Goal: Task Accomplishment & Management: Complete application form

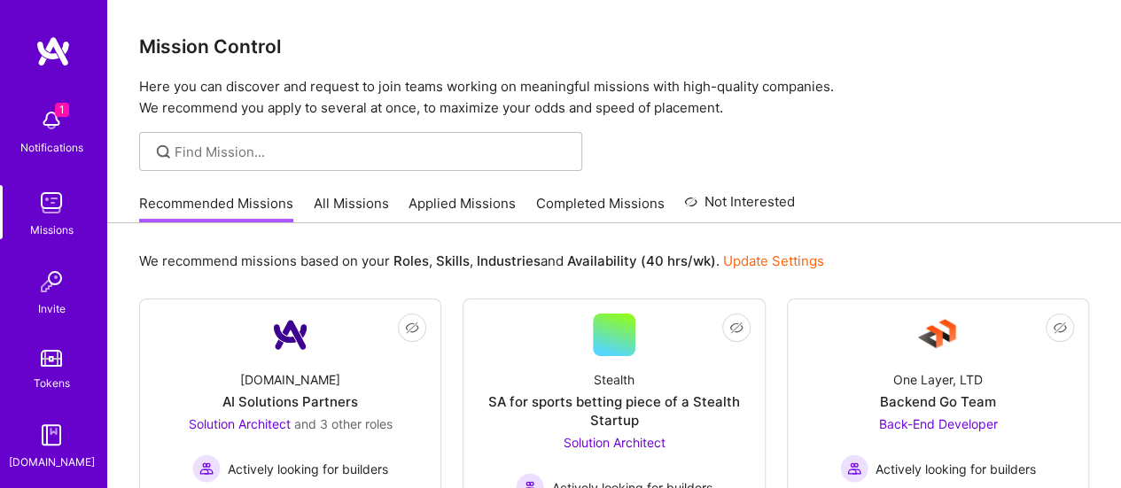
click at [51, 139] on div "Notifications" at bounding box center [51, 147] width 63 height 19
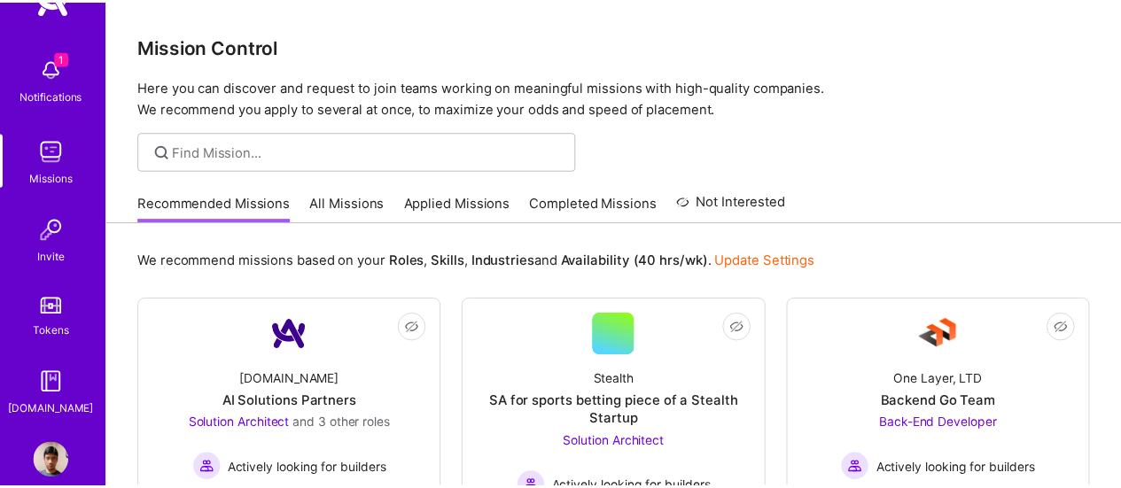
scroll to position [78, 0]
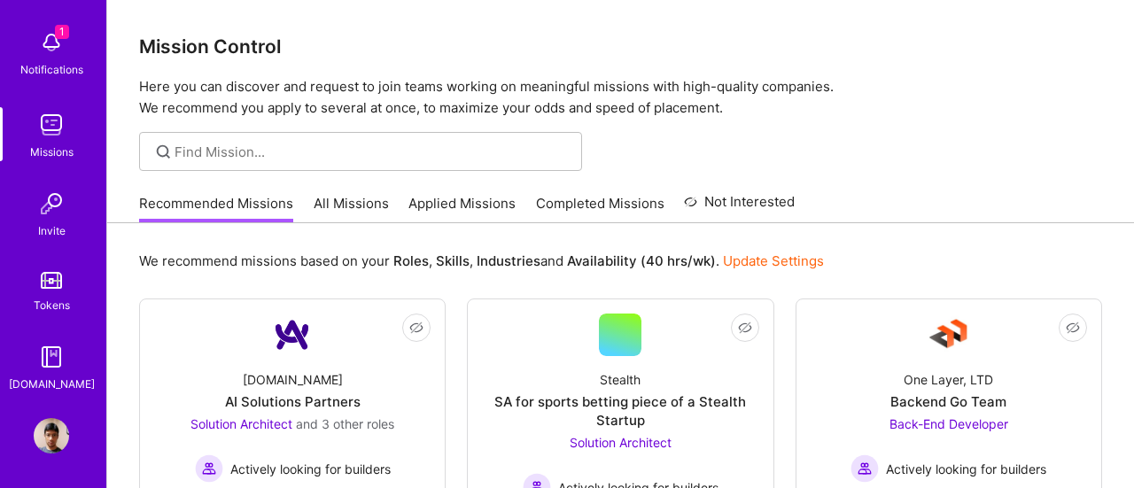
click at [45, 440] on img at bounding box center [51, 435] width 35 height 35
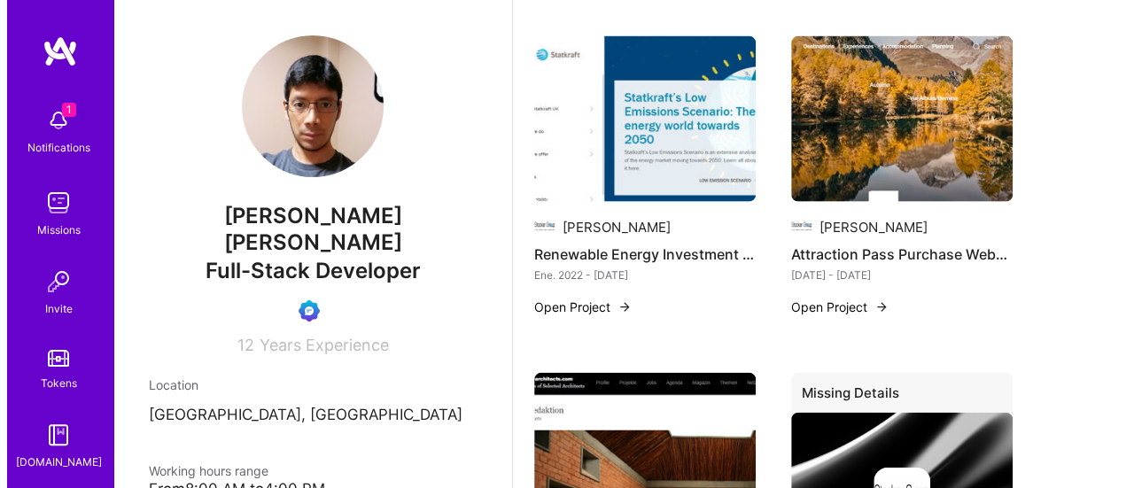
scroll to position [1861, 0]
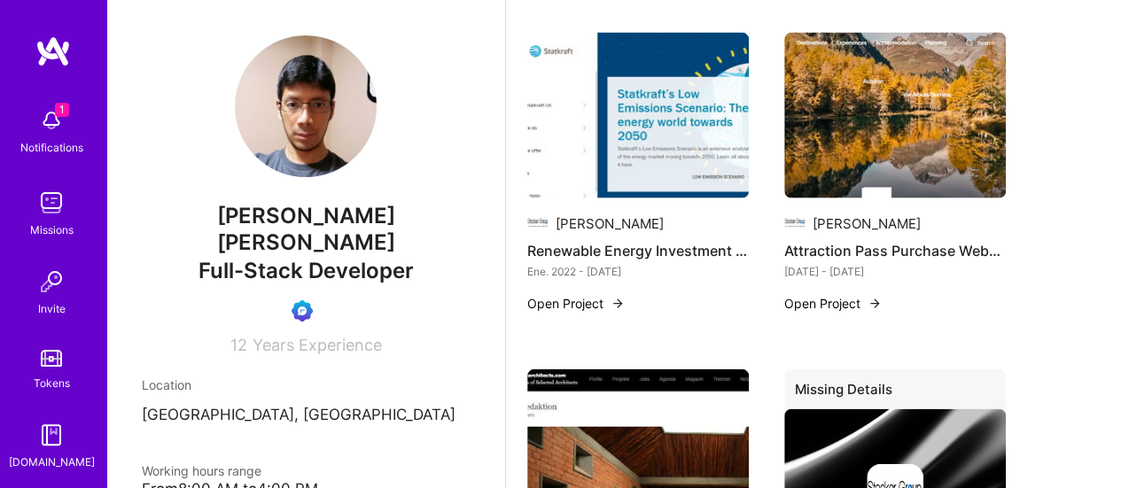
click at [569, 294] on button "Open Project" at bounding box center [575, 303] width 97 height 19
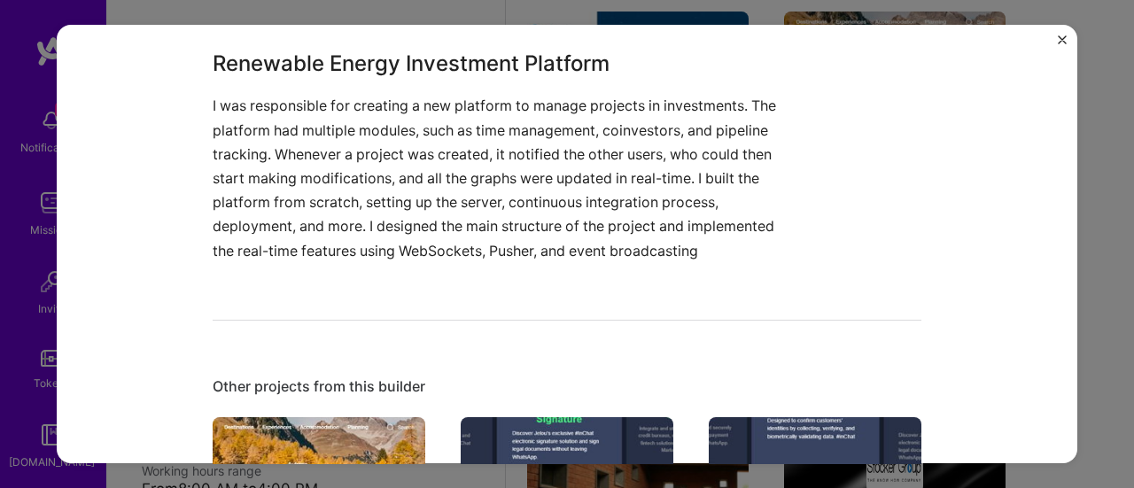
scroll to position [1063, 0]
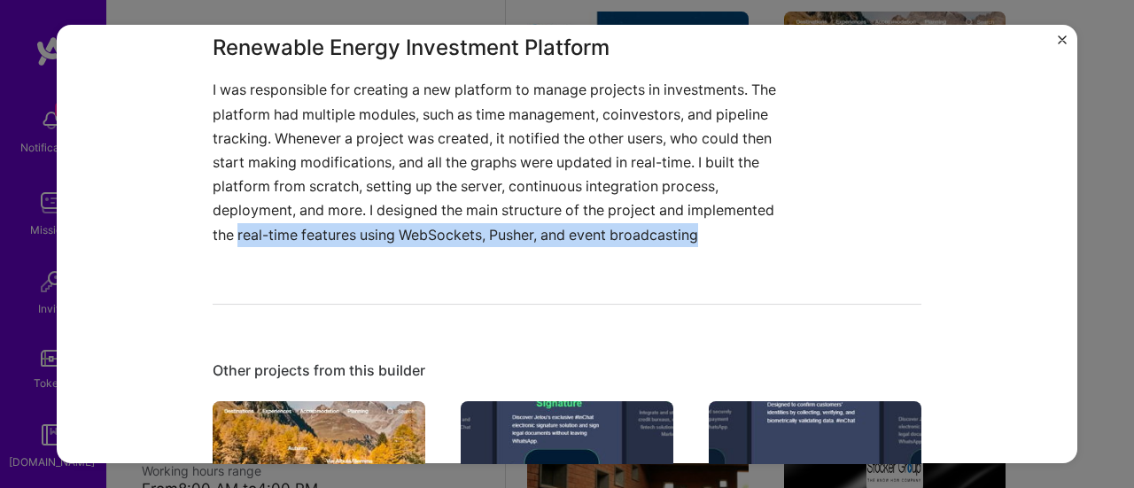
drag, startPoint x: 233, startPoint y: 233, endPoint x: 750, endPoint y: 230, distance: 516.6
click at [750, 230] on p "I was responsible for creating a new platform to manage projects in investments…" at bounding box center [501, 162] width 576 height 168
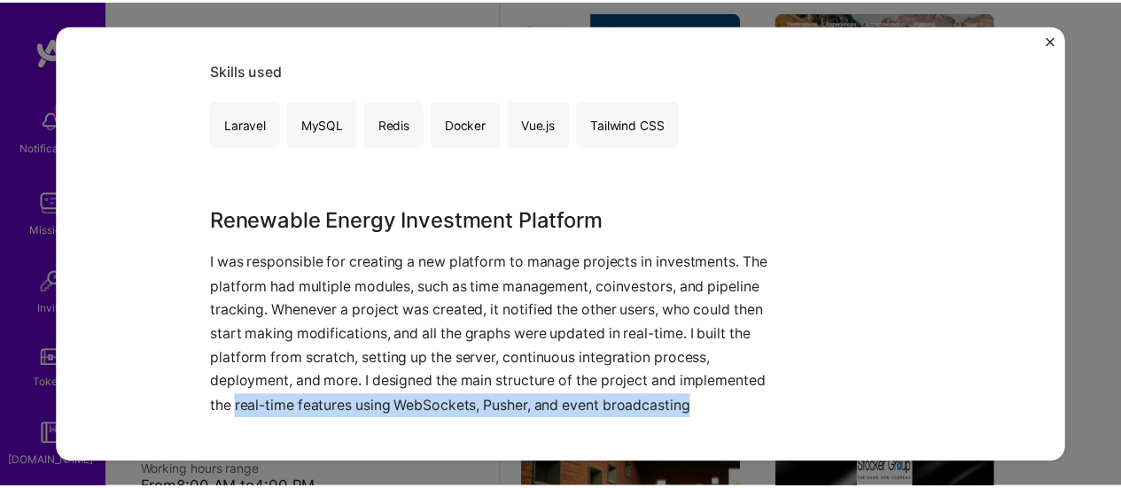
scroll to position [886, 0]
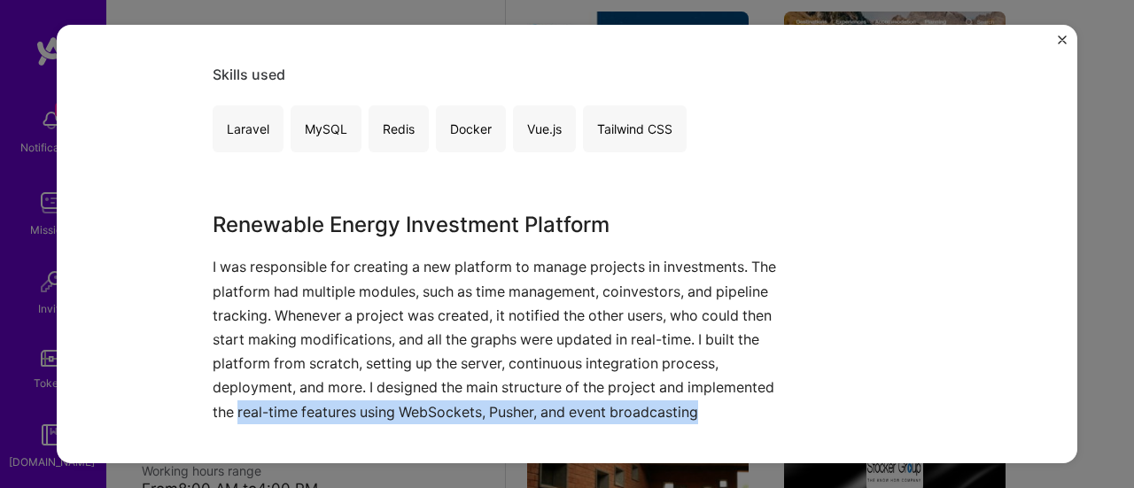
click at [1064, 39] on img "Close" at bounding box center [1062, 39] width 9 height 9
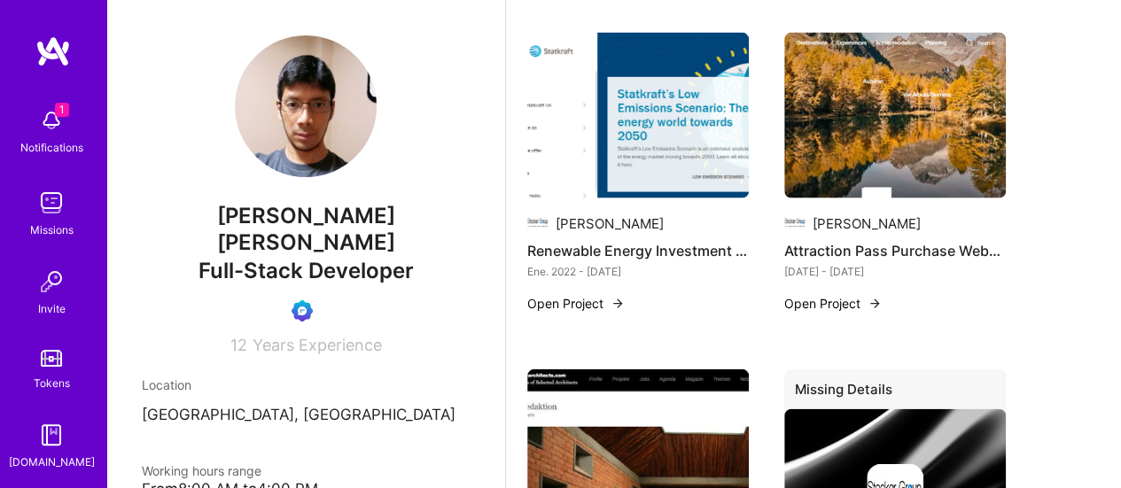
click at [40, 224] on div "Missions" at bounding box center [51, 230] width 43 height 19
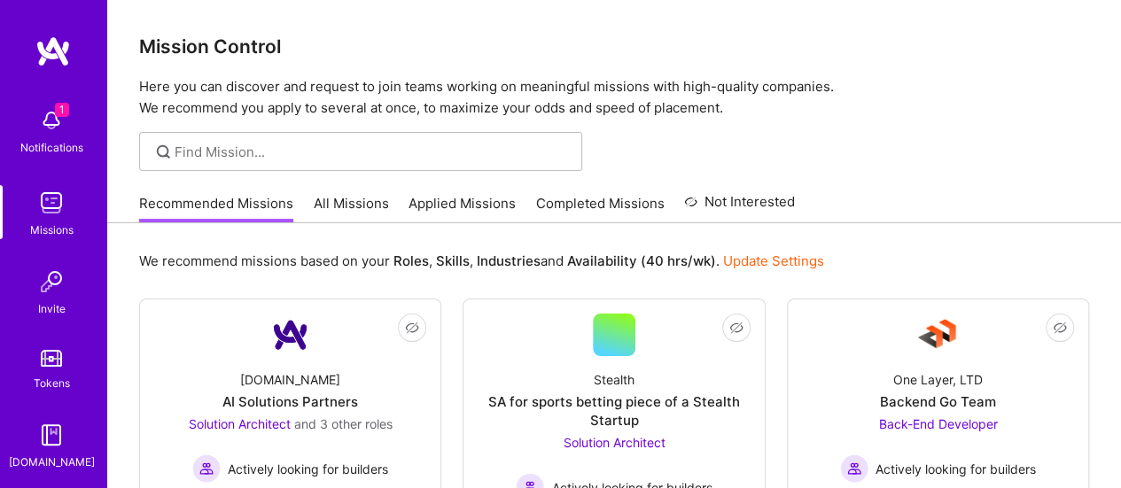
click at [435, 215] on link "Applied Missions" at bounding box center [462, 208] width 107 height 29
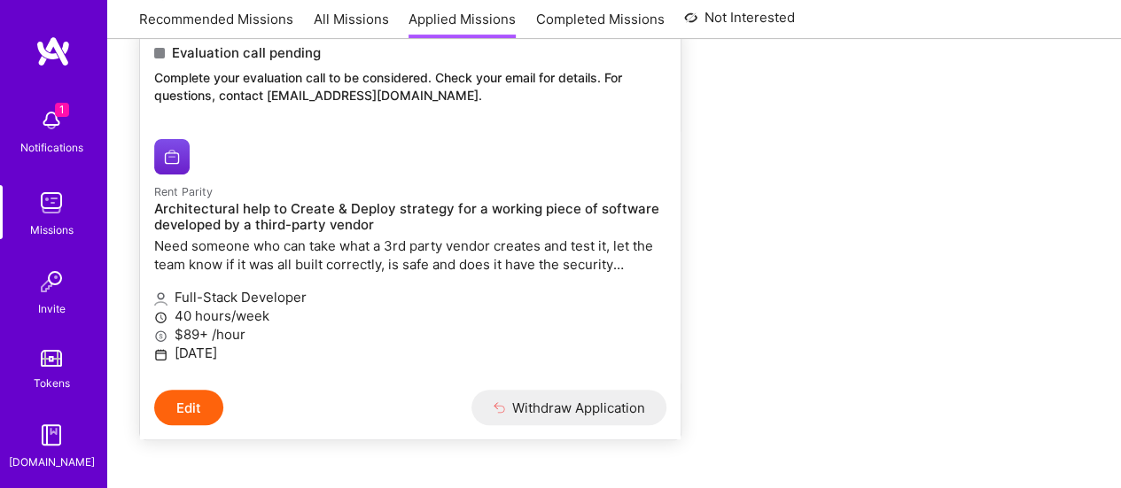
scroll to position [266, 0]
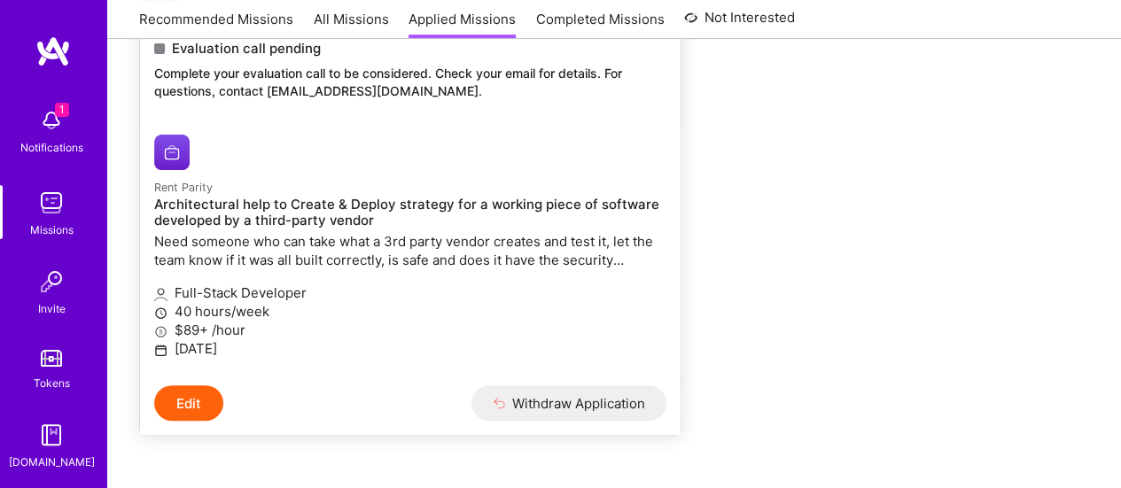
click at [186, 407] on button "Edit" at bounding box center [188, 402] width 69 height 35
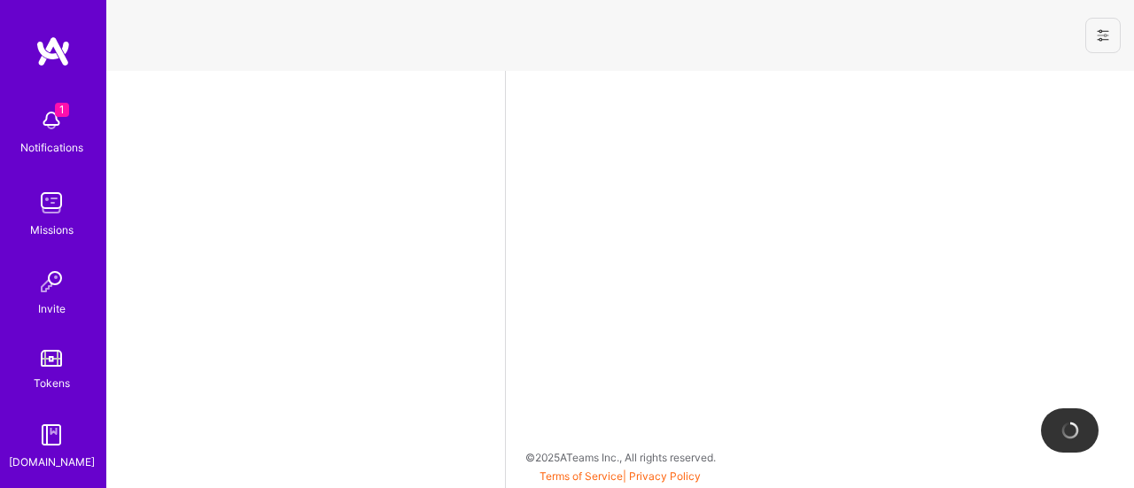
select select "PE"
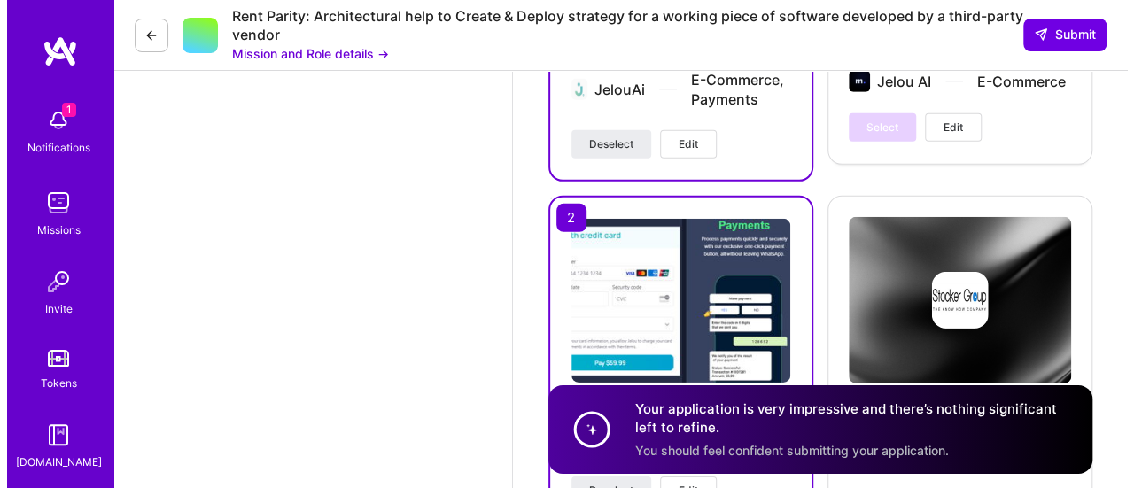
scroll to position [2836, 0]
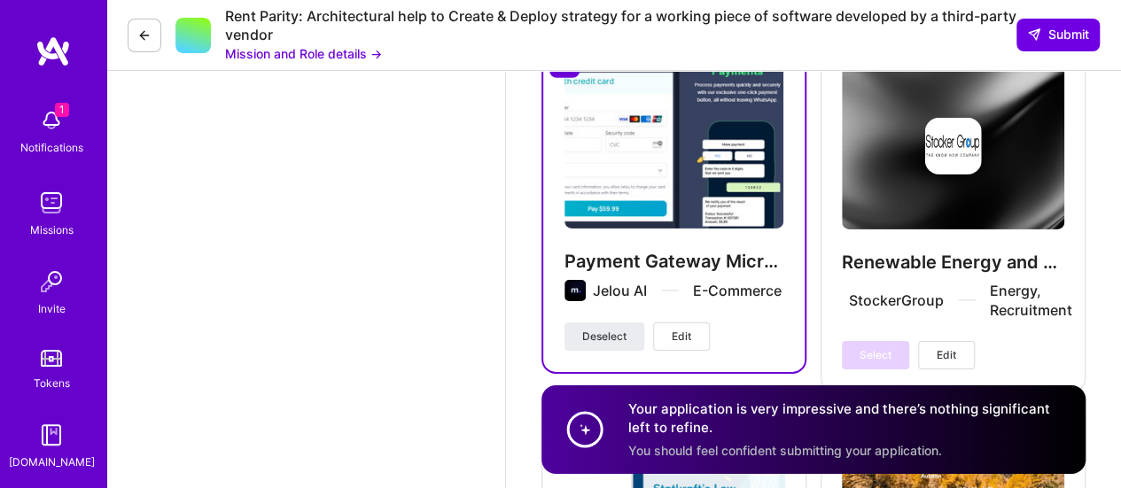
click at [613, 164] on img at bounding box center [673, 147] width 219 height 164
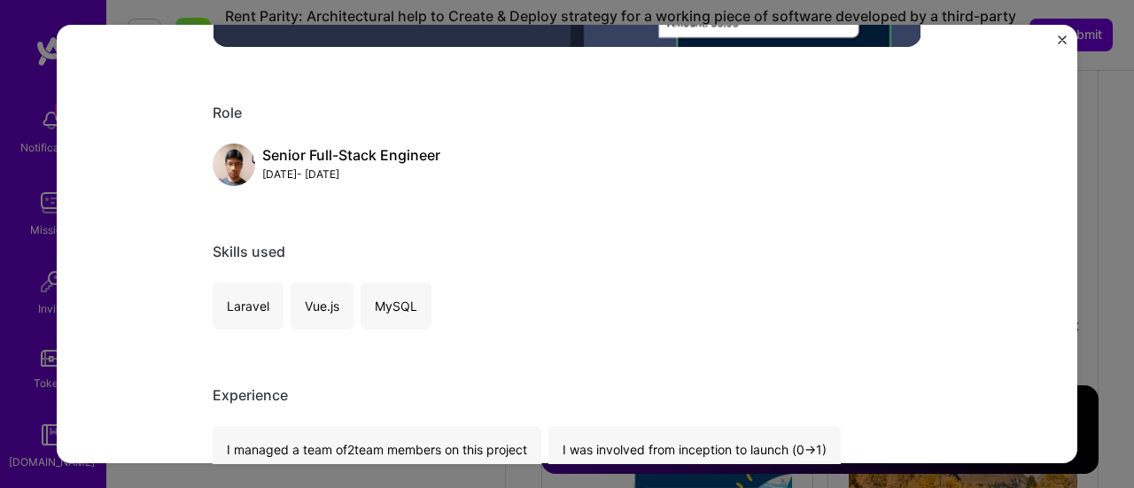
scroll to position [1063, 0]
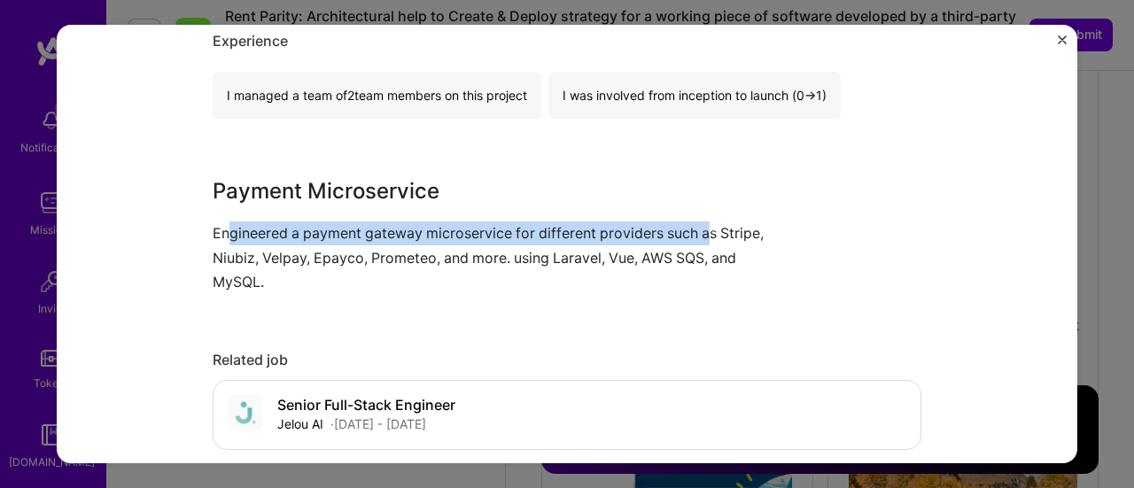
drag, startPoint x: 222, startPoint y: 234, endPoint x: 701, endPoint y: 235, distance: 478.5
click at [701, 235] on p "Engineered a payment gateway microservice for different providers such as Strip…" at bounding box center [501, 258] width 576 height 73
click at [1065, 43] on img "Close" at bounding box center [1062, 39] width 9 height 9
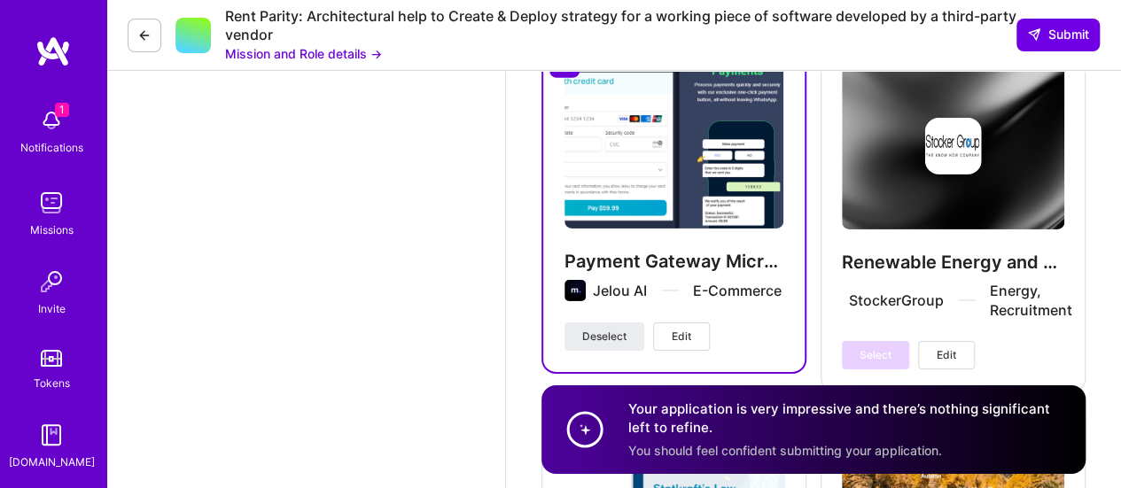
click at [688, 329] on span "Edit" at bounding box center [681, 337] width 19 height 16
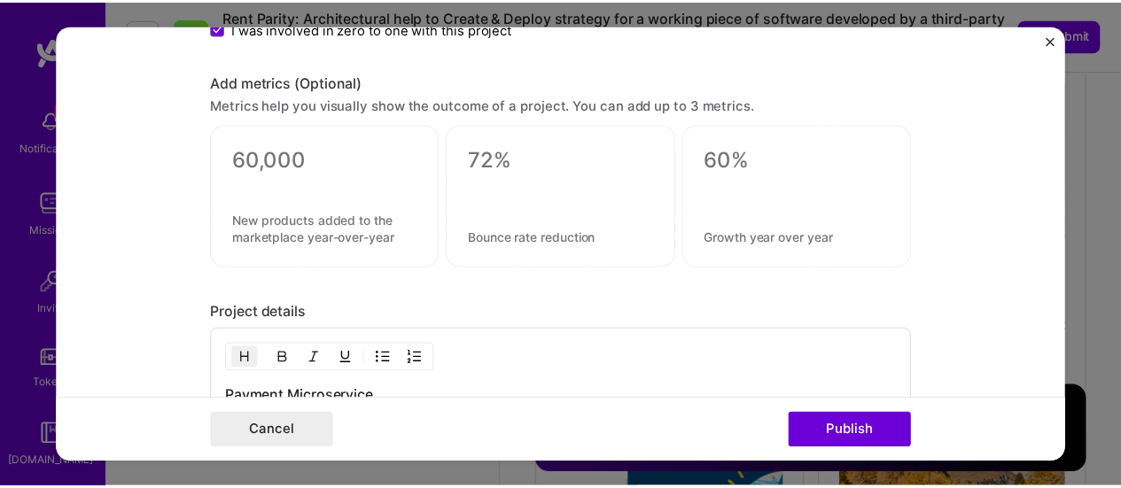
scroll to position [1950, 0]
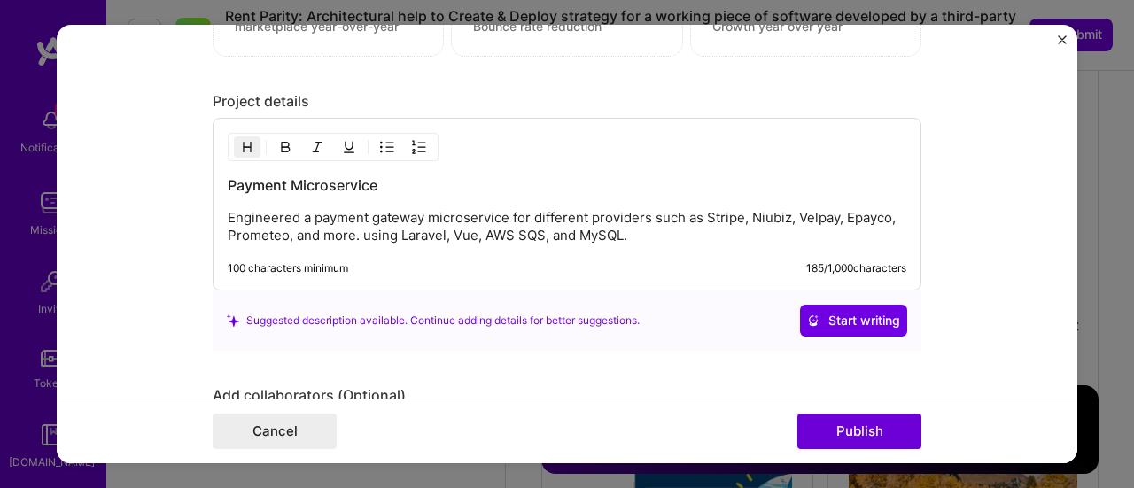
drag, startPoint x: 355, startPoint y: 231, endPoint x: 425, endPoint y: 261, distance: 76.2
click at [357, 233] on p "Engineered a payment gateway microservice for different providers such as Strip…" at bounding box center [567, 226] width 679 height 35
drag, startPoint x: 359, startPoint y: 226, endPoint x: 383, endPoint y: 272, distance: 51.9
click at [362, 232] on p "Engineered a payment gateway microservice for different providers such as Strip…" at bounding box center [567, 226] width 679 height 35
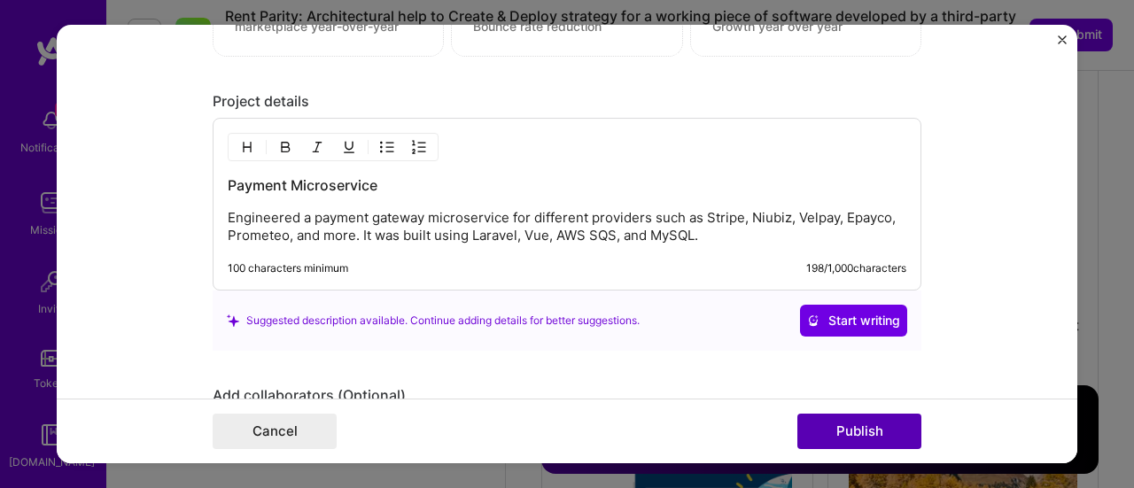
click at [861, 437] on button "Publish" at bounding box center [860, 431] width 124 height 35
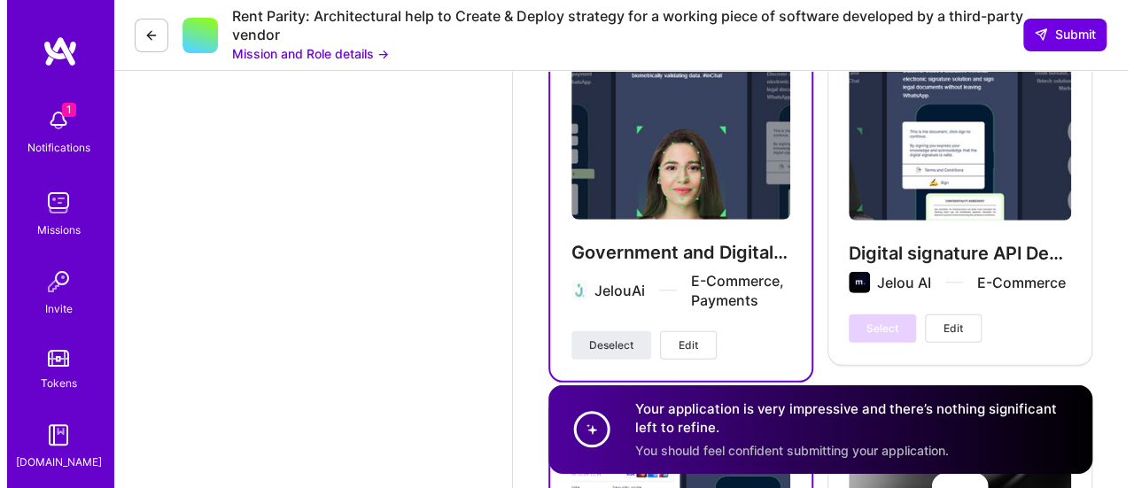
scroll to position [2498, 0]
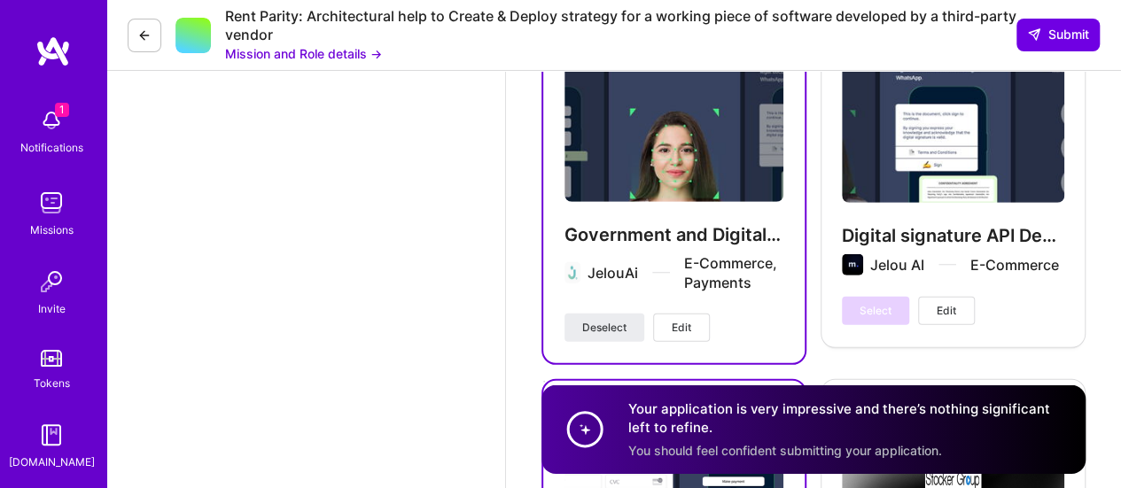
click at [682, 325] on span "Edit" at bounding box center [681, 328] width 19 height 16
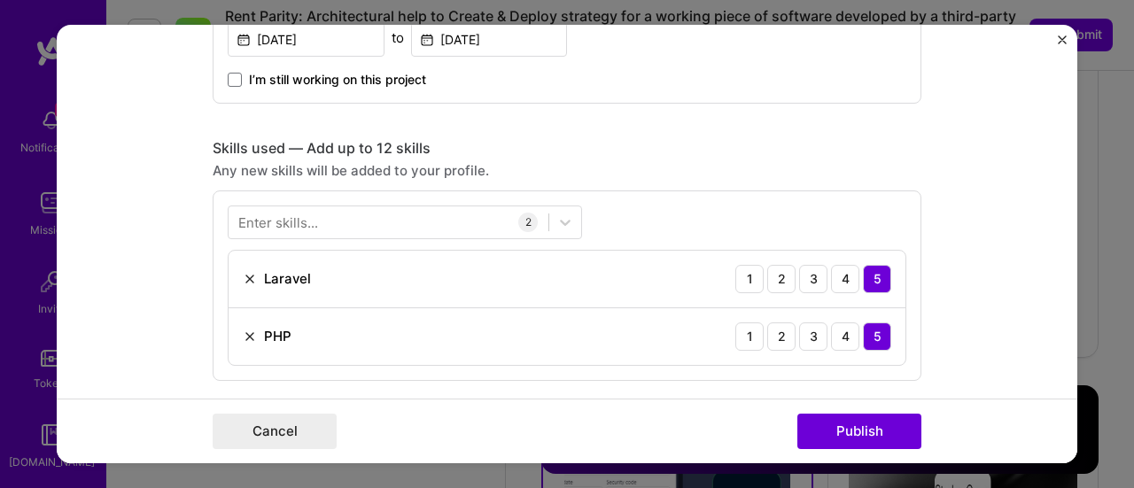
scroll to position [1241, 0]
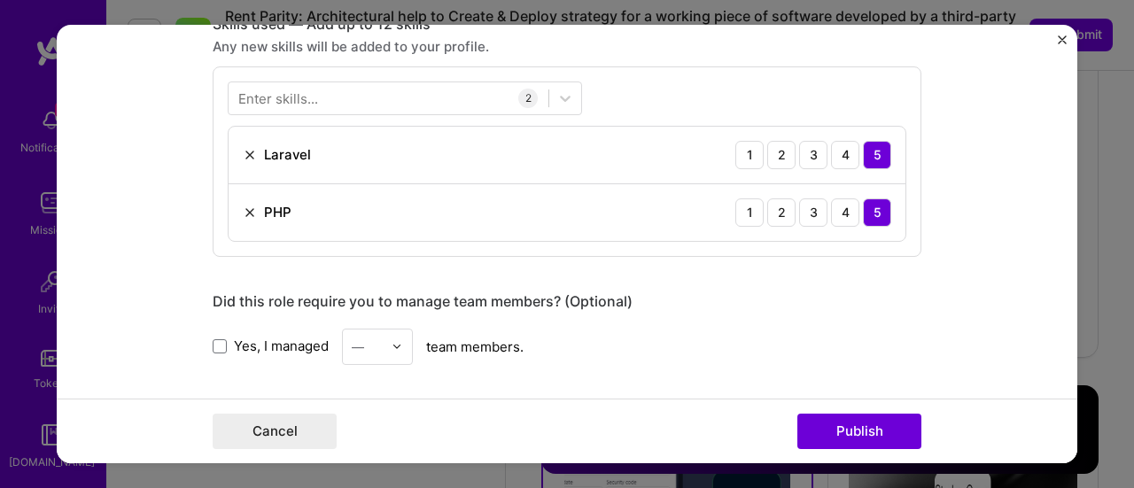
click at [305, 97] on div "Enter skills..." at bounding box center [278, 98] width 80 height 19
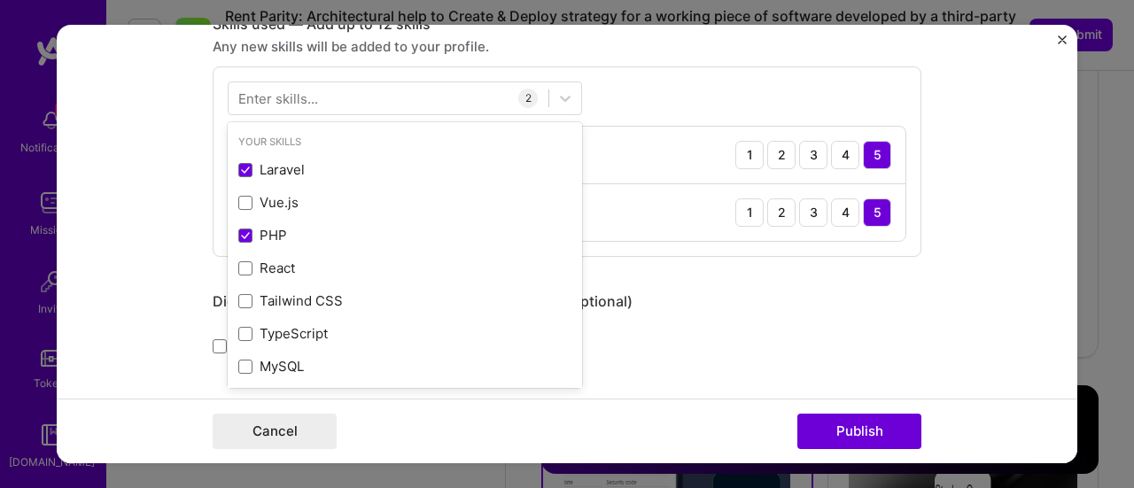
click at [305, 97] on div "Enter skills..." at bounding box center [278, 98] width 80 height 19
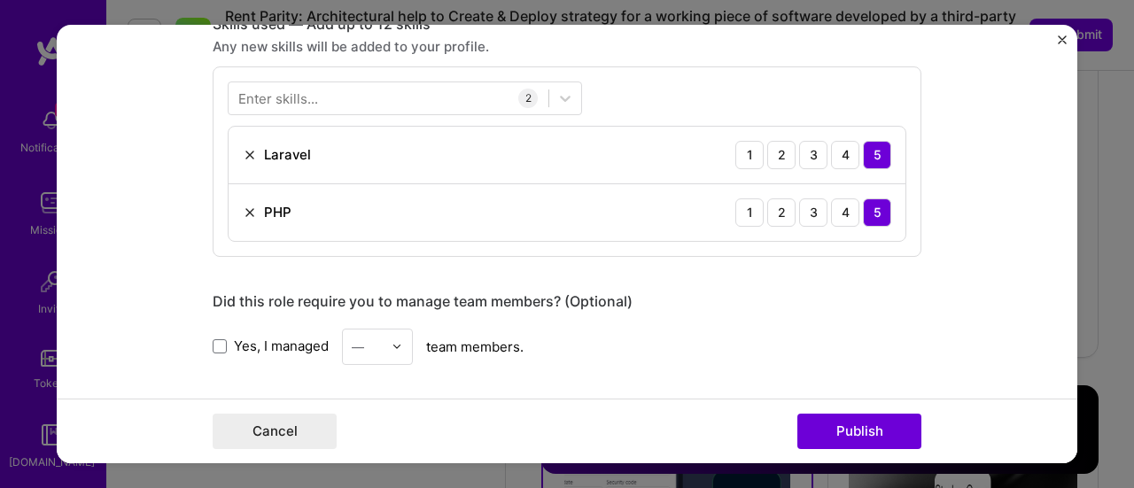
click at [294, 104] on div "Enter skills..." at bounding box center [278, 98] width 80 height 19
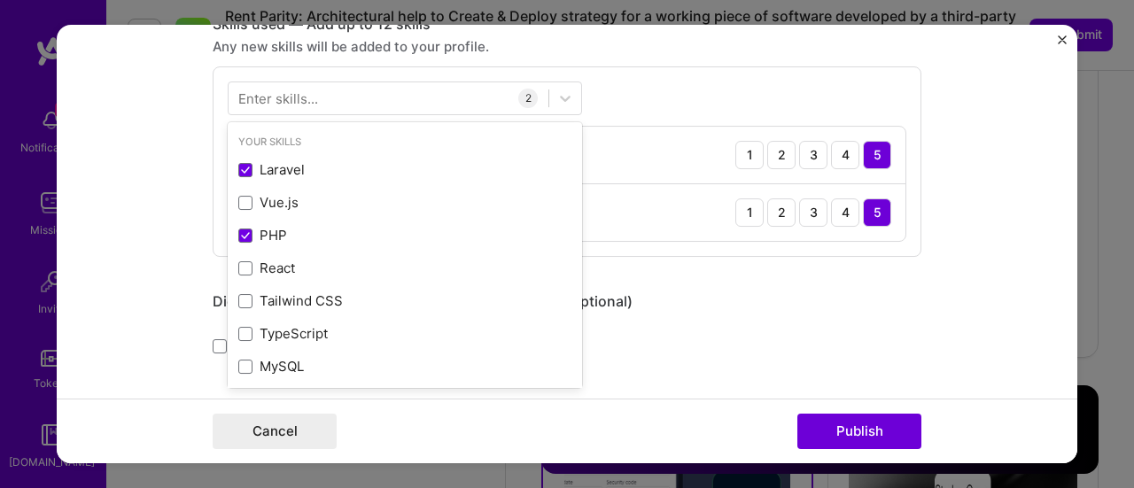
click at [276, 96] on div "Enter skills..." at bounding box center [278, 98] width 80 height 19
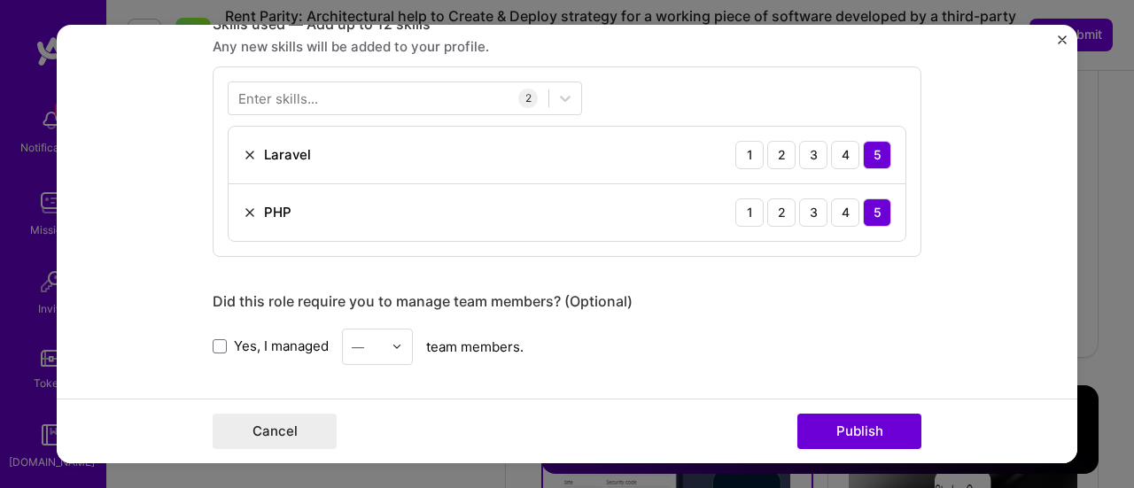
click at [276, 96] on div "Enter skills..." at bounding box center [278, 98] width 80 height 19
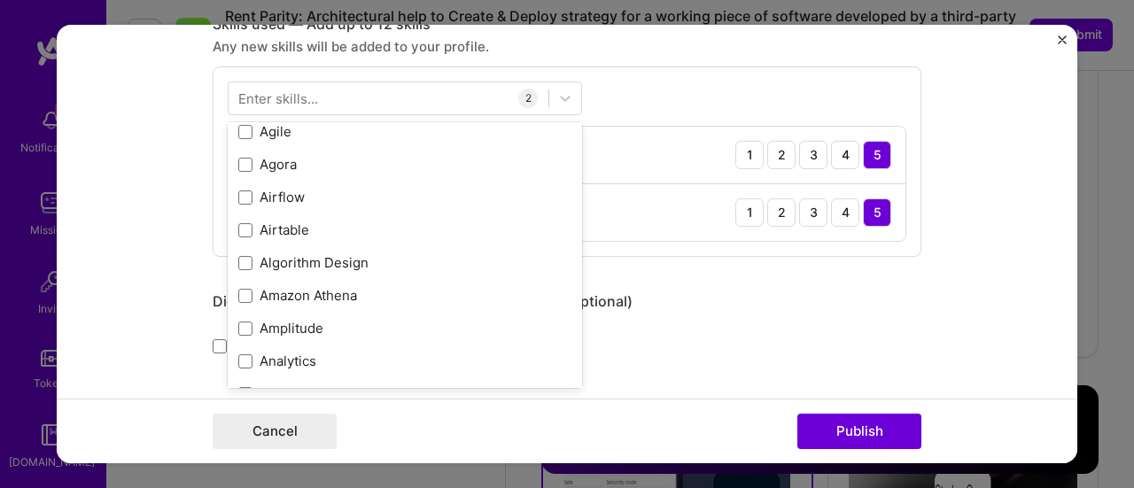
scroll to position [975, 0]
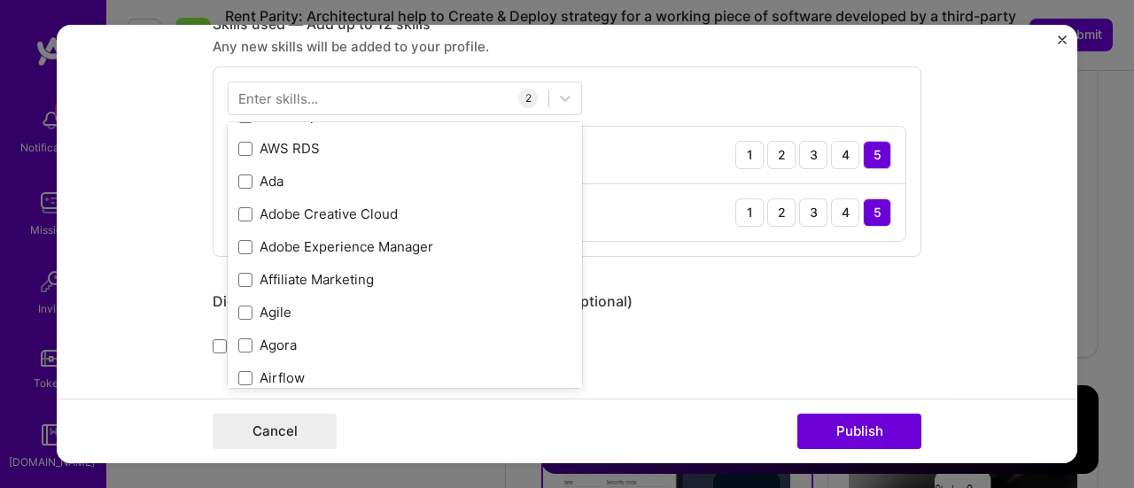
drag, startPoint x: 658, startPoint y: 86, endPoint x: 654, endPoint y: 98, distance: 12.9
click at [658, 91] on div "Your Skills Laravel Vue.js PHP React Tailwind CSS TypeScript MySQL Docker Elast…" at bounding box center [567, 161] width 709 height 191
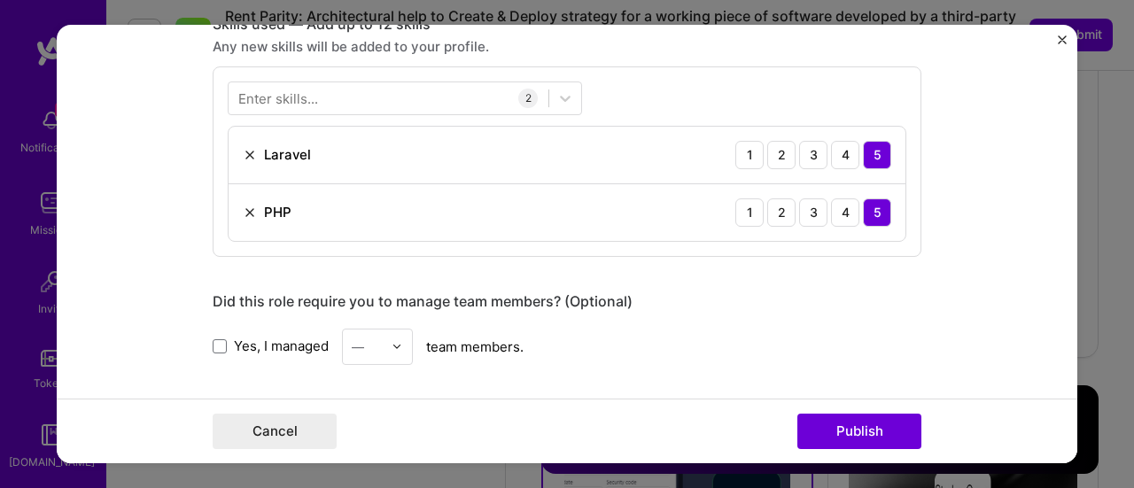
click at [309, 103] on div "Enter skills..." at bounding box center [278, 98] width 80 height 19
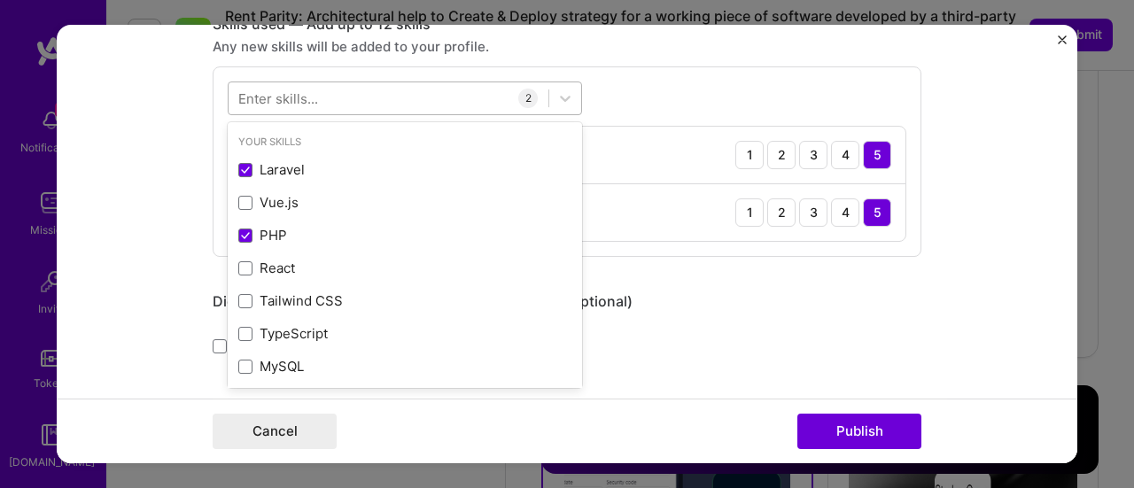
click at [310, 99] on div at bounding box center [389, 97] width 320 height 29
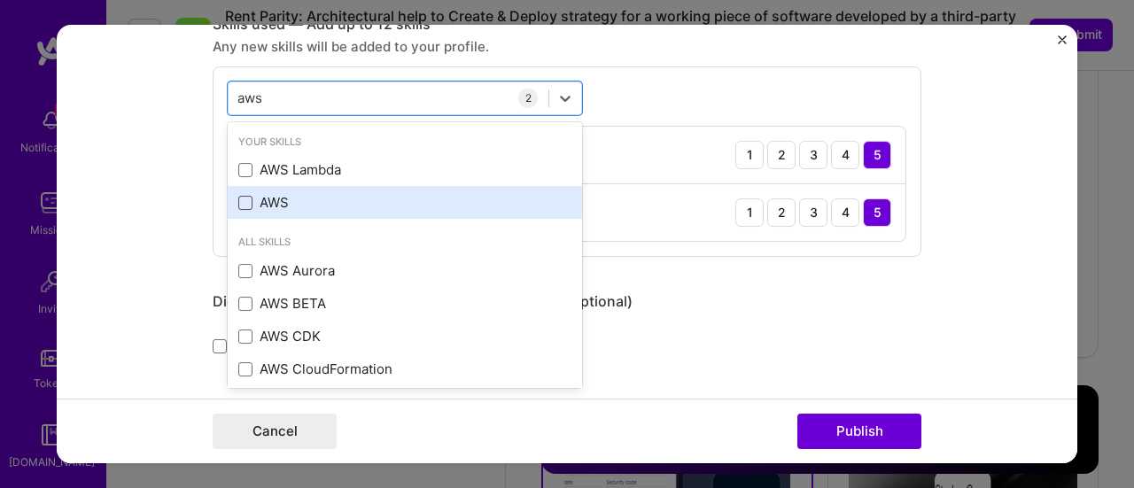
click at [238, 204] on span at bounding box center [245, 203] width 14 height 14
click at [0, 0] on input "checkbox" at bounding box center [0, 0] width 0 height 0
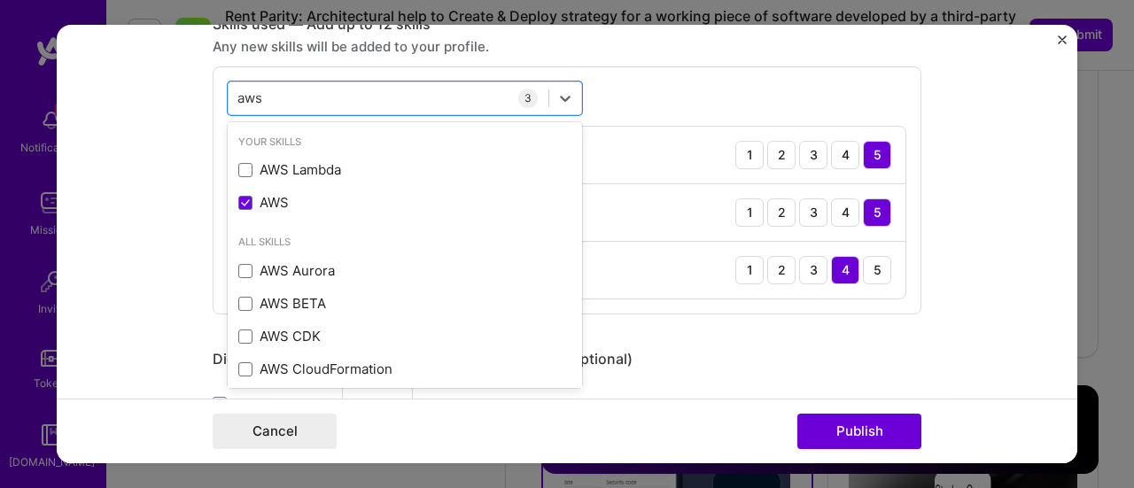
click at [650, 83] on div "option AWS, selected. option AWS Lambda focused, 0 of 2. 8 results available fo…" at bounding box center [567, 190] width 709 height 248
click at [303, 99] on div "aws aws" at bounding box center [389, 97] width 320 height 29
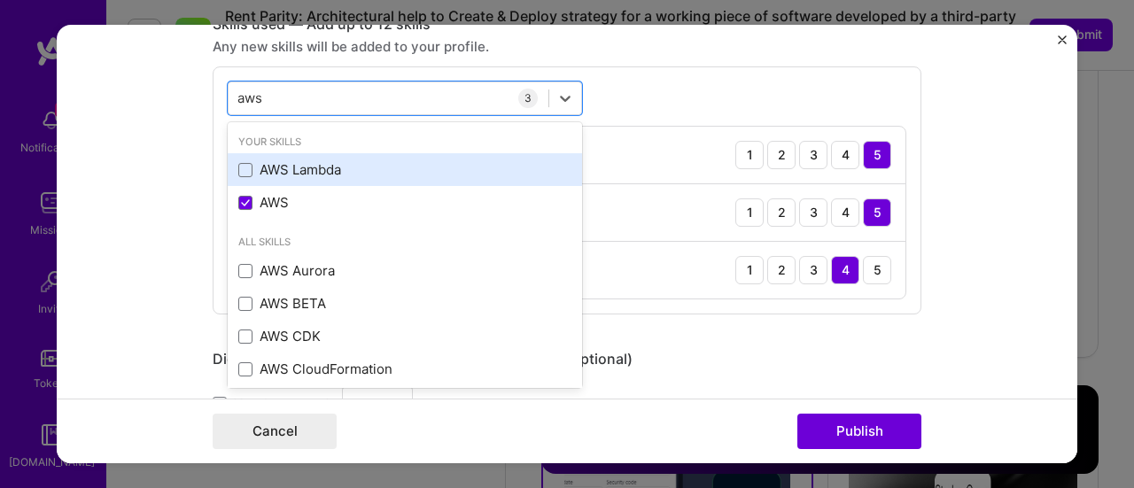
click at [292, 167] on div "AWS Lambda" at bounding box center [404, 169] width 333 height 19
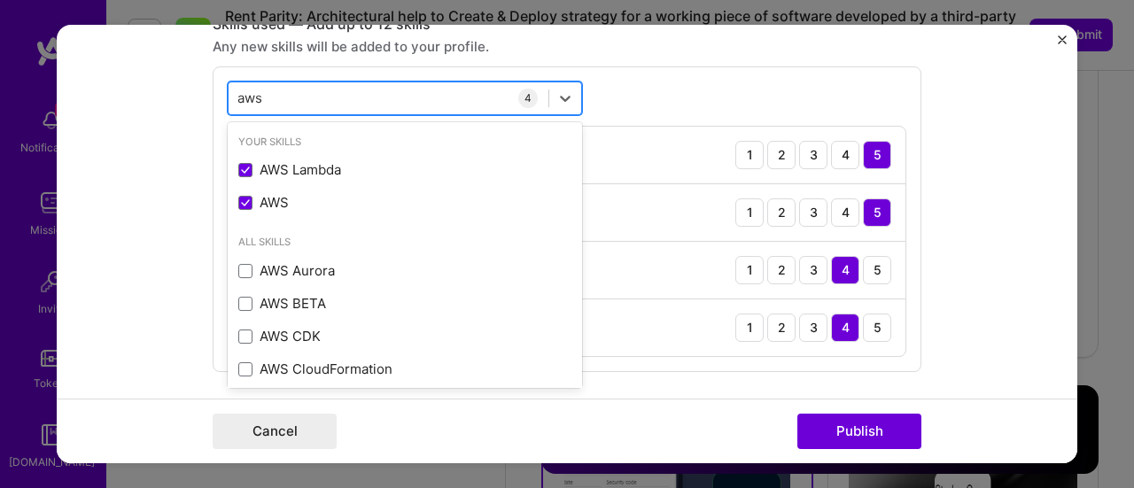
click at [363, 93] on div "aws aws" at bounding box center [389, 97] width 320 height 29
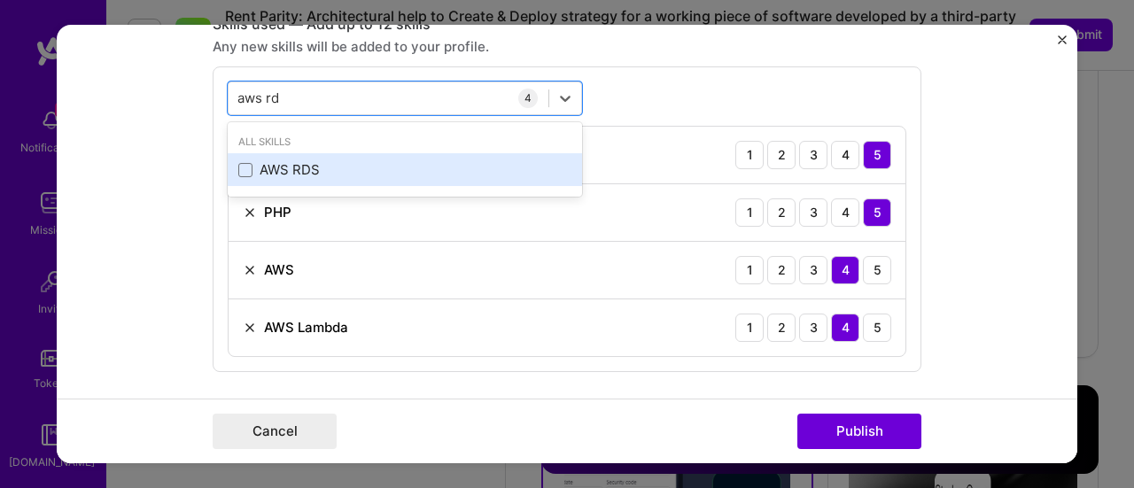
click at [301, 162] on div "AWS RDS" at bounding box center [404, 169] width 333 height 19
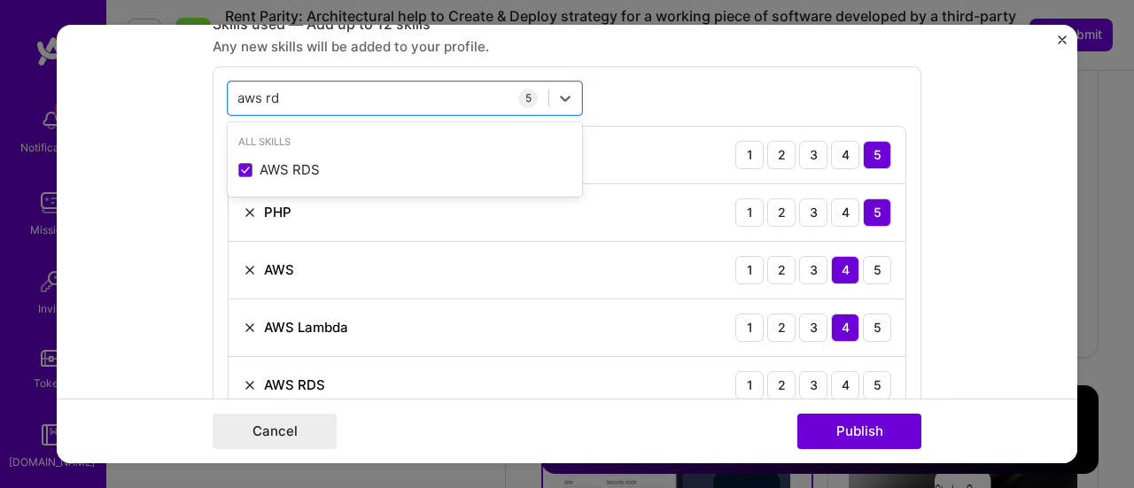
click at [660, 84] on div "option AWS RDS, selected. option AWS RDS selected, 0 of 2. 1 result available f…" at bounding box center [567, 247] width 709 height 363
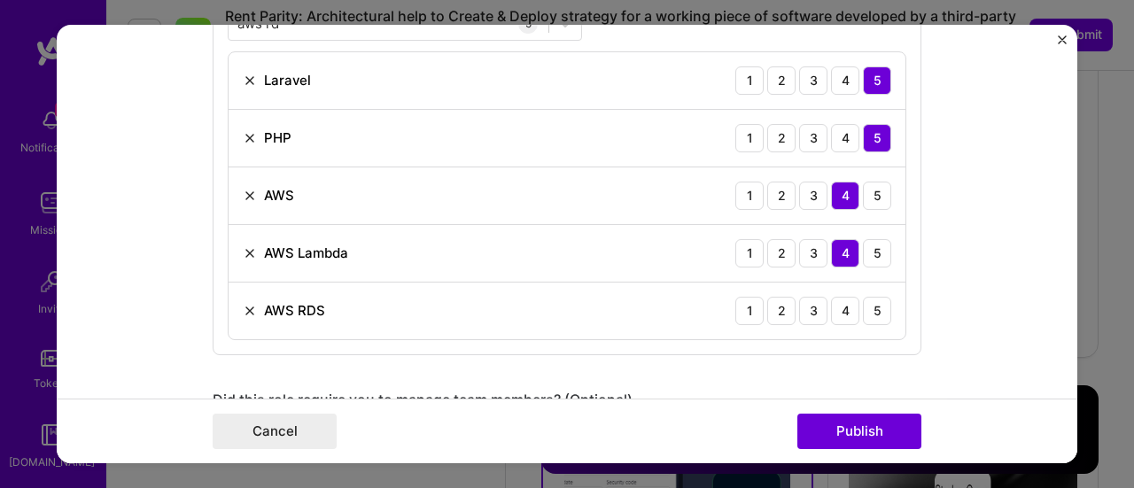
scroll to position [1241, 0]
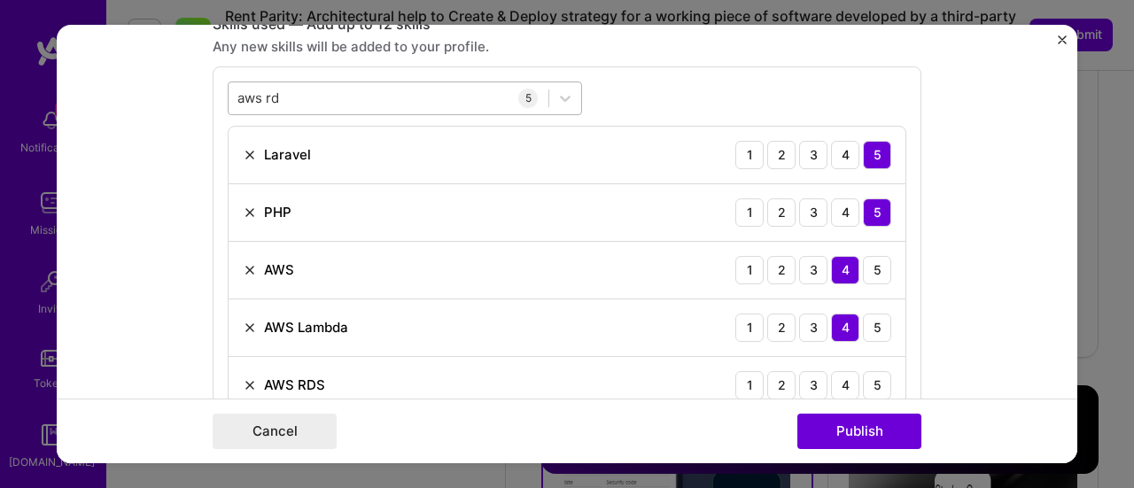
click at [324, 98] on div "aws rd aws rd" at bounding box center [389, 97] width 320 height 29
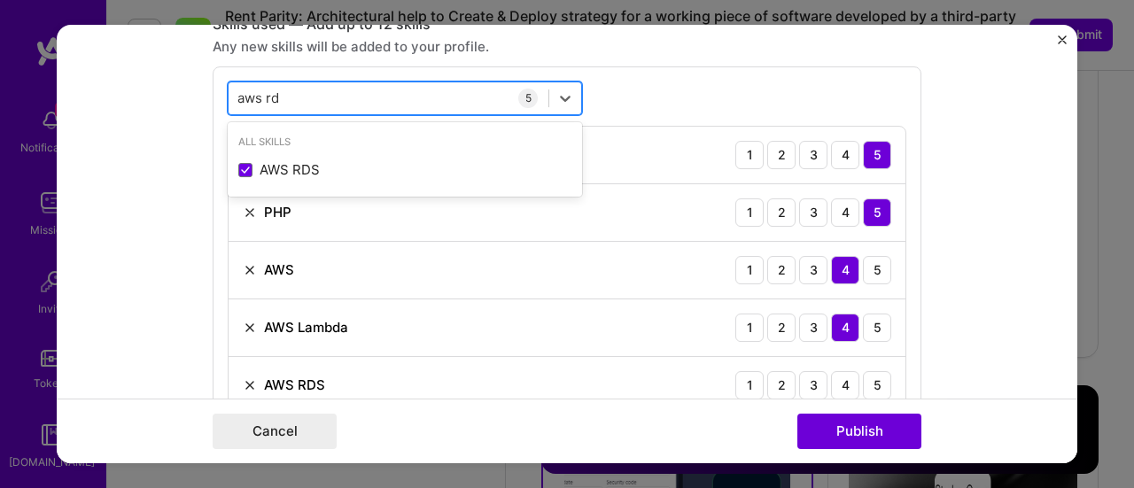
click at [324, 98] on div "aws rd aws rd" at bounding box center [389, 97] width 320 height 29
click at [248, 100] on input "aws rd" at bounding box center [258, 98] width 43 height 19
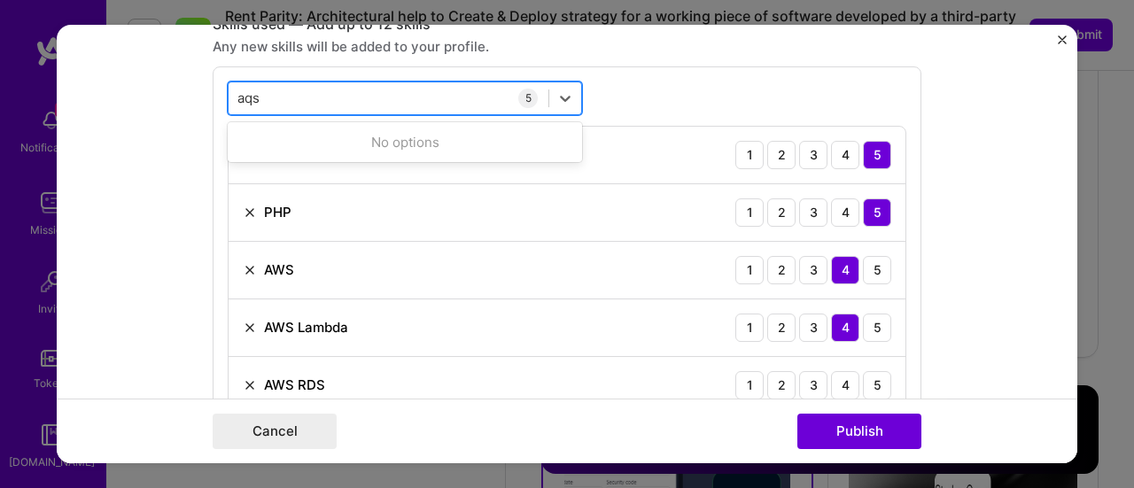
click at [269, 98] on div "aqs aqs" at bounding box center [389, 97] width 320 height 29
click at [269, 94] on input "aqssq" at bounding box center [256, 98] width 39 height 19
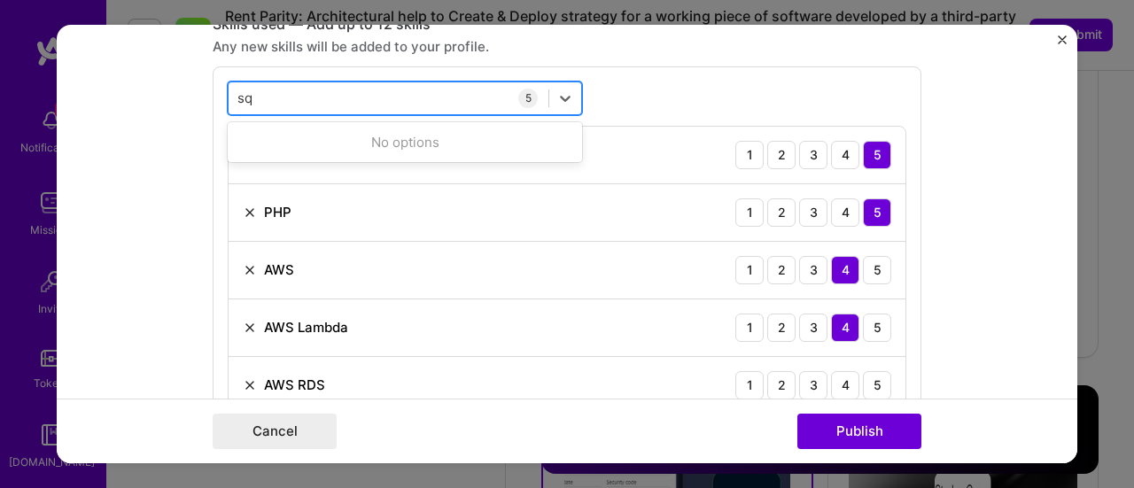
type input "s"
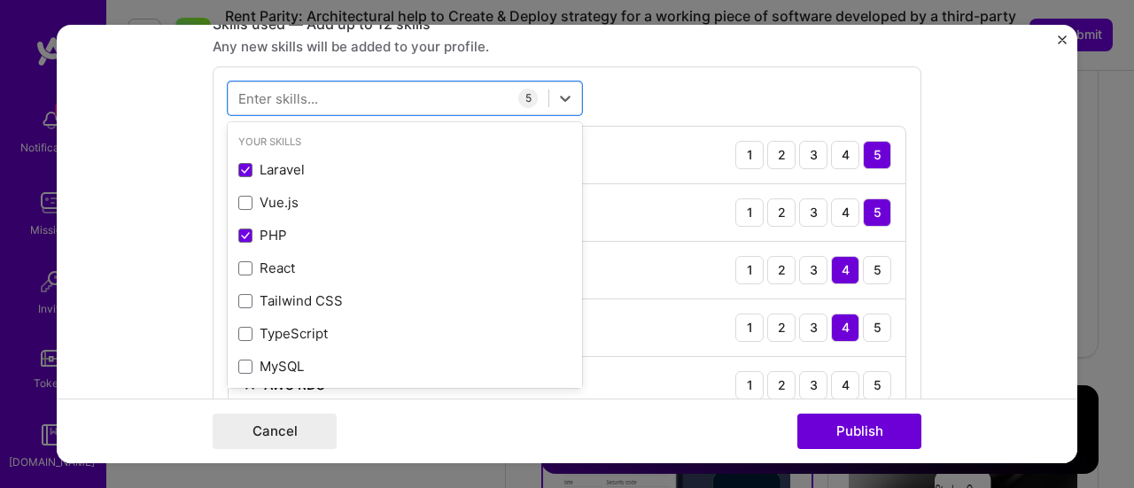
click at [671, 55] on div "Skills used — Add up to 12 skills Any new skills will be added to your profile.…" at bounding box center [567, 222] width 709 height 415
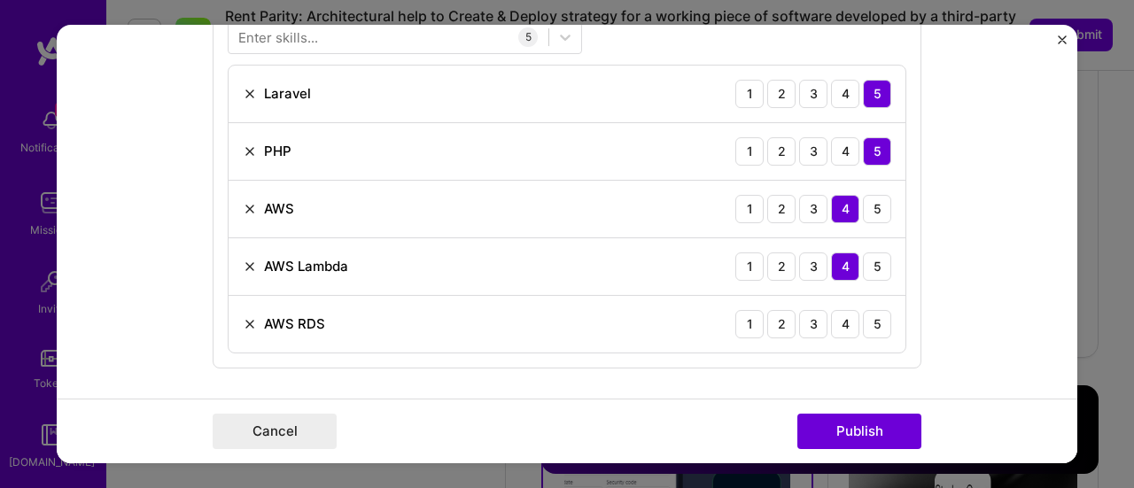
scroll to position [1329, 0]
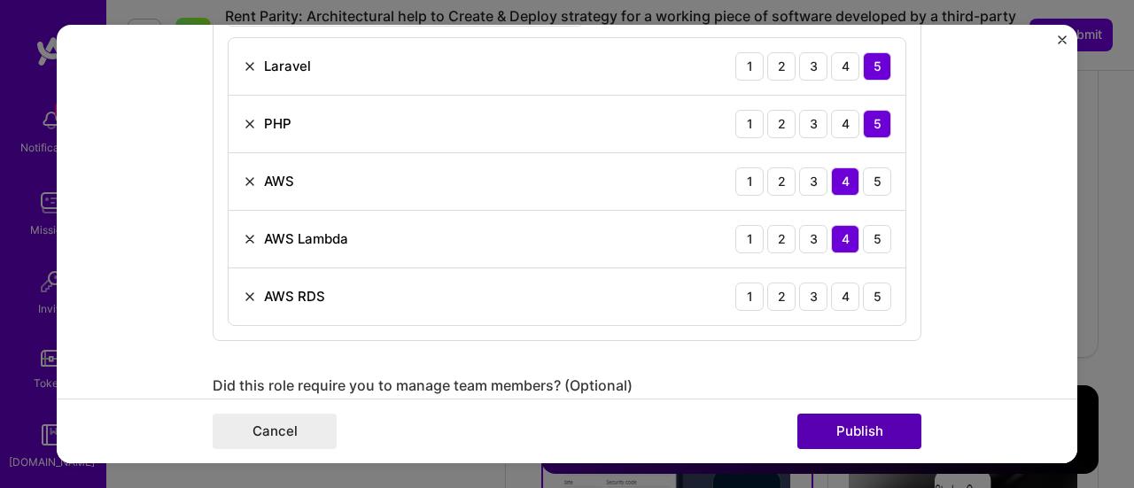
click at [857, 434] on button "Publish" at bounding box center [860, 431] width 124 height 35
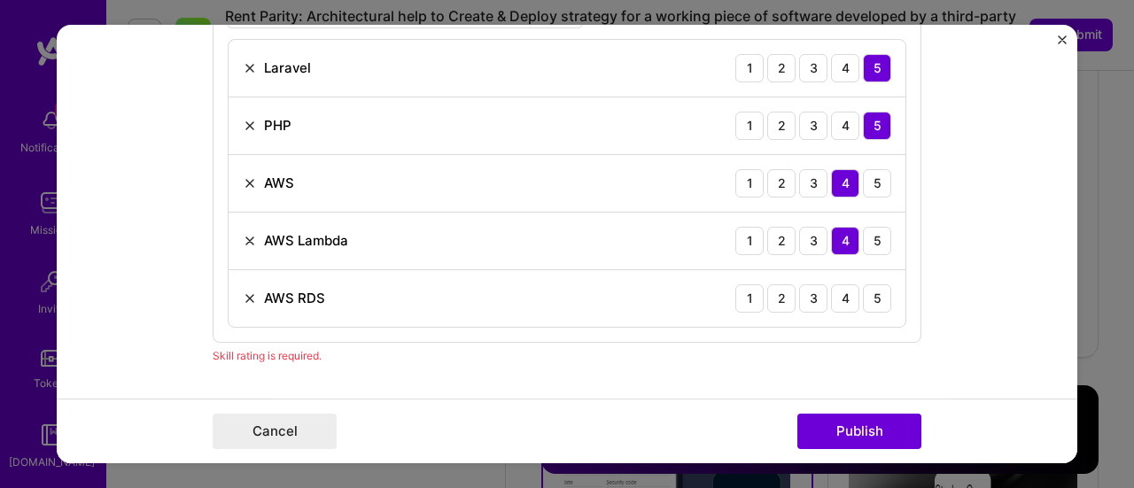
scroll to position [1405, 0]
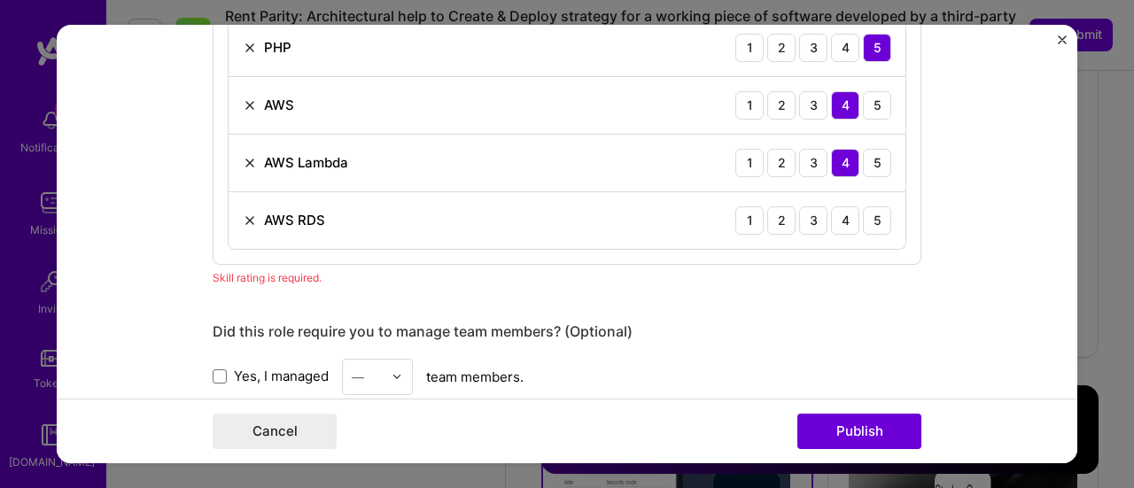
drag, startPoint x: 833, startPoint y: 214, endPoint x: 845, endPoint y: 237, distance: 27.0
click at [834, 214] on div "4" at bounding box center [845, 220] width 28 height 28
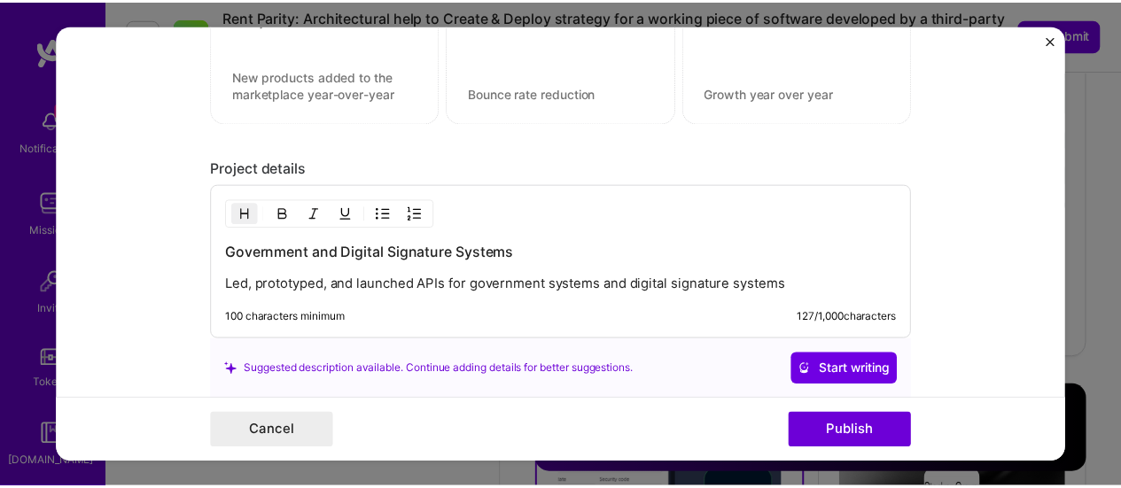
scroll to position [2026, 0]
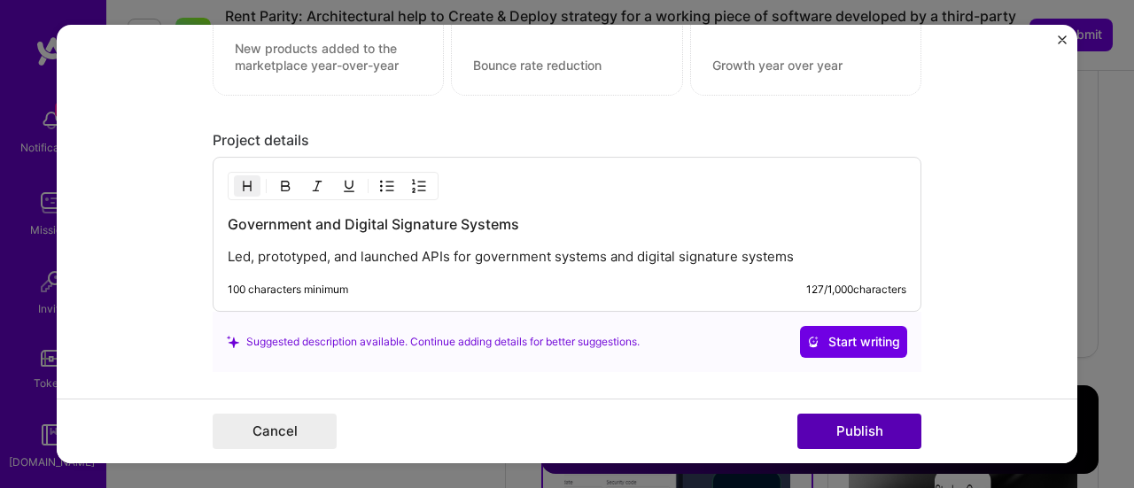
click at [852, 432] on button "Publish" at bounding box center [860, 431] width 124 height 35
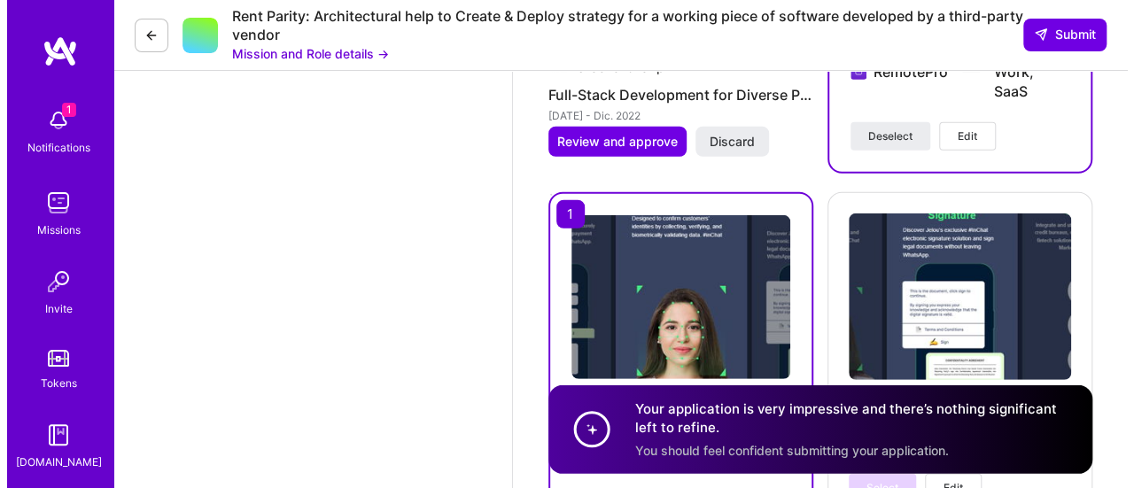
scroll to position [2232, 0]
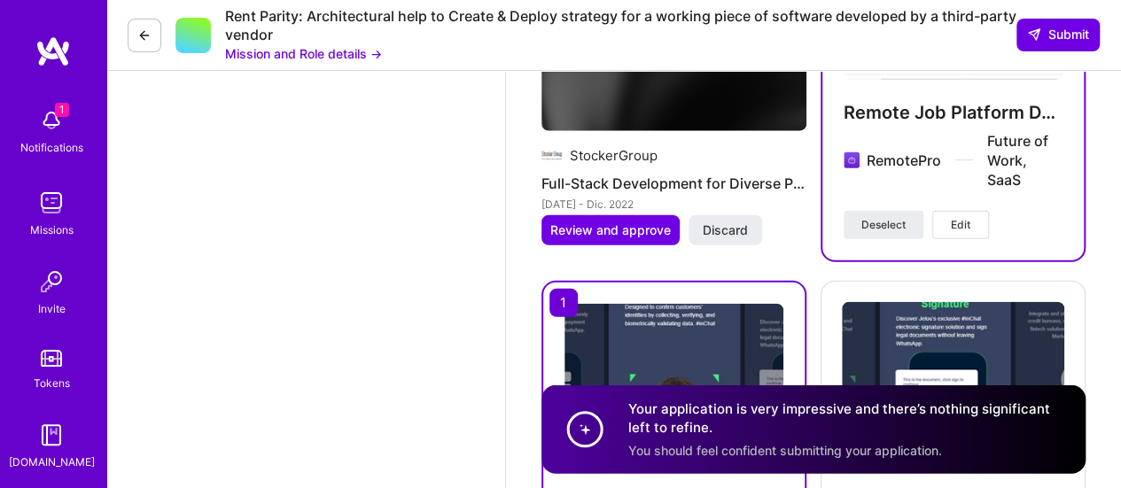
click at [962, 224] on span "Edit" at bounding box center [960, 225] width 19 height 16
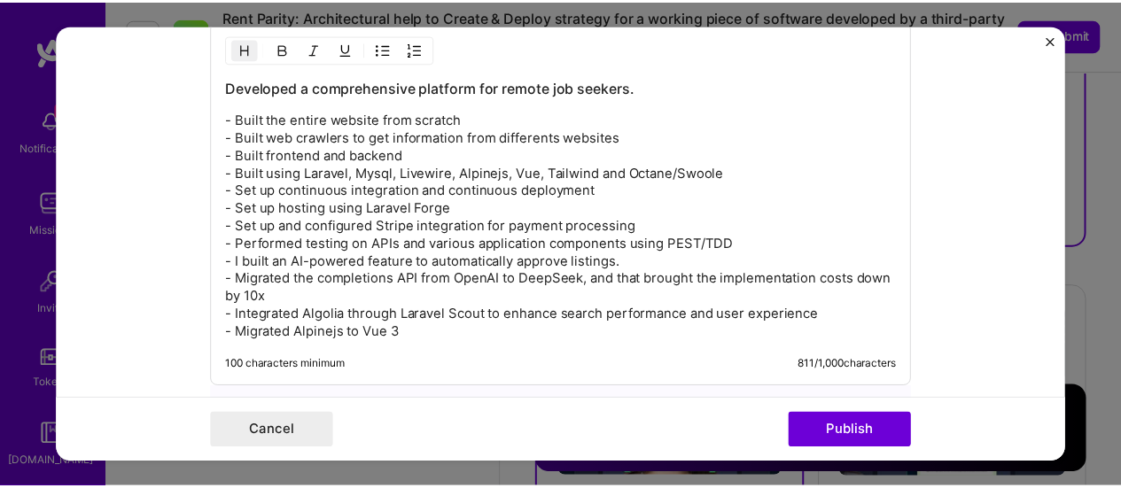
scroll to position [2269, 0]
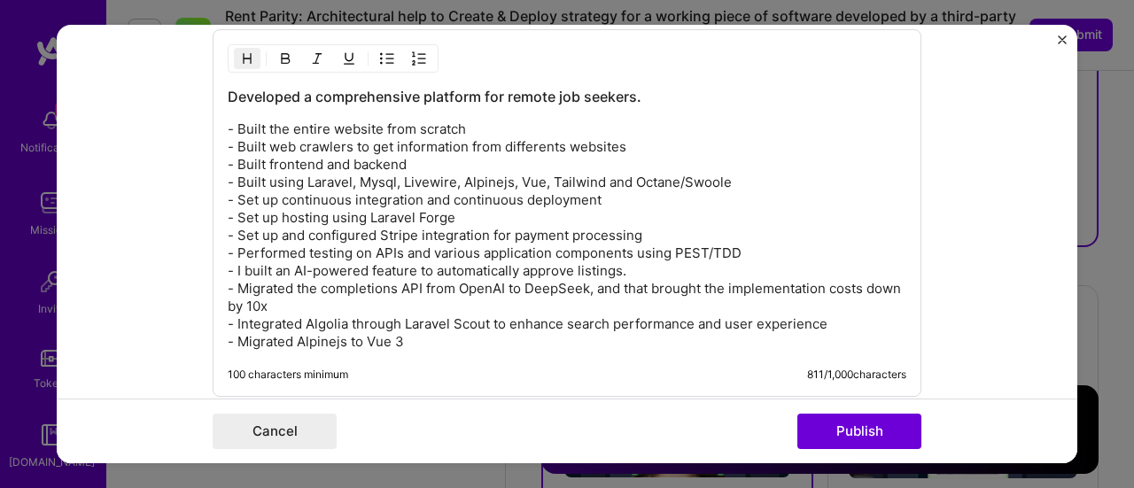
click at [1062, 40] on img "Close" at bounding box center [1062, 39] width 9 height 9
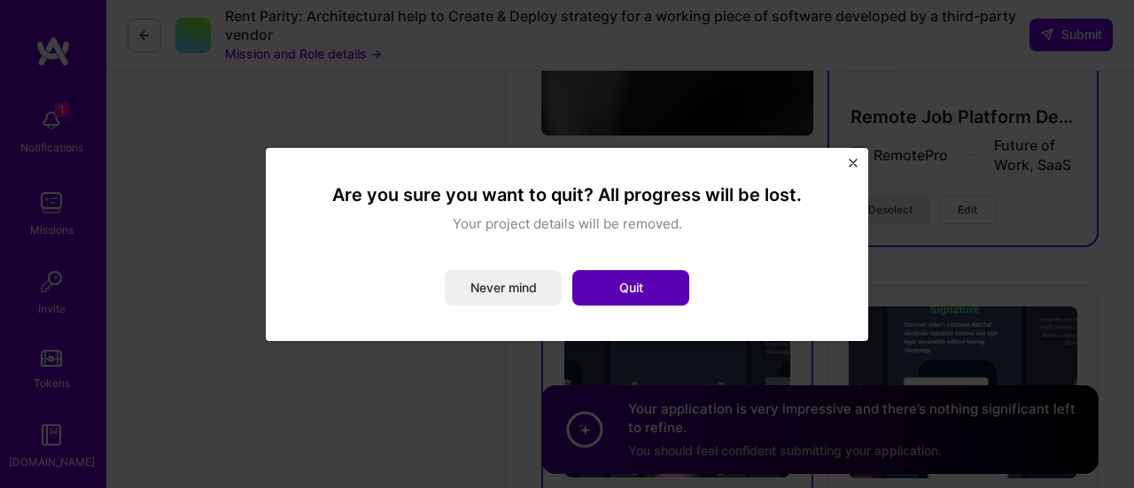
click at [639, 289] on button "Quit" at bounding box center [630, 287] width 117 height 35
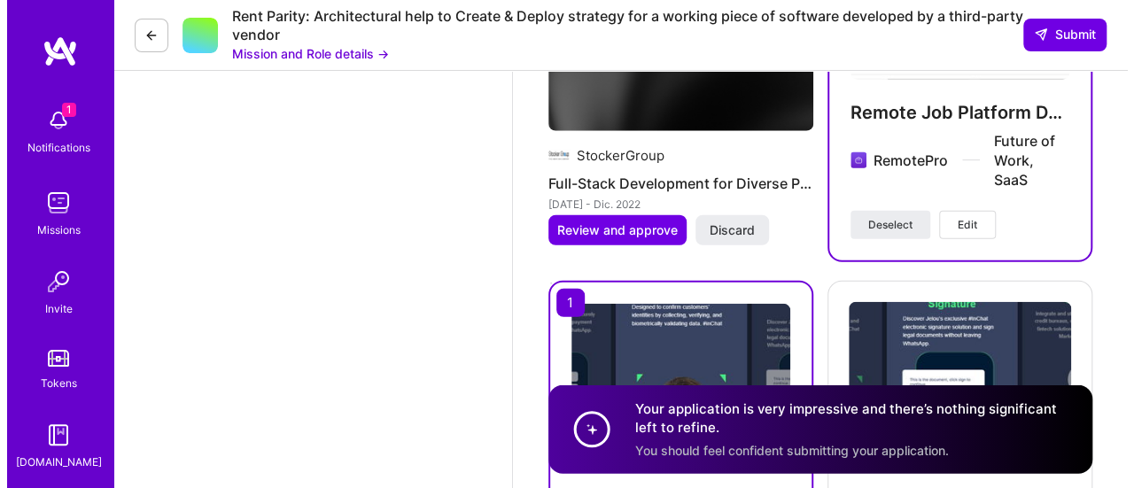
scroll to position [2498, 0]
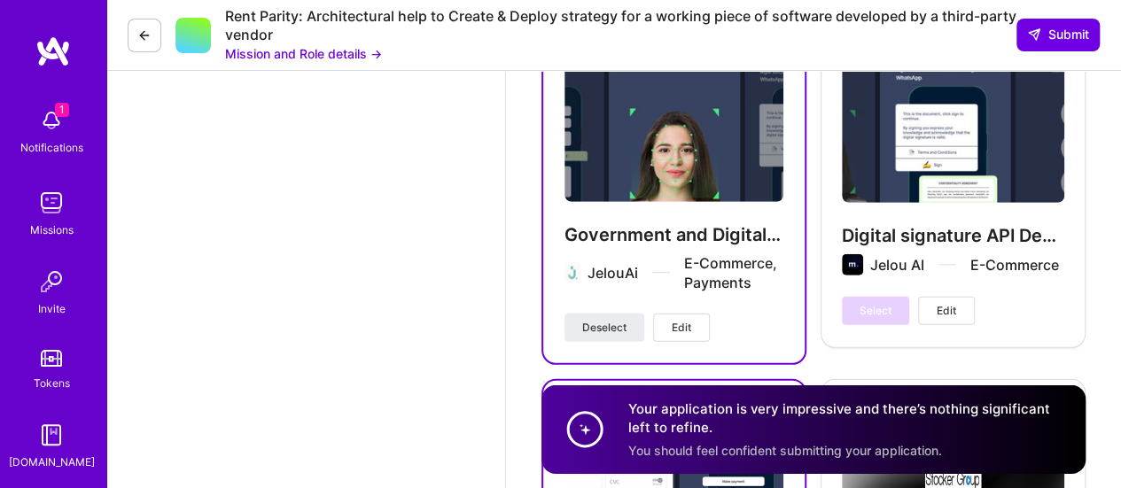
click at [672, 321] on span "Edit" at bounding box center [681, 328] width 19 height 16
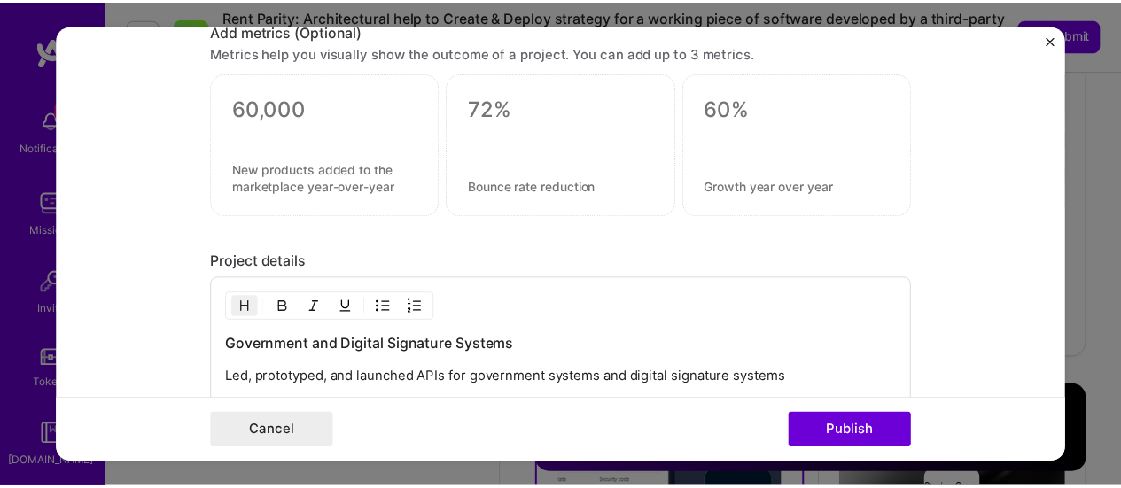
scroll to position [2127, 0]
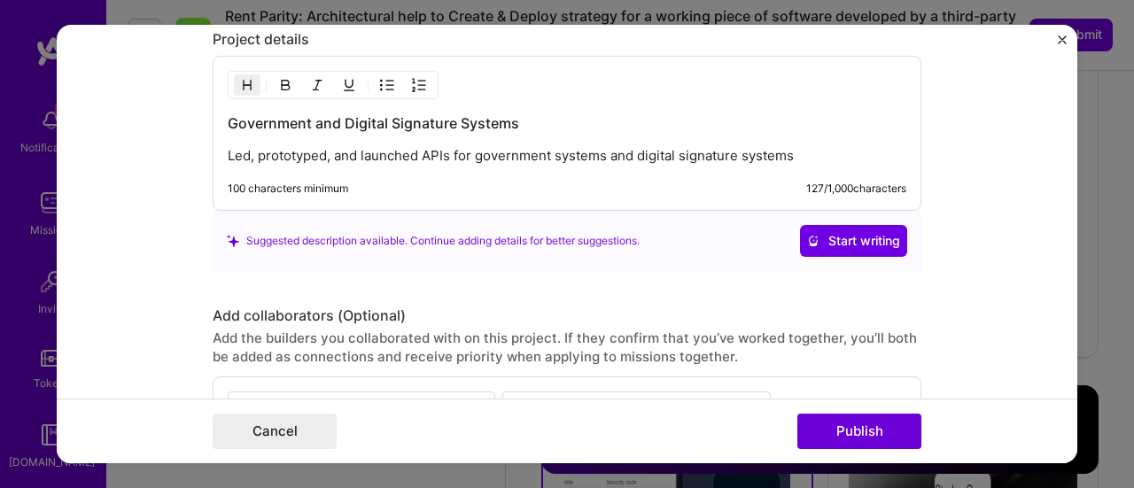
click at [1065, 40] on img "Close" at bounding box center [1062, 39] width 9 height 9
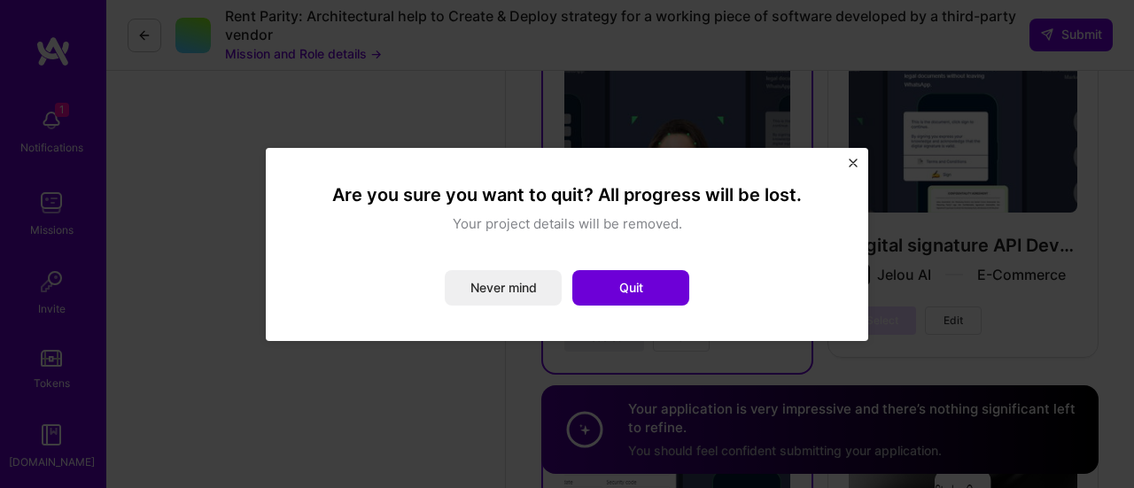
click at [855, 160] on img "Close" at bounding box center [853, 163] width 9 height 9
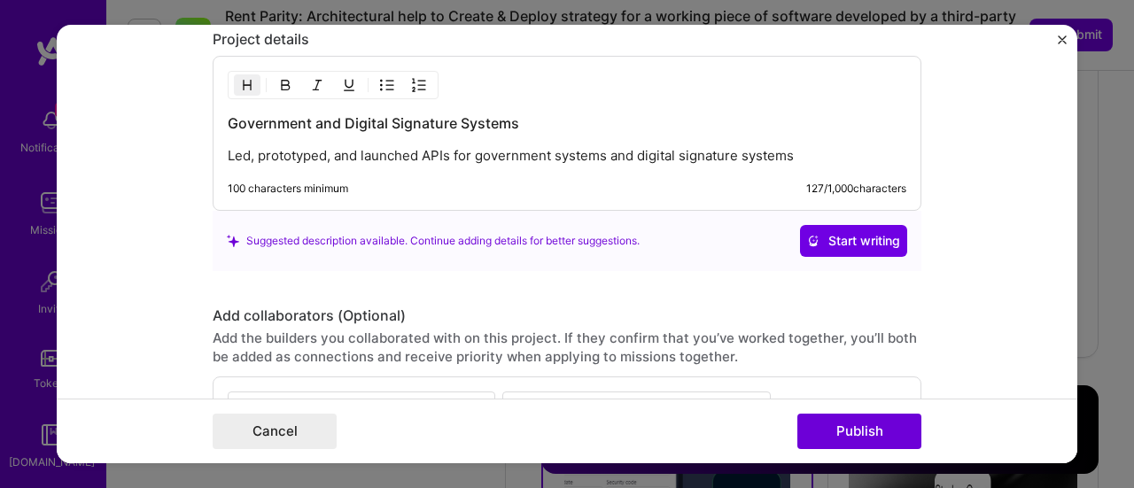
click at [1065, 42] on img "Close" at bounding box center [1062, 39] width 9 height 9
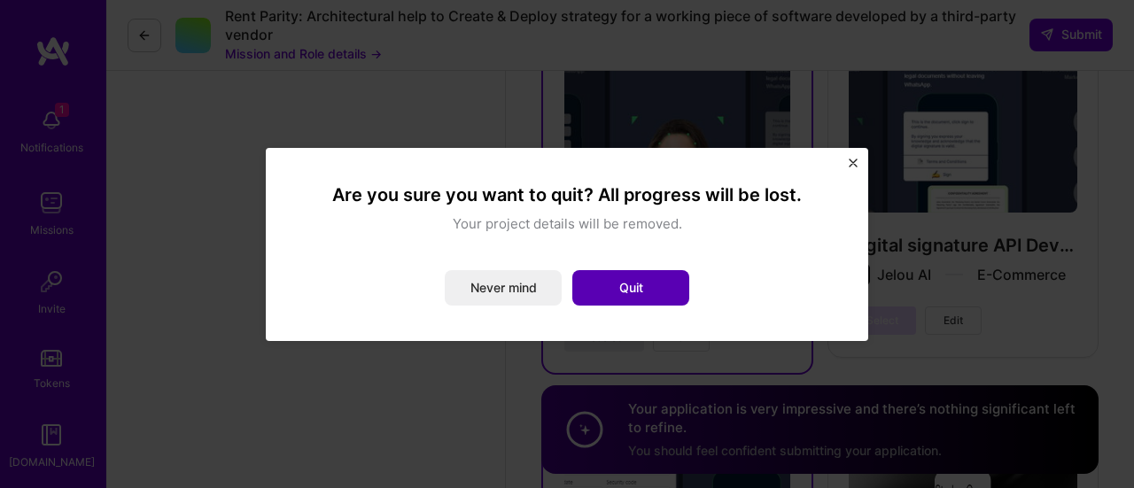
click at [622, 290] on button "Quit" at bounding box center [630, 287] width 117 height 35
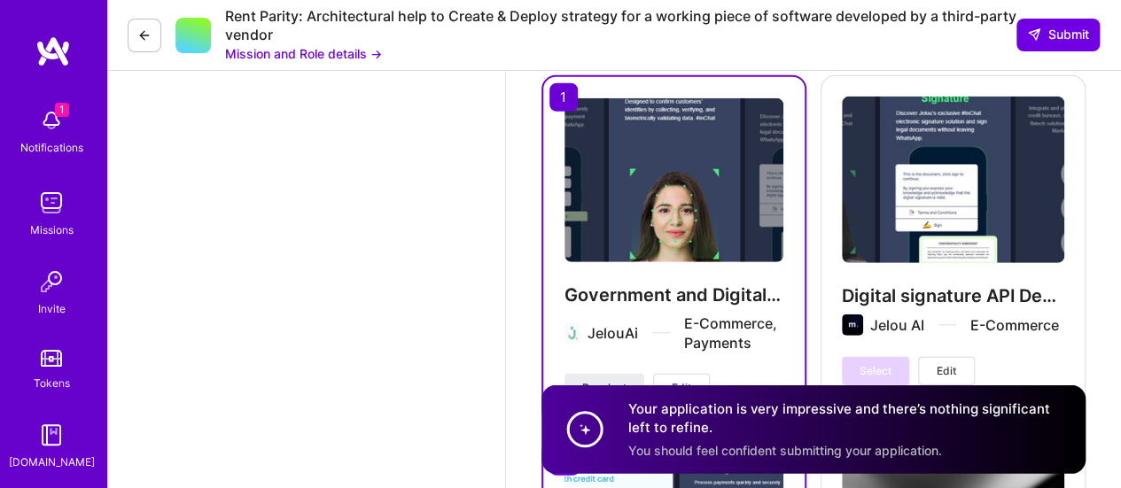
scroll to position [2541, 0]
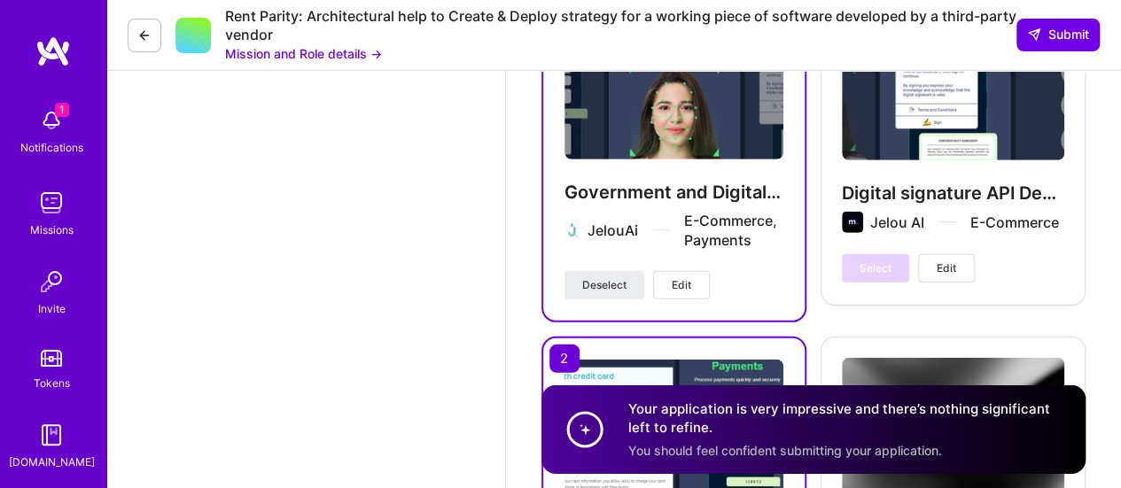
click at [935, 121] on div "Digital signature API Development [PERSON_NAME] E-Commerce Select Edit" at bounding box center [953, 138] width 265 height 331
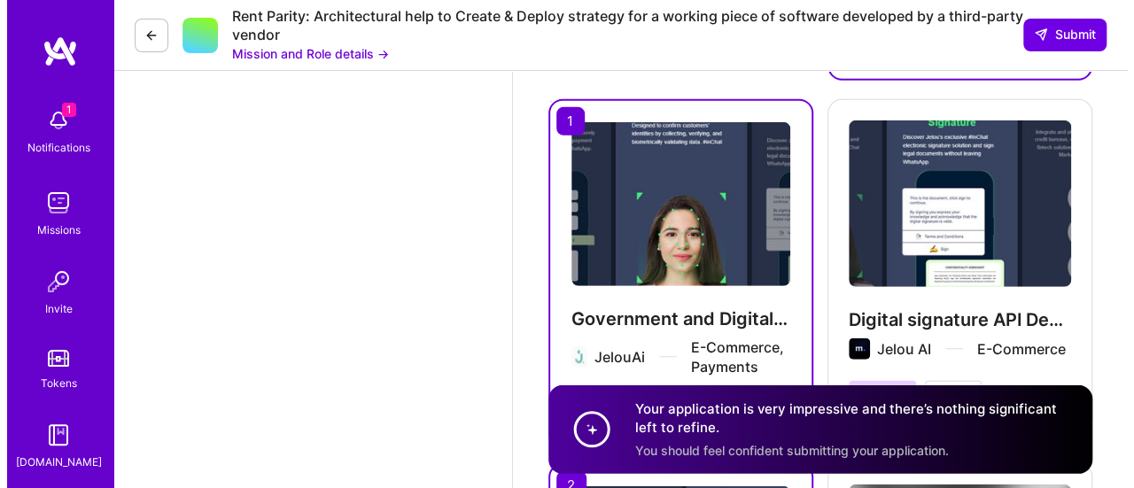
scroll to position [2452, 0]
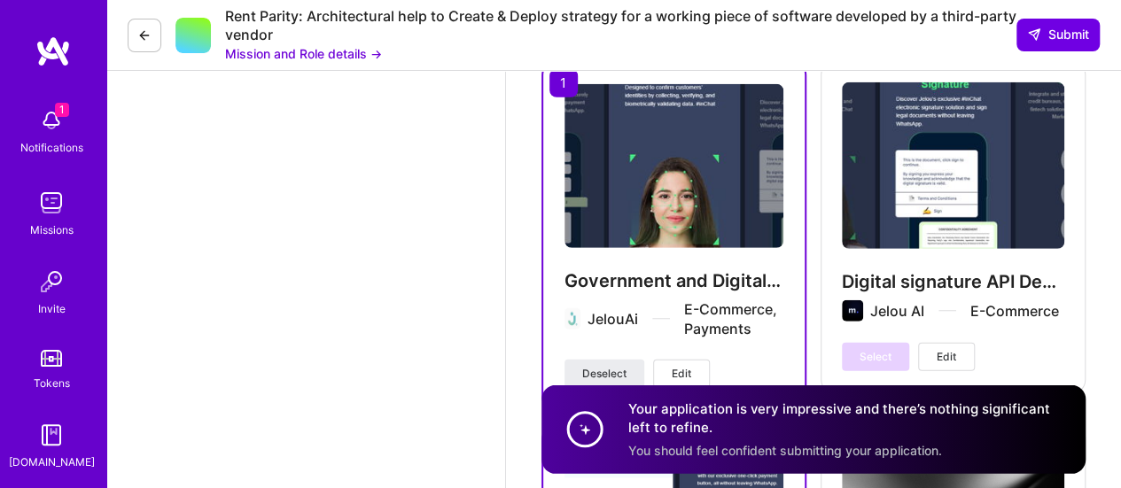
click at [954, 358] on span "Edit" at bounding box center [946, 357] width 19 height 16
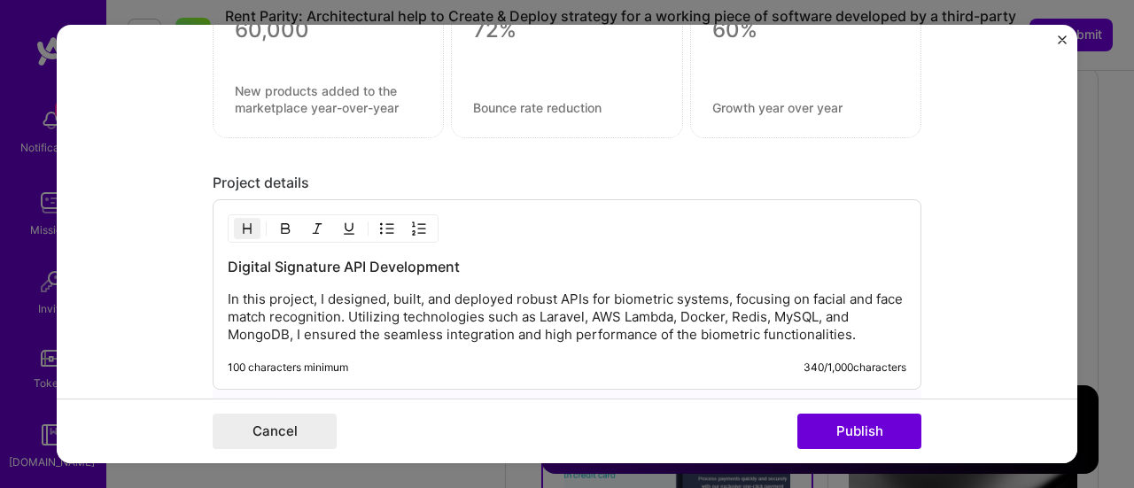
scroll to position [2127, 0]
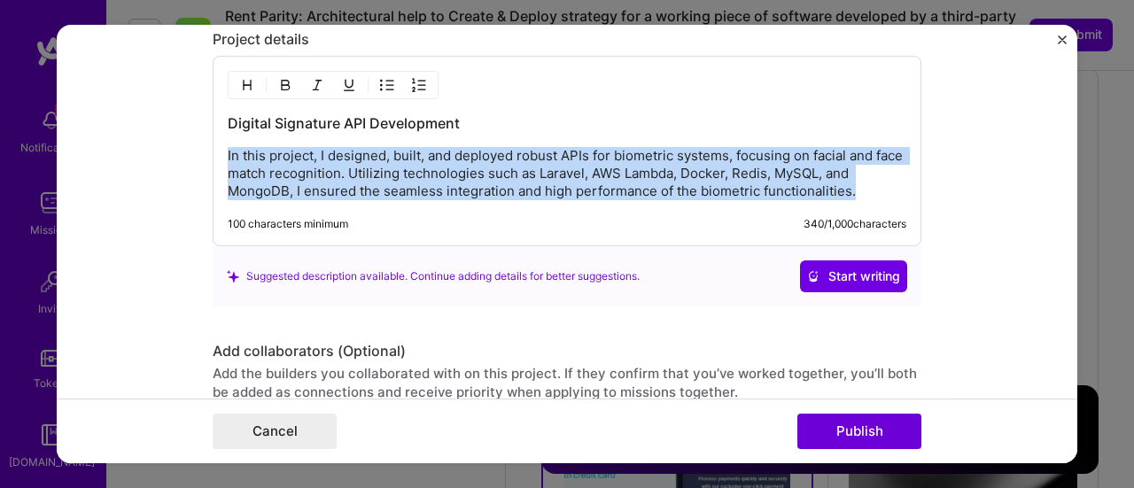
drag, startPoint x: 856, startPoint y: 183, endPoint x: 196, endPoint y: 149, distance: 661.1
click at [196, 149] on form "Project title Digital signature API Development Company [PERSON_NAME] Project i…" at bounding box center [567, 245] width 1021 height 440
click at [1060, 40] on img "Close" at bounding box center [1062, 39] width 9 height 9
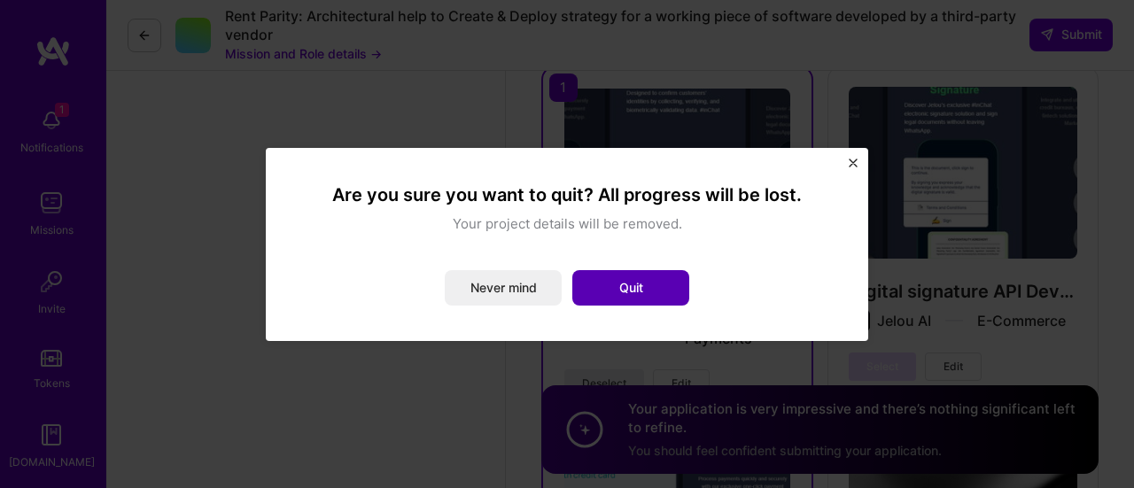
click at [624, 298] on button "Quit" at bounding box center [630, 287] width 117 height 35
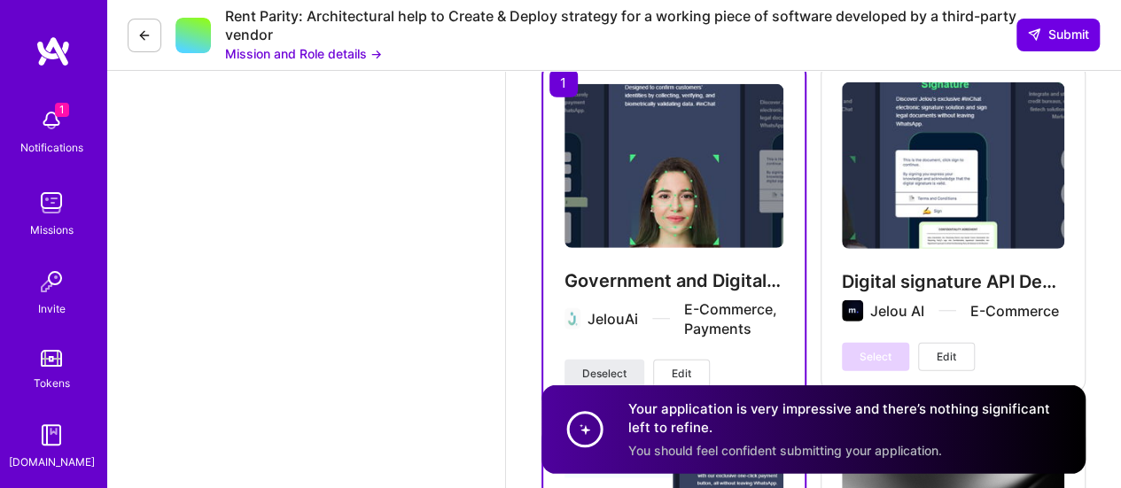
click at [686, 183] on img at bounding box center [673, 166] width 219 height 164
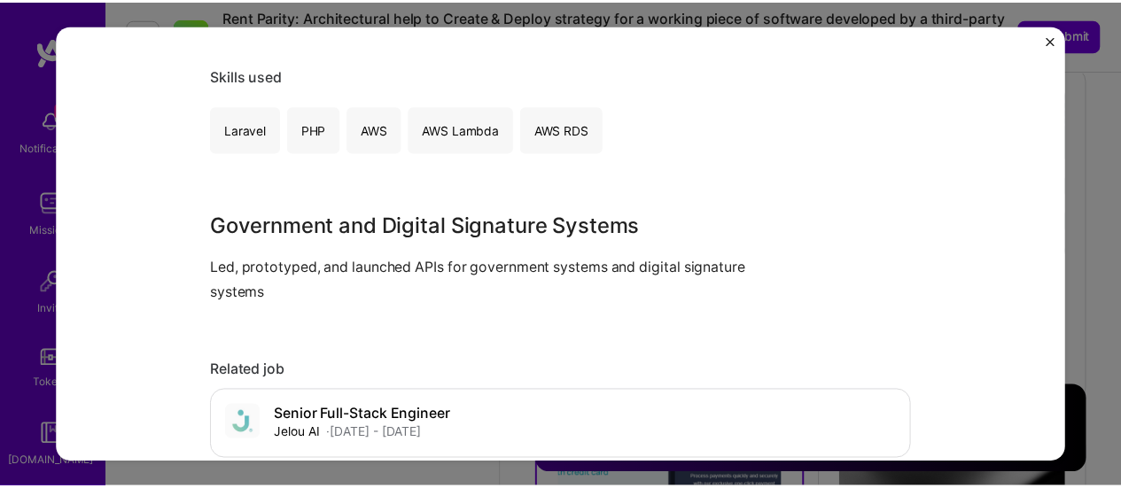
scroll to position [975, 0]
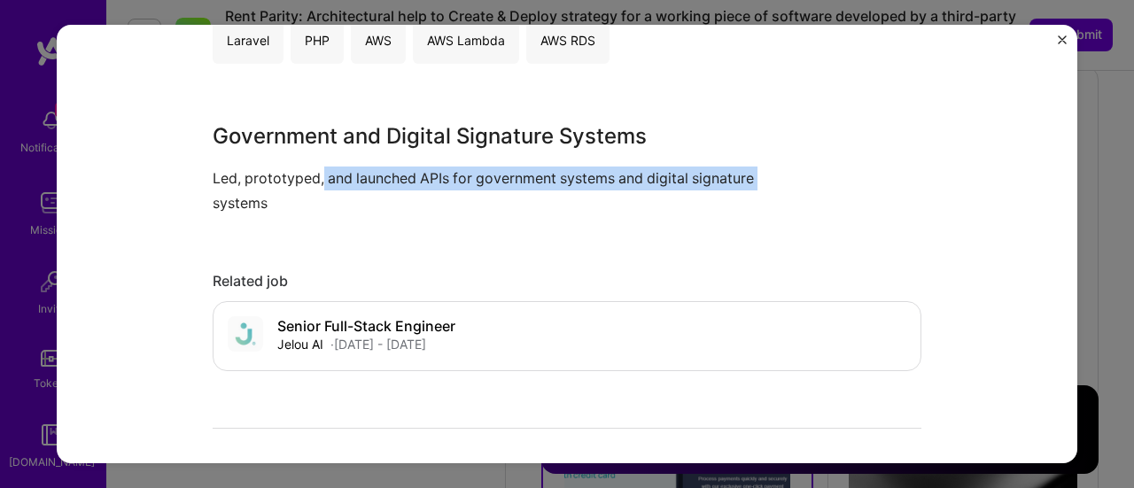
drag, startPoint x: 316, startPoint y: 177, endPoint x: 773, endPoint y: 173, distance: 456.4
click at [773, 173] on p "Led, prototyped, and launched APIs for government systems and digital signature…" at bounding box center [501, 191] width 576 height 48
click at [1061, 38] on img "Close" at bounding box center [1062, 39] width 9 height 9
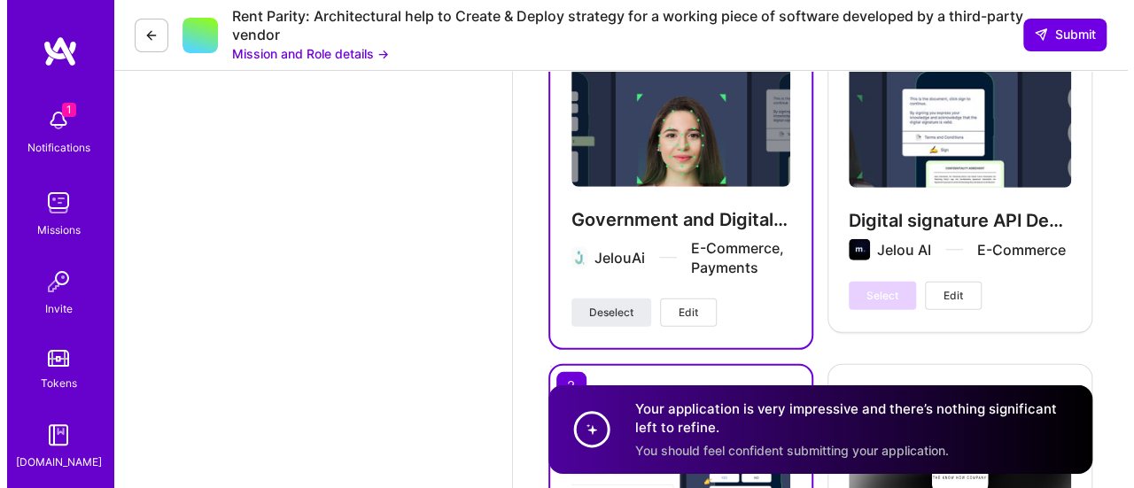
scroll to position [2541, 0]
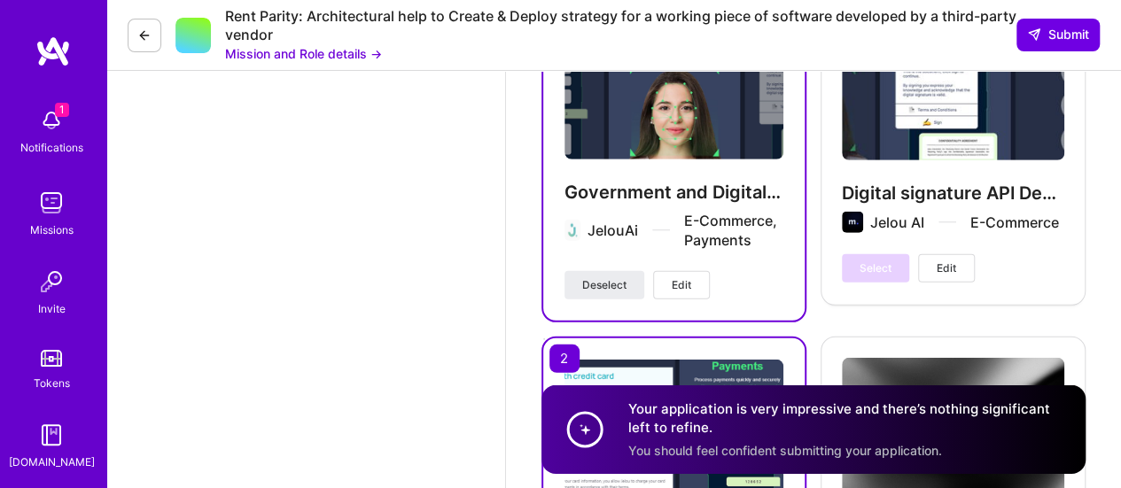
click at [941, 267] on span "Edit" at bounding box center [946, 269] width 19 height 16
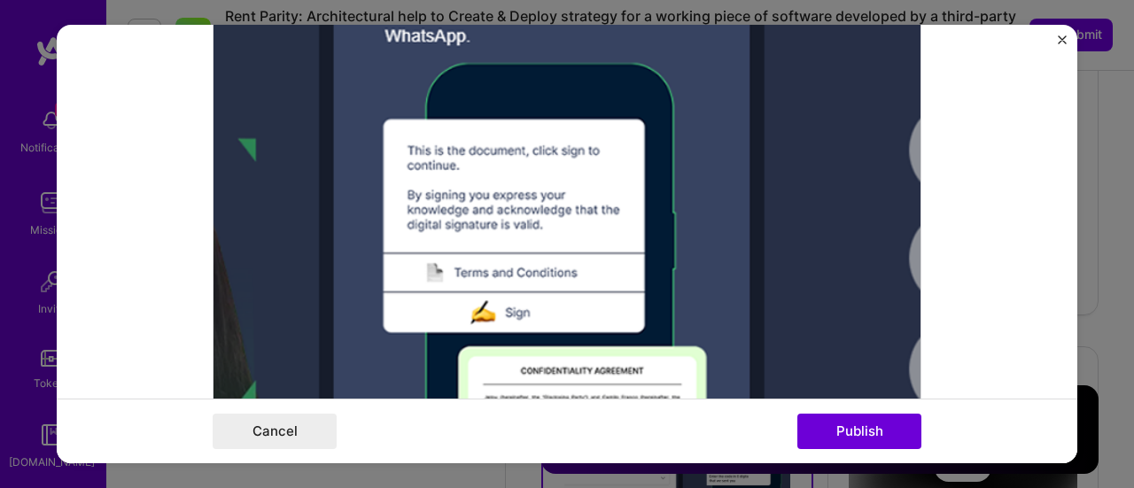
scroll to position [0, 0]
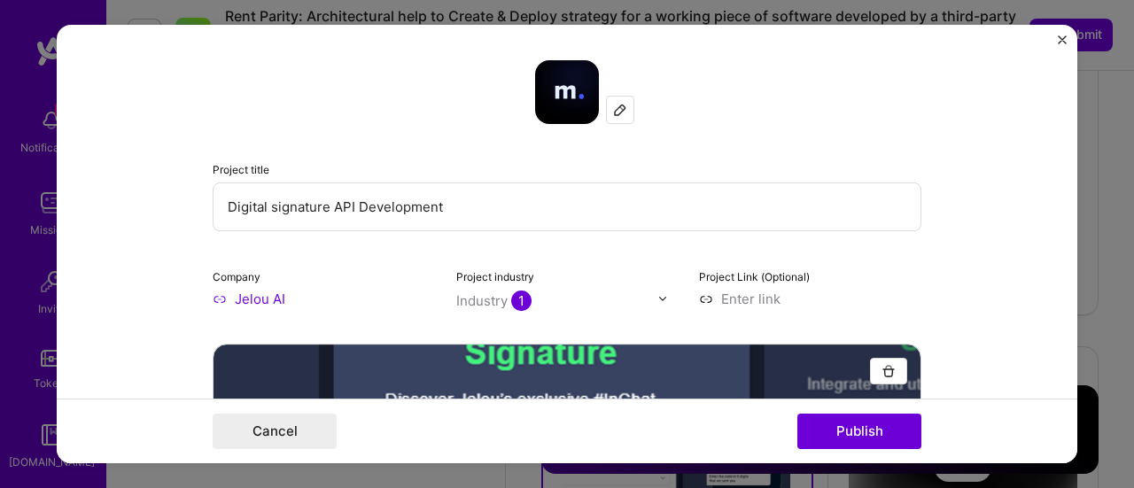
click at [1063, 42] on img "Close" at bounding box center [1062, 39] width 9 height 9
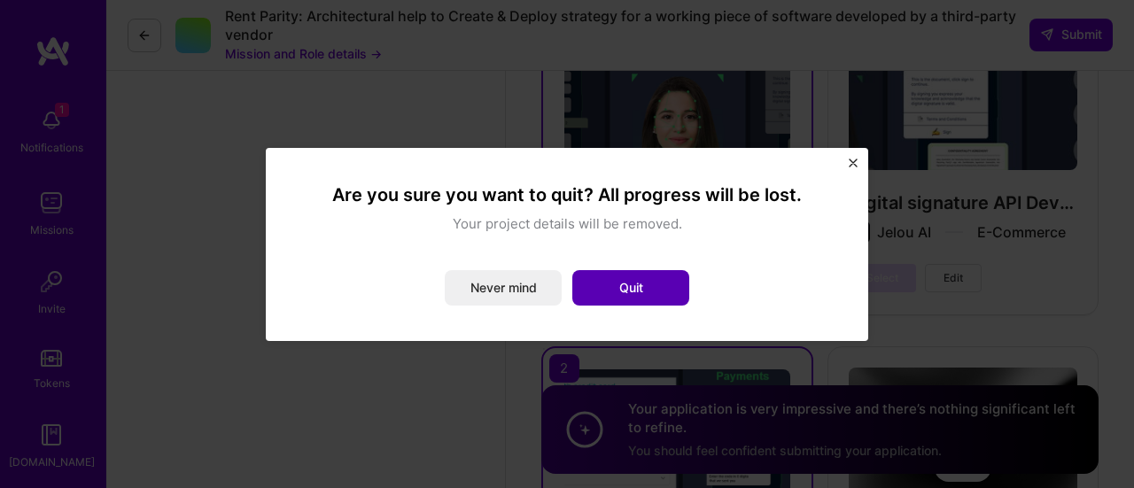
click at [610, 293] on button "Quit" at bounding box center [630, 287] width 117 height 35
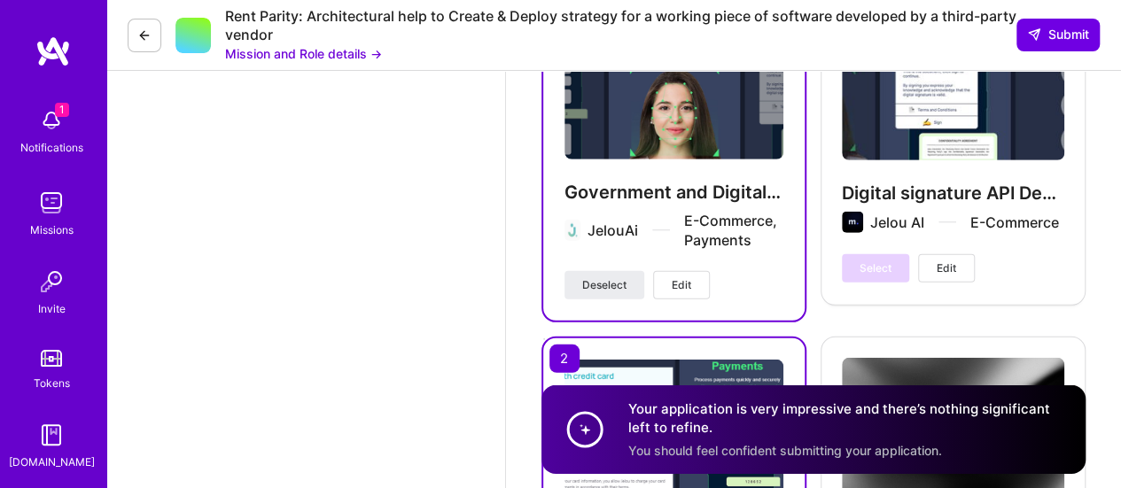
click at [714, 143] on img at bounding box center [673, 78] width 219 height 164
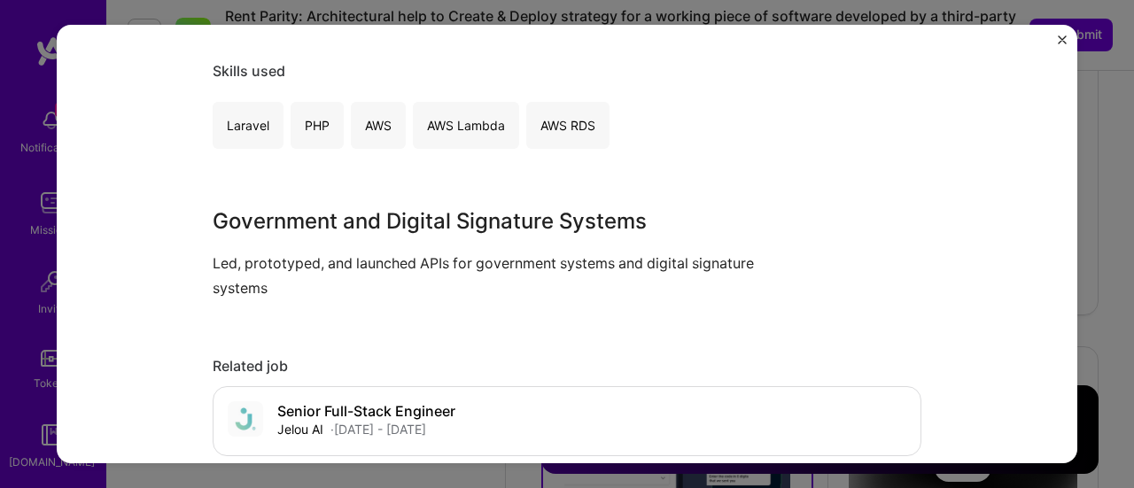
scroll to position [886, 0]
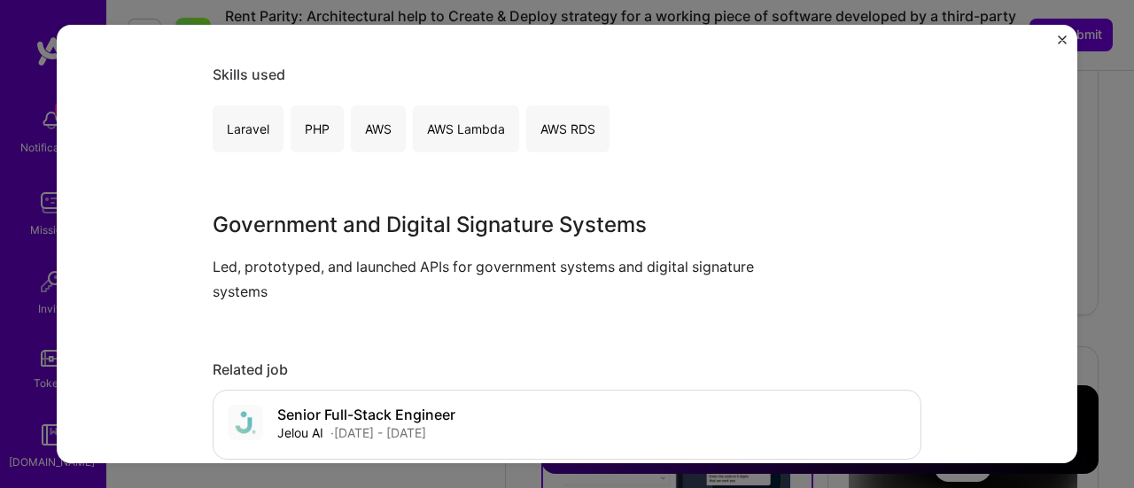
click at [1063, 43] on img "Close" at bounding box center [1062, 39] width 9 height 9
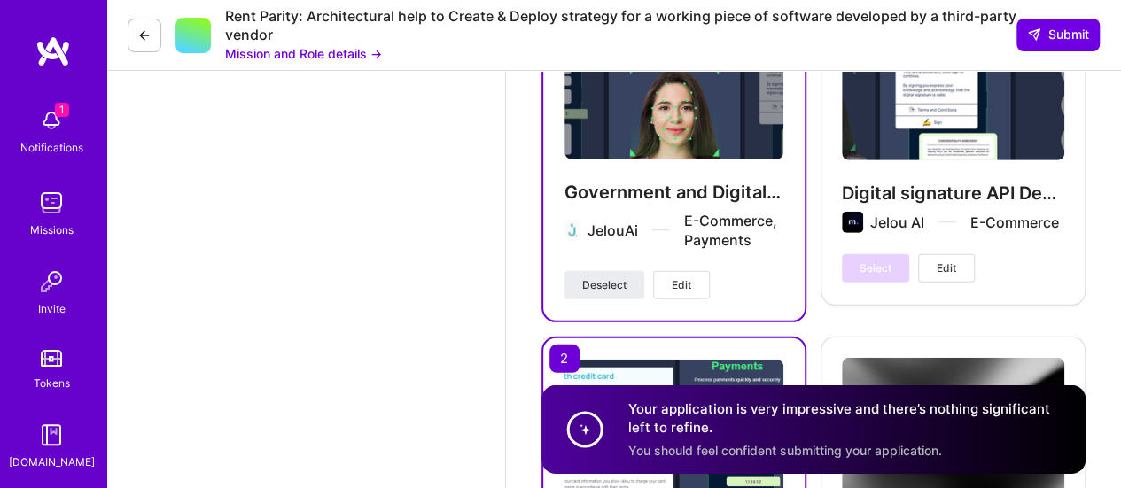
click at [948, 265] on span "Edit" at bounding box center [946, 269] width 19 height 16
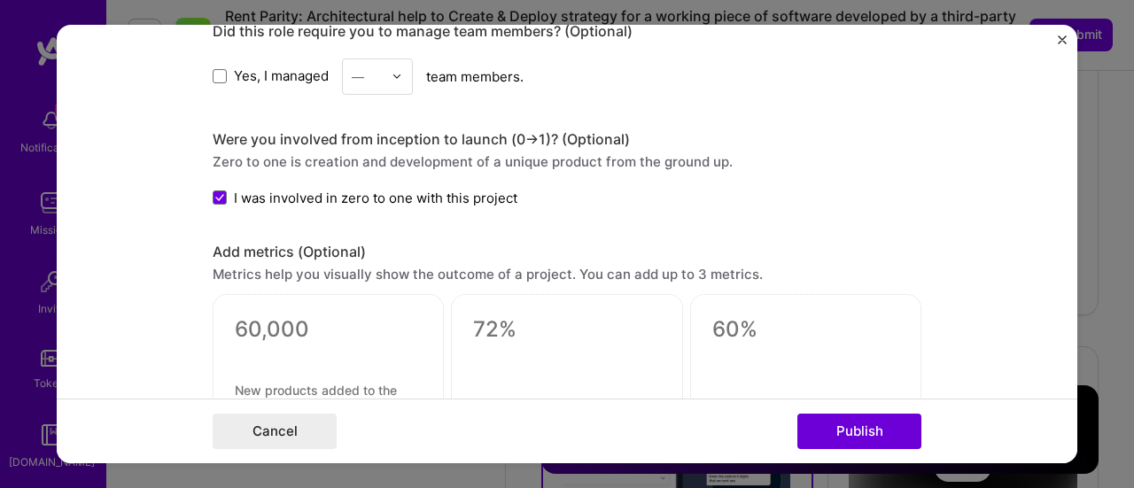
scroll to position [2038, 0]
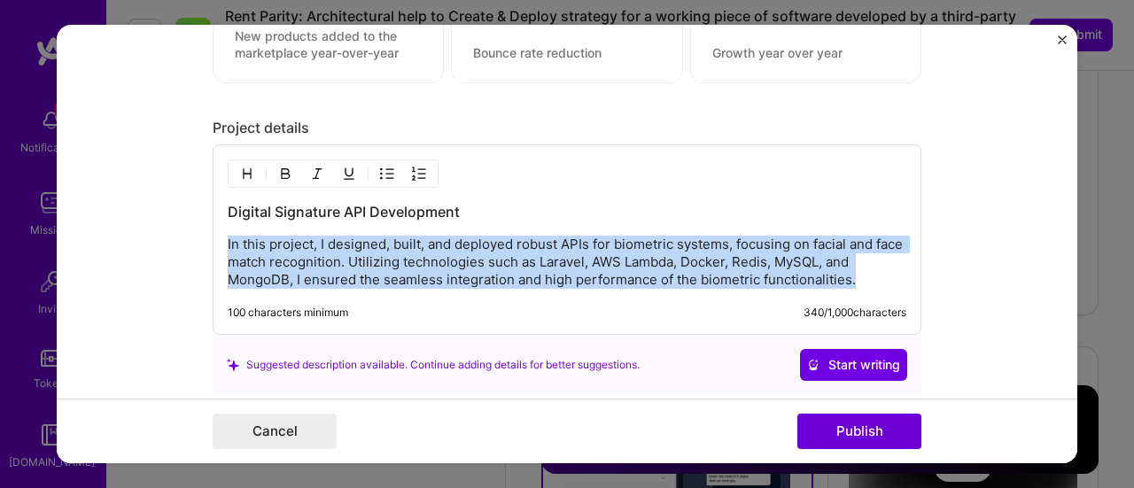
drag, startPoint x: 223, startPoint y: 238, endPoint x: 855, endPoint y: 269, distance: 632.6
click at [855, 269] on p "In this project, I designed, built, and deployed robust APIs for biometric syst…" at bounding box center [567, 262] width 679 height 53
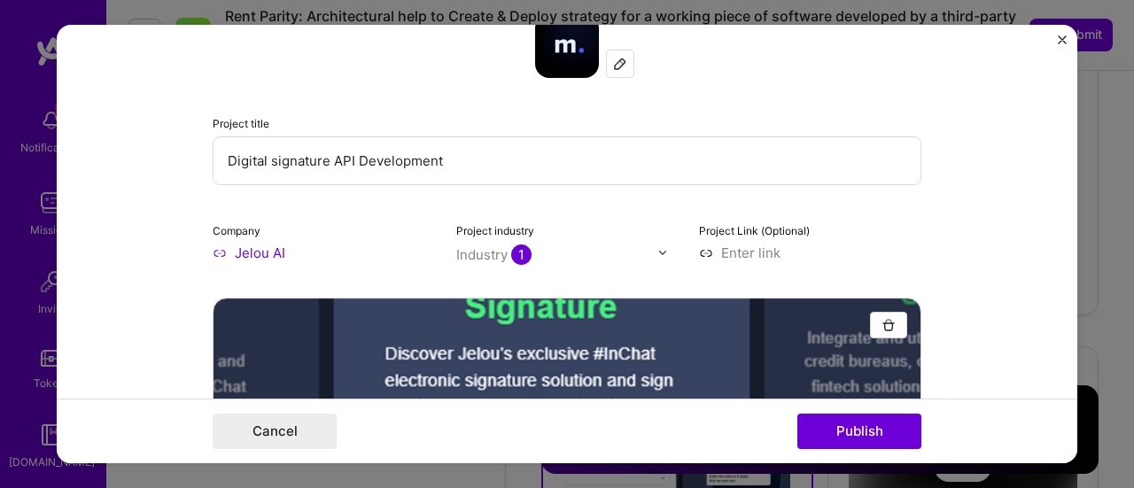
scroll to position [0, 0]
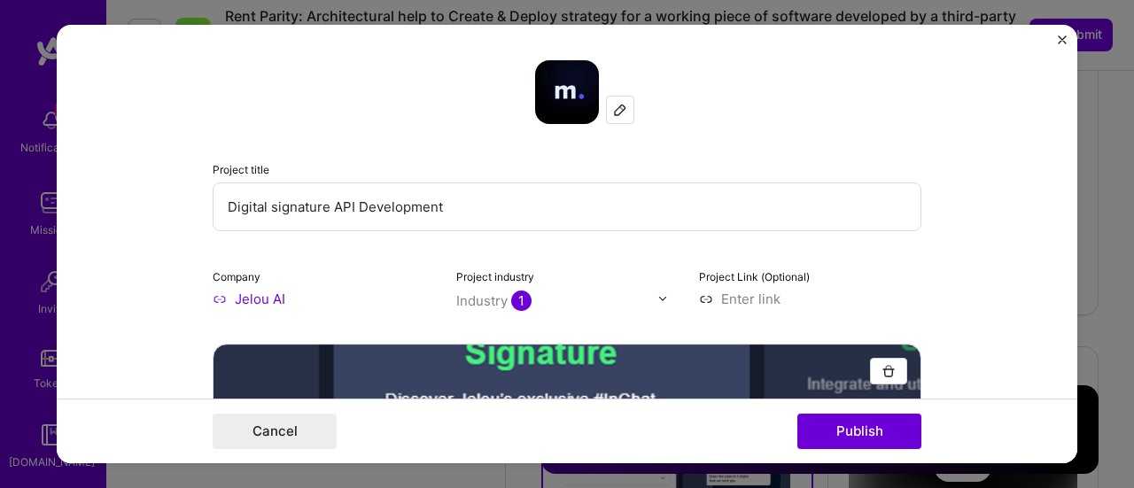
drag, startPoint x: 320, startPoint y: 207, endPoint x: 166, endPoint y: 206, distance: 154.2
click at [166, 206] on form "Project title Digital signature API Development Company [PERSON_NAME] Project i…" at bounding box center [567, 245] width 1021 height 440
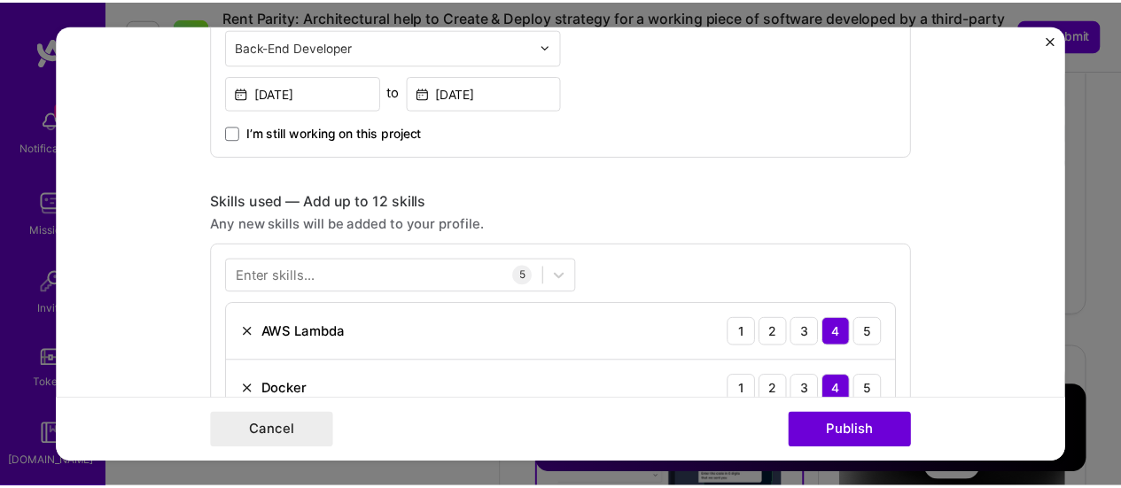
scroll to position [1507, 0]
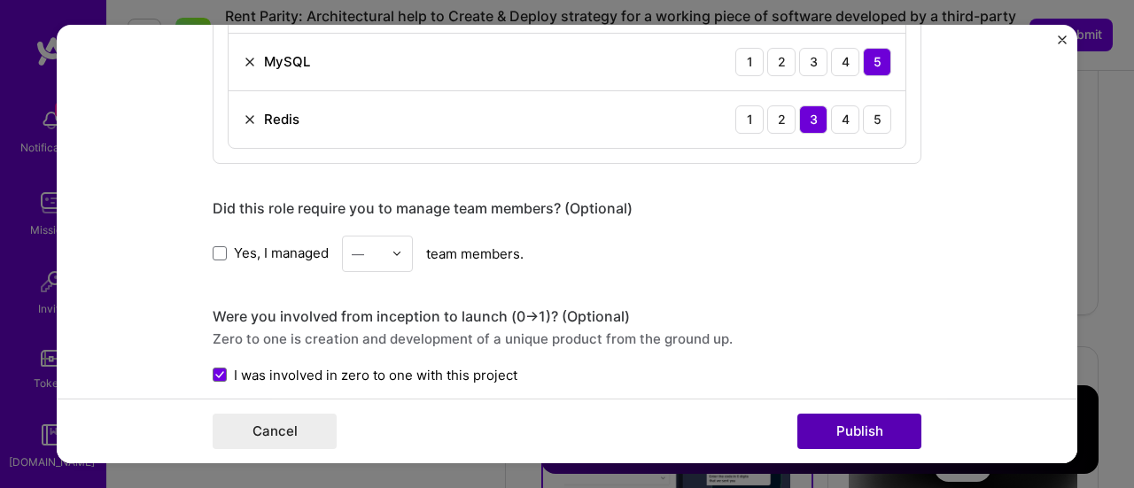
type input "Face match API Development"
click at [868, 432] on button "Publish" at bounding box center [860, 431] width 124 height 35
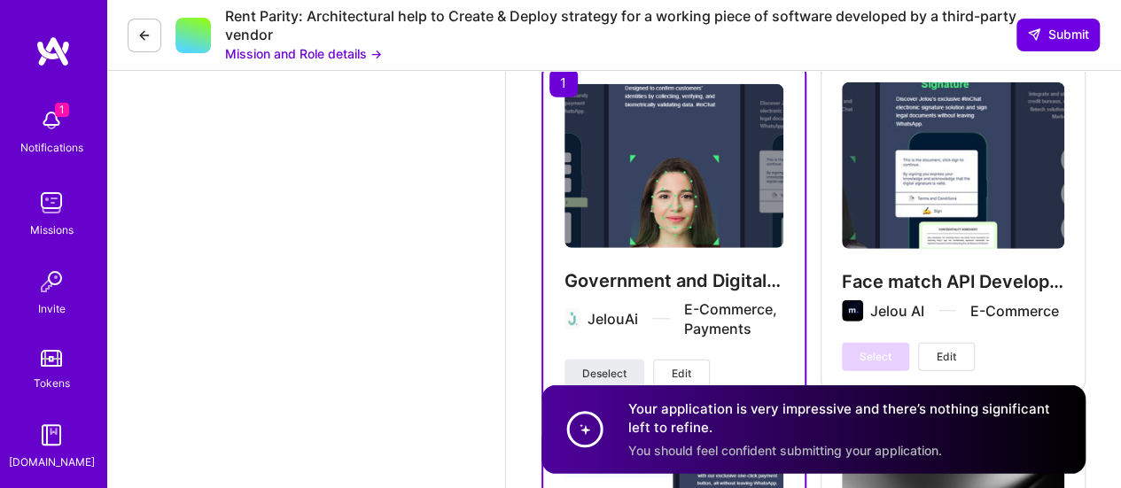
scroll to position [2541, 0]
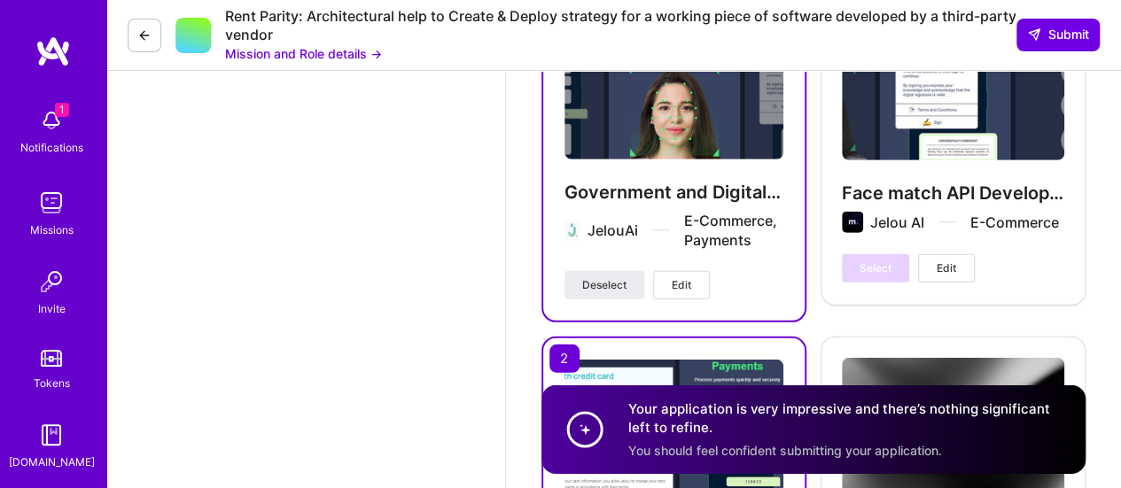
click at [943, 268] on span "Edit" at bounding box center [946, 269] width 19 height 16
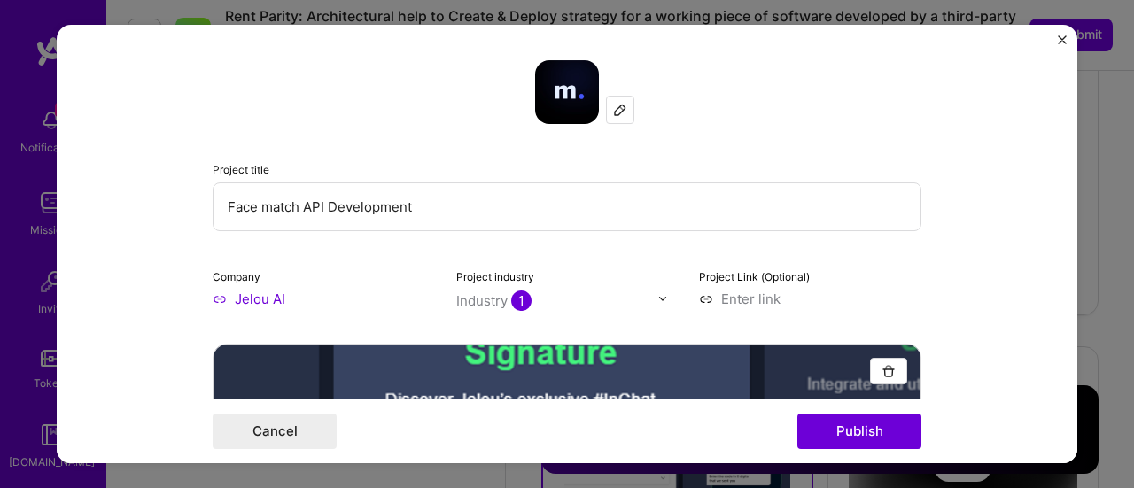
click at [395, 205] on input "Face match API Development" at bounding box center [567, 207] width 709 height 49
click at [1061, 42] on img "Close" at bounding box center [1062, 39] width 9 height 9
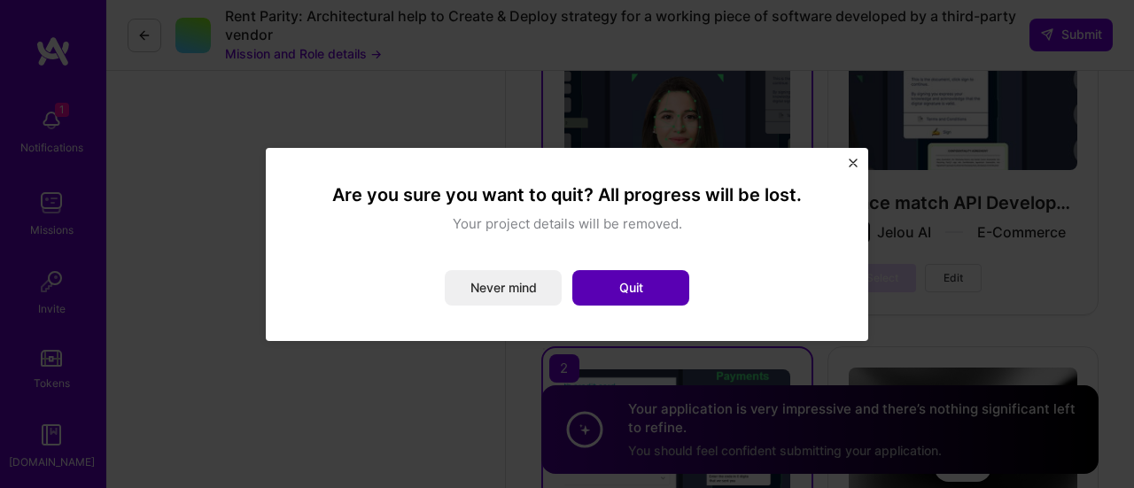
click at [627, 281] on button "Quit" at bounding box center [630, 287] width 117 height 35
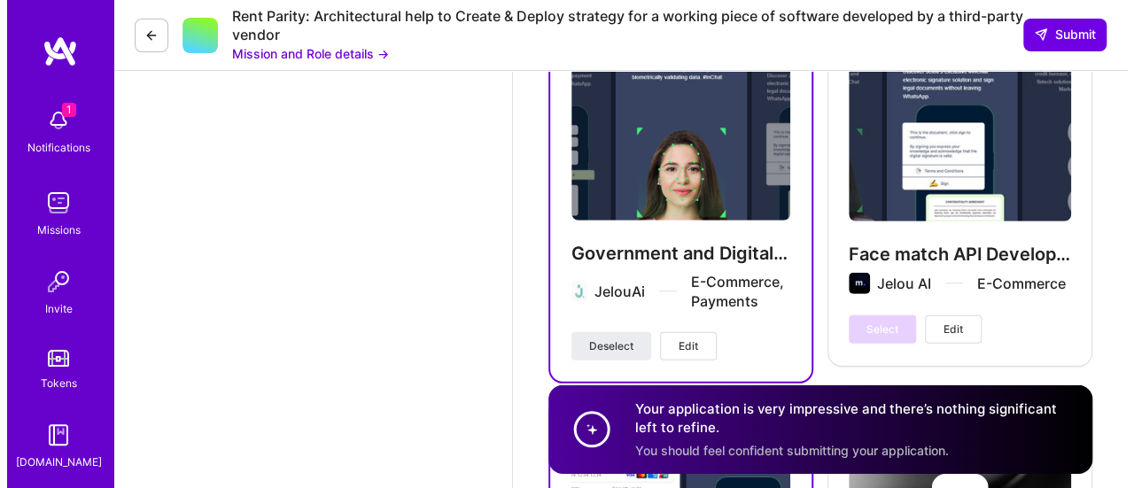
scroll to position [2452, 0]
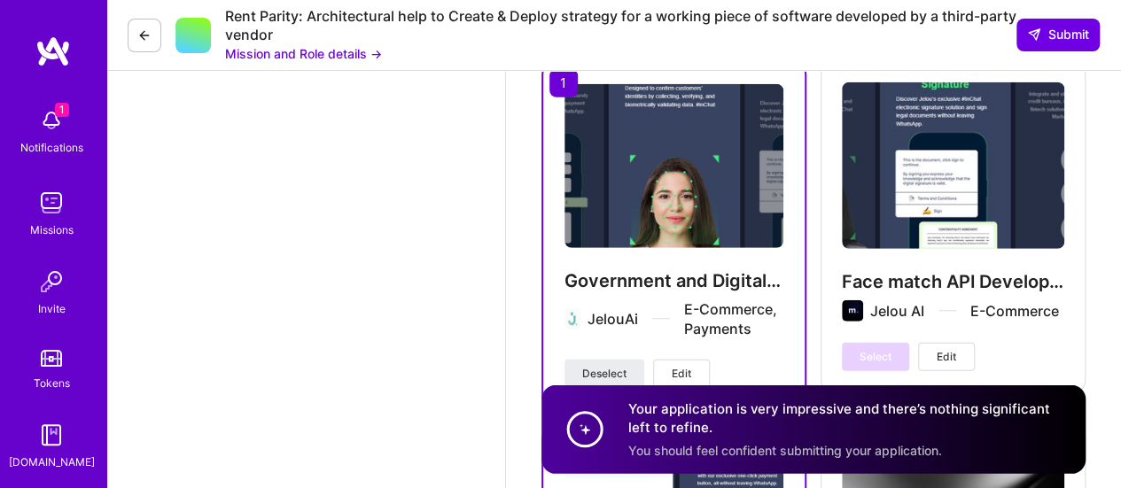
click at [689, 366] on span "Edit" at bounding box center [681, 374] width 19 height 16
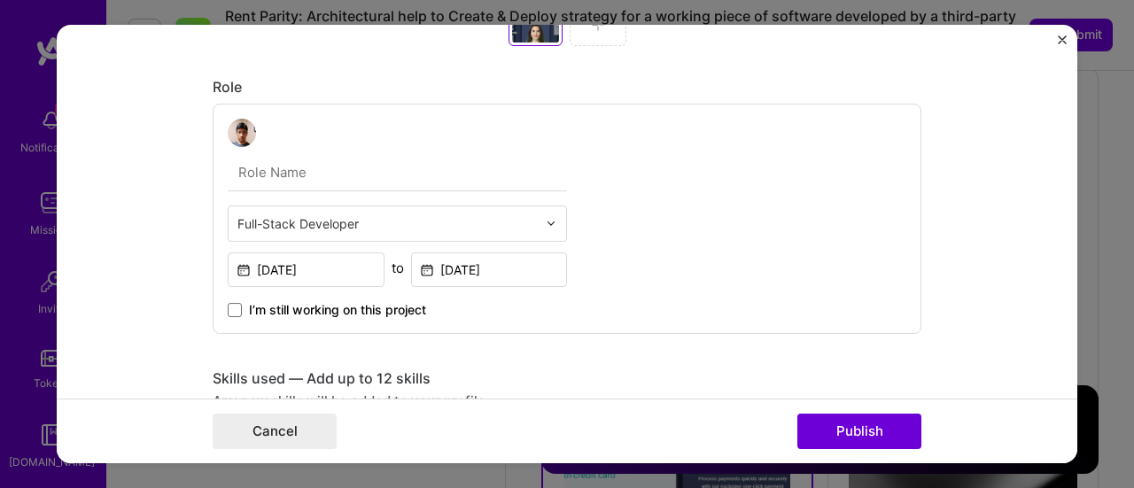
scroll to position [443, 0]
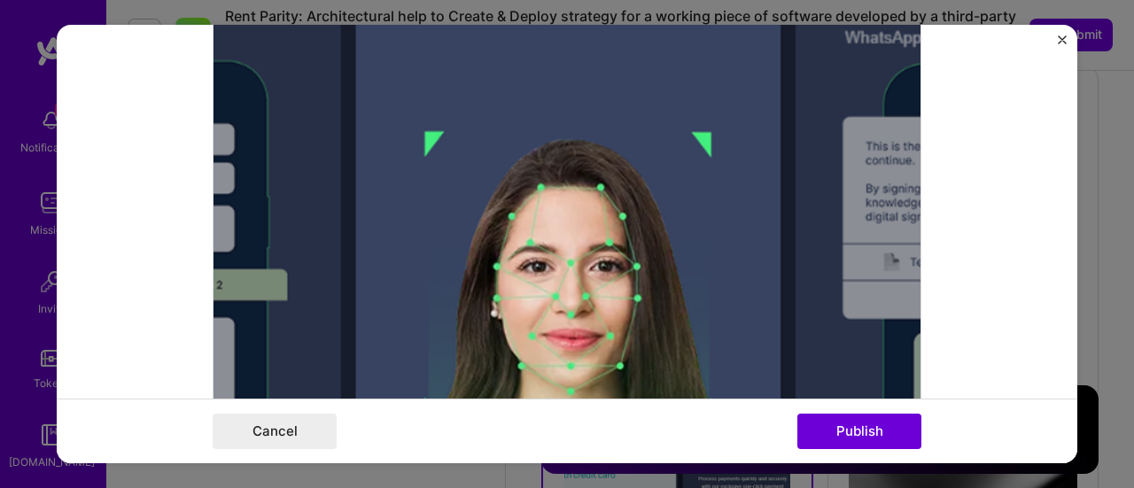
click at [596, 240] on div at bounding box center [567, 167] width 709 height 532
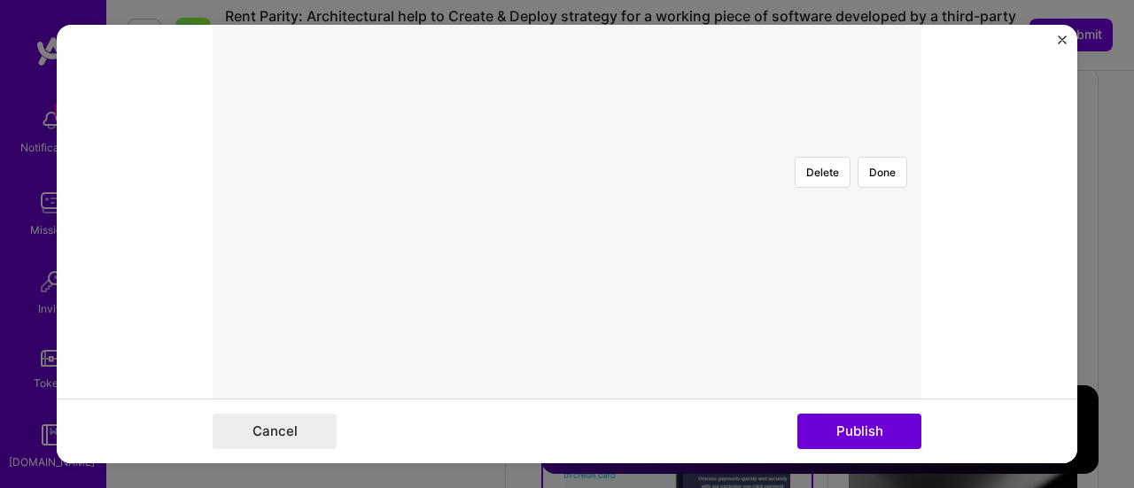
click at [700, 182] on div at bounding box center [928, 364] width 589 height 443
click at [870, 334] on button "Done" at bounding box center [883, 349] width 50 height 31
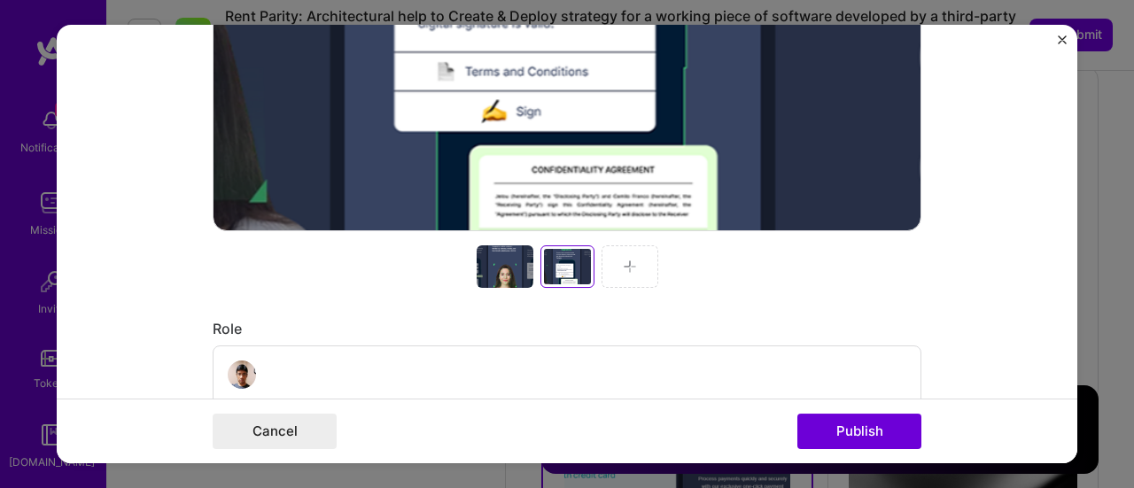
click at [482, 262] on div at bounding box center [505, 266] width 57 height 43
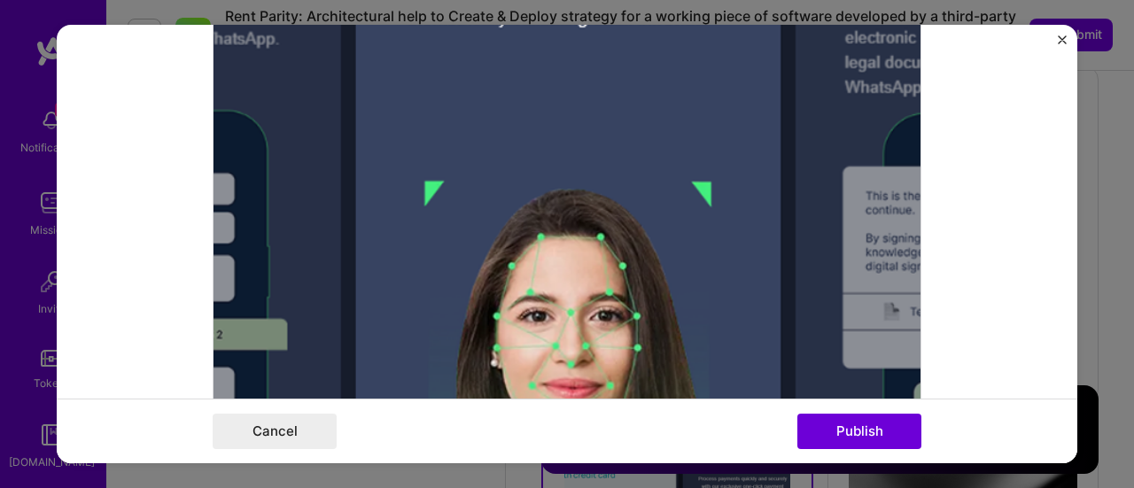
scroll to position [290, 0]
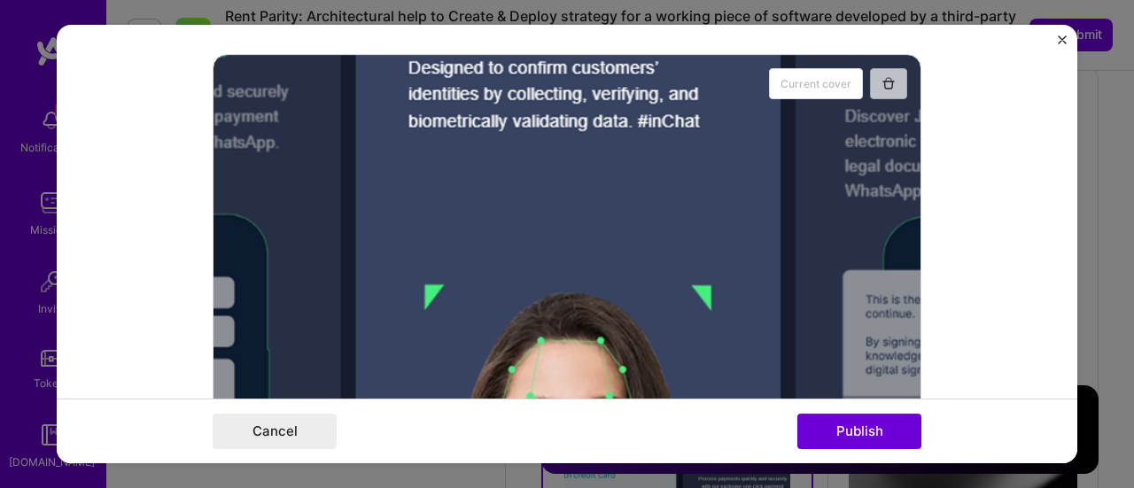
click at [890, 77] on button "button" at bounding box center [888, 83] width 37 height 31
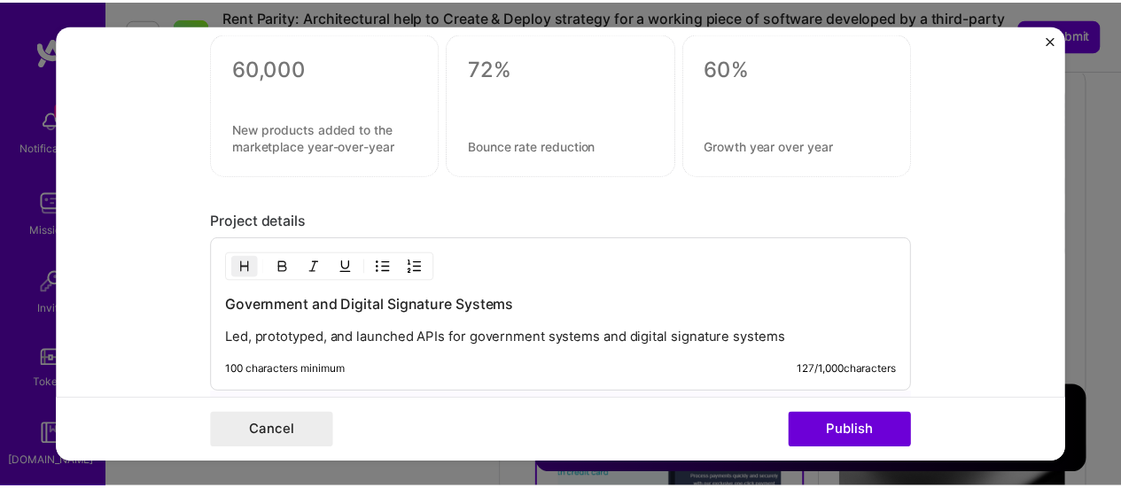
scroll to position [2038, 0]
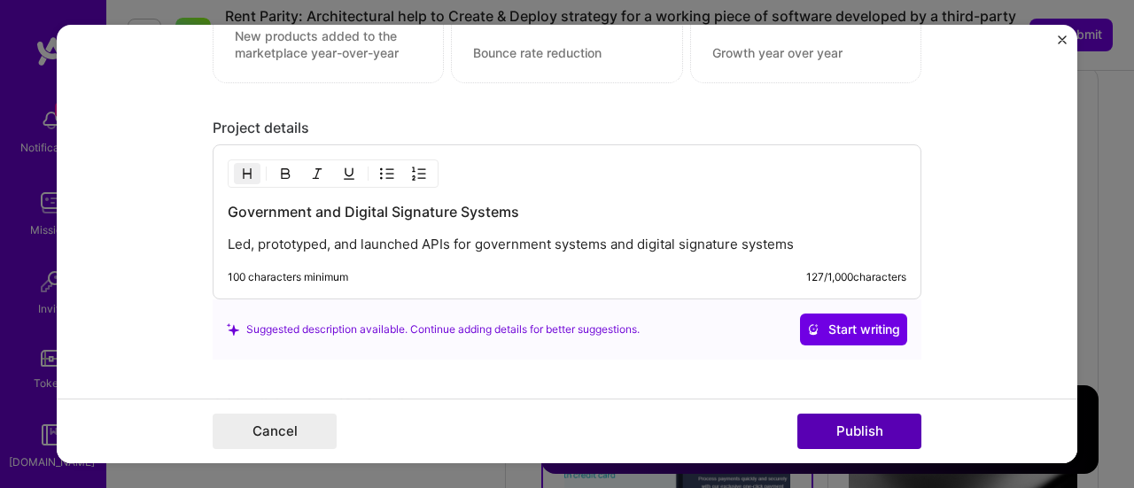
click at [860, 434] on button "Publish" at bounding box center [860, 431] width 124 height 35
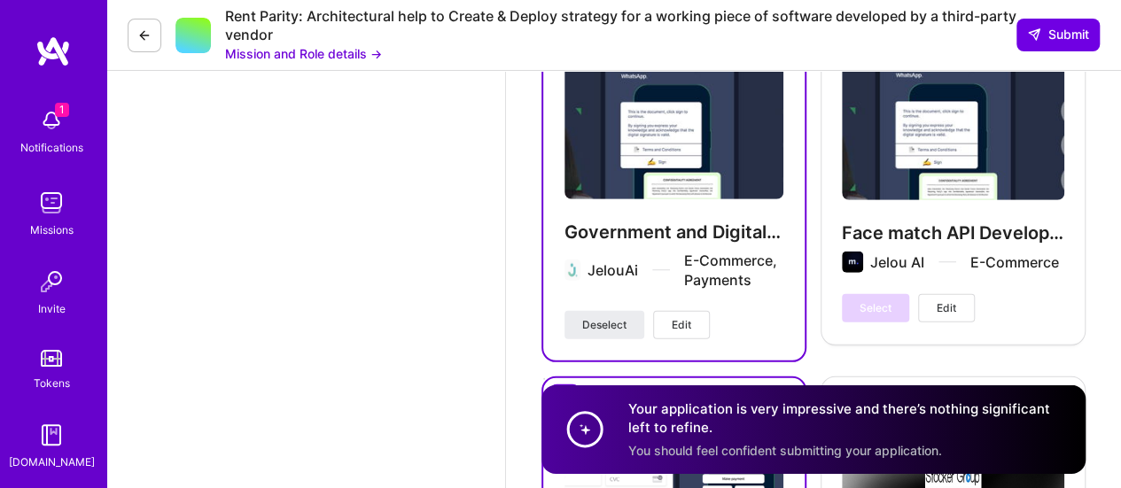
scroll to position [2541, 0]
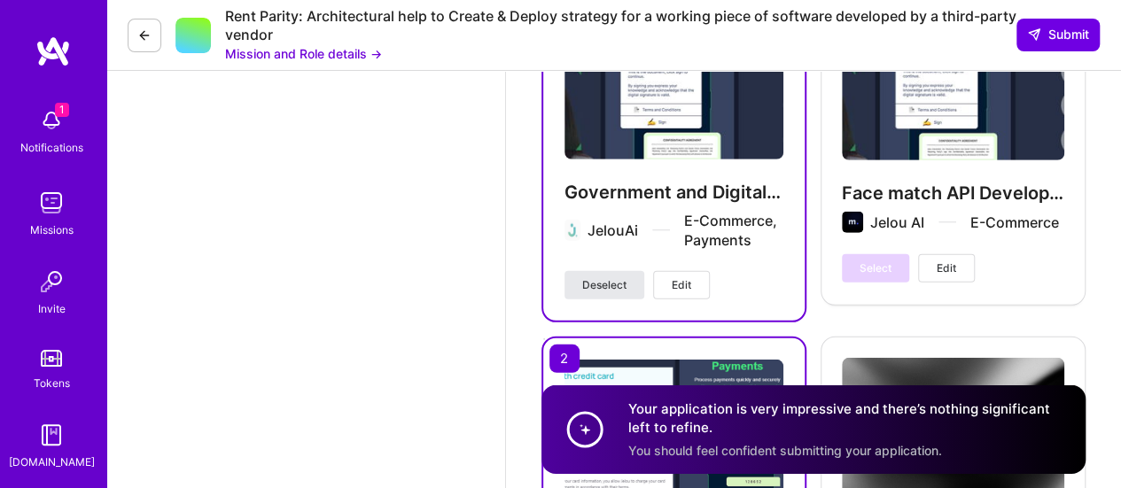
click at [602, 281] on span "Deselect" at bounding box center [604, 285] width 44 height 16
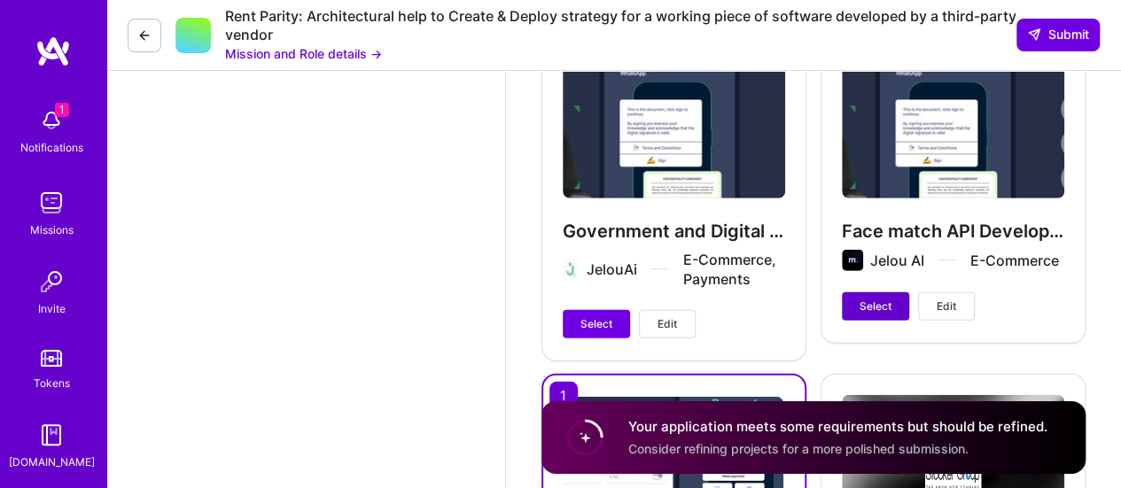
click at [891, 311] on button "Select" at bounding box center [875, 306] width 67 height 28
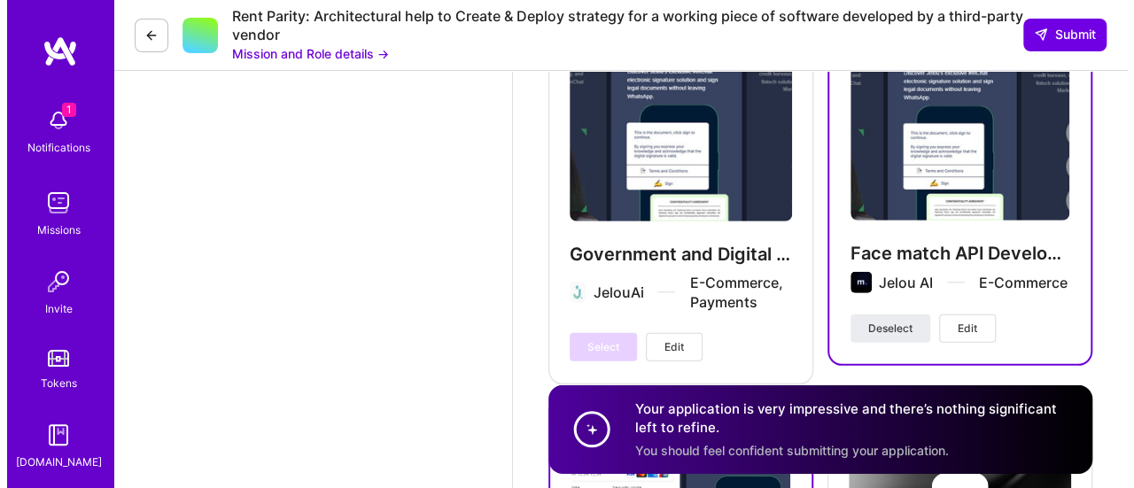
scroll to position [2452, 0]
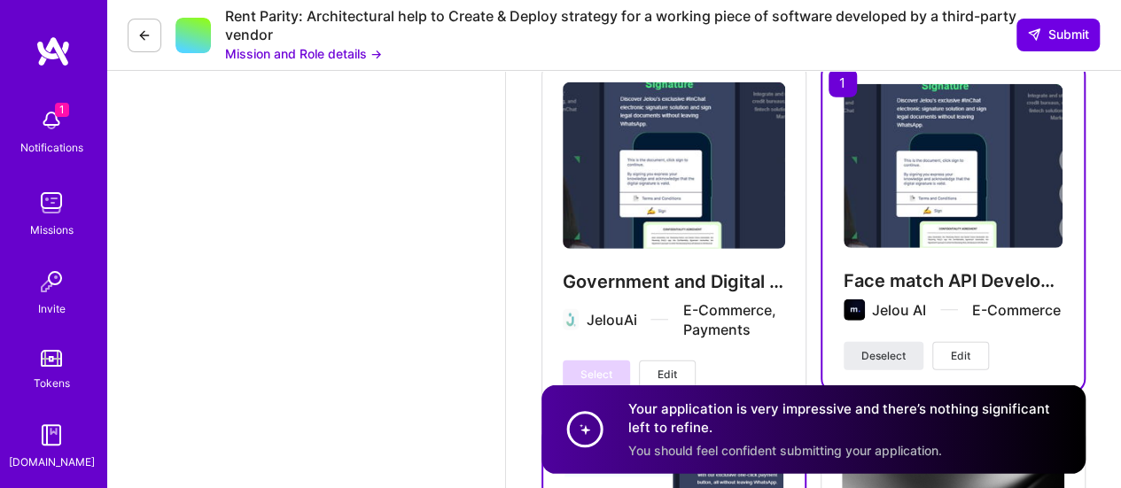
click at [955, 178] on img at bounding box center [953, 166] width 219 height 164
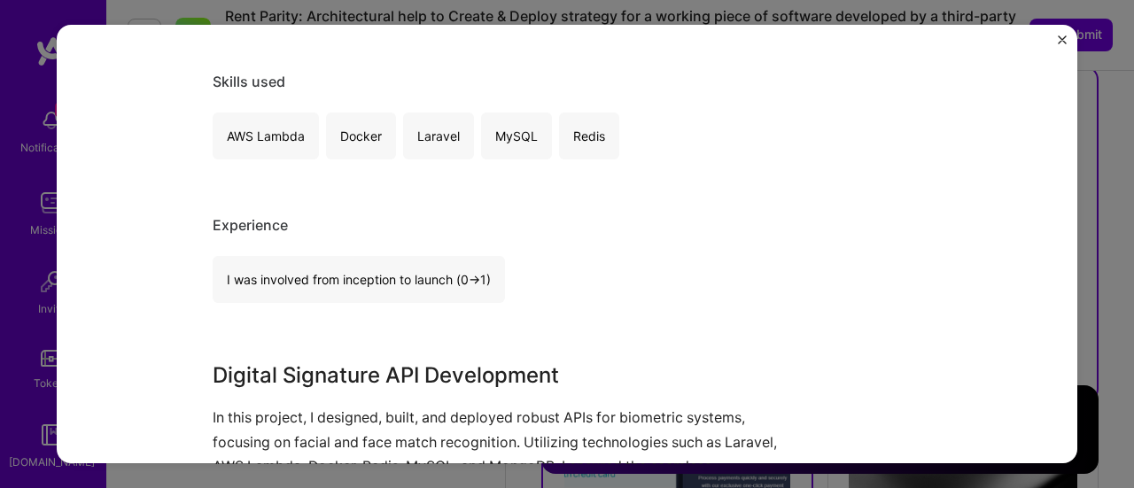
scroll to position [1152, 0]
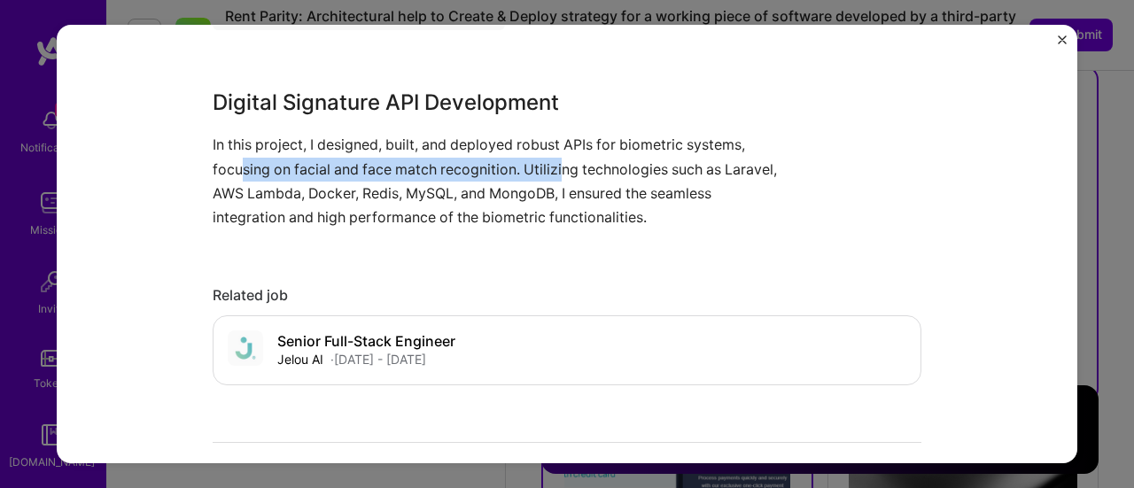
drag, startPoint x: 255, startPoint y: 175, endPoint x: 561, endPoint y: 175, distance: 305.7
click at [558, 175] on p "In this project, I designed, built, and deployed robust APIs for biometric syst…" at bounding box center [501, 181] width 576 height 97
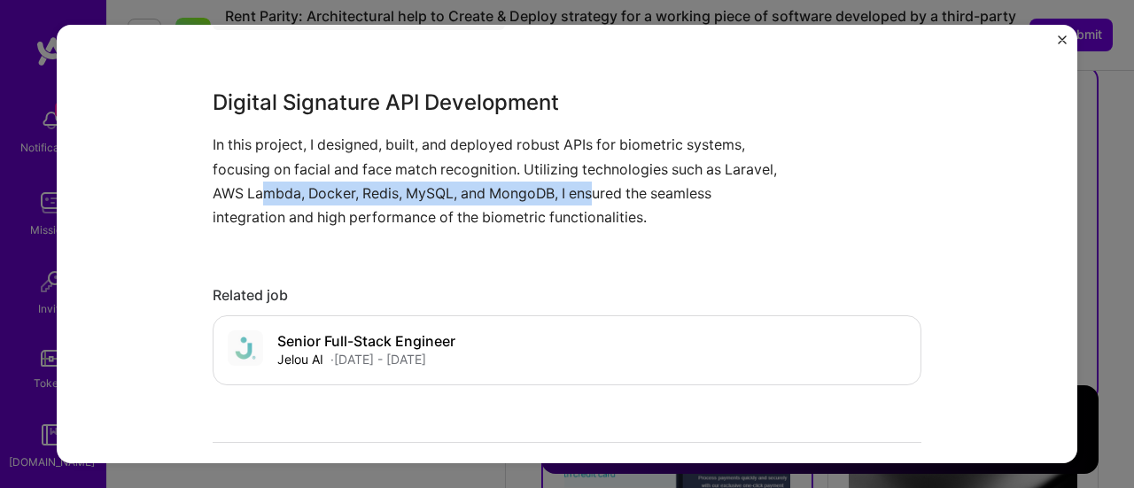
drag, startPoint x: 261, startPoint y: 192, endPoint x: 597, endPoint y: 191, distance: 336.7
click at [597, 191] on p "In this project, I designed, built, and deployed robust APIs for biometric syst…" at bounding box center [501, 181] width 576 height 97
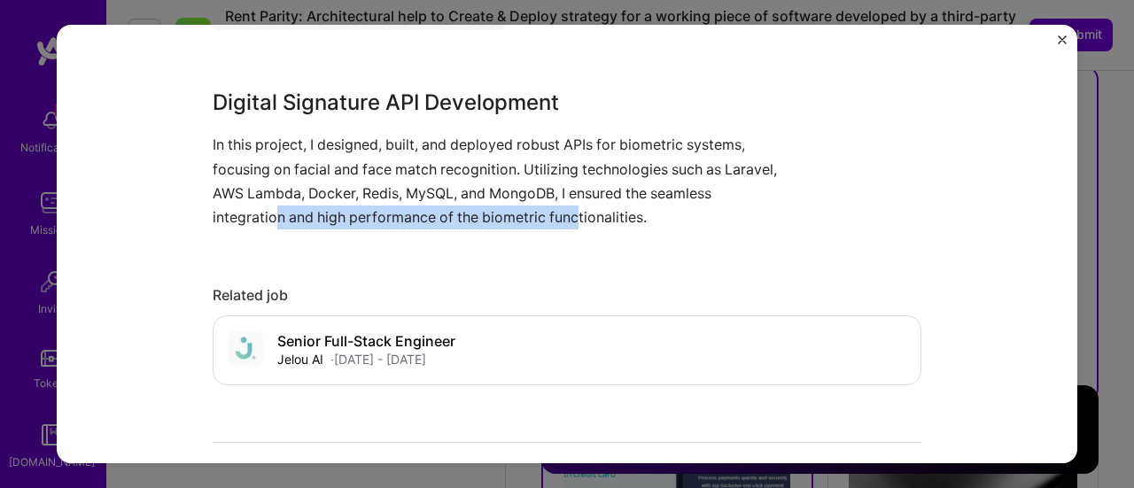
drag, startPoint x: 266, startPoint y: 216, endPoint x: 619, endPoint y: 228, distance: 352.9
click at [575, 220] on p "In this project, I designed, built, and deployed robust APIs for biometric syst…" at bounding box center [501, 181] width 576 height 97
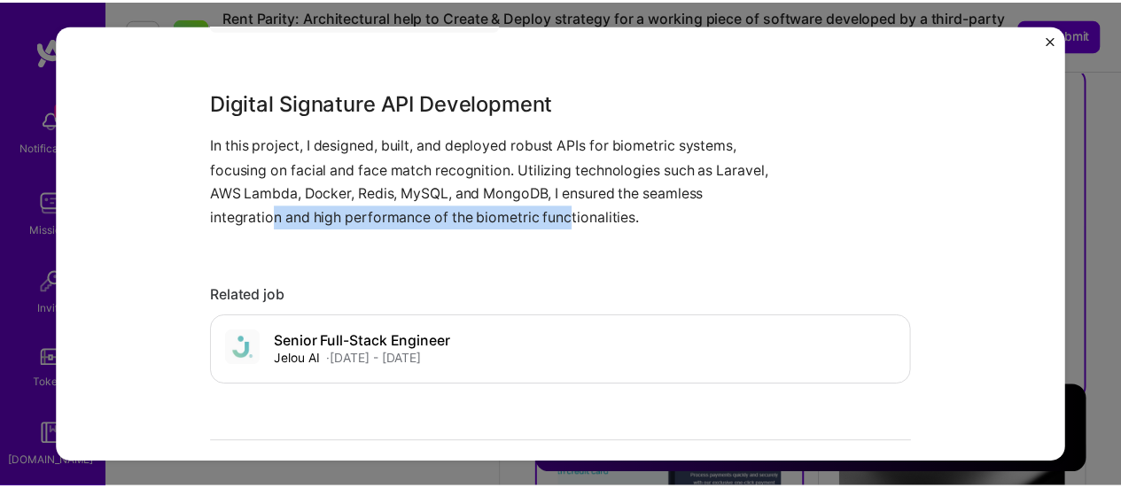
scroll to position [1595, 0]
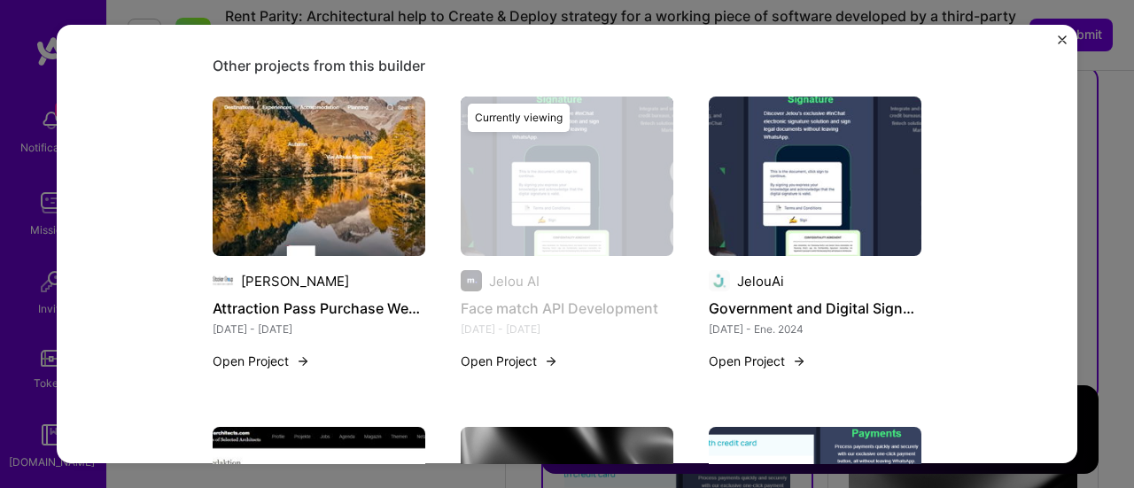
click at [1058, 38] on img "Close" at bounding box center [1062, 39] width 9 height 9
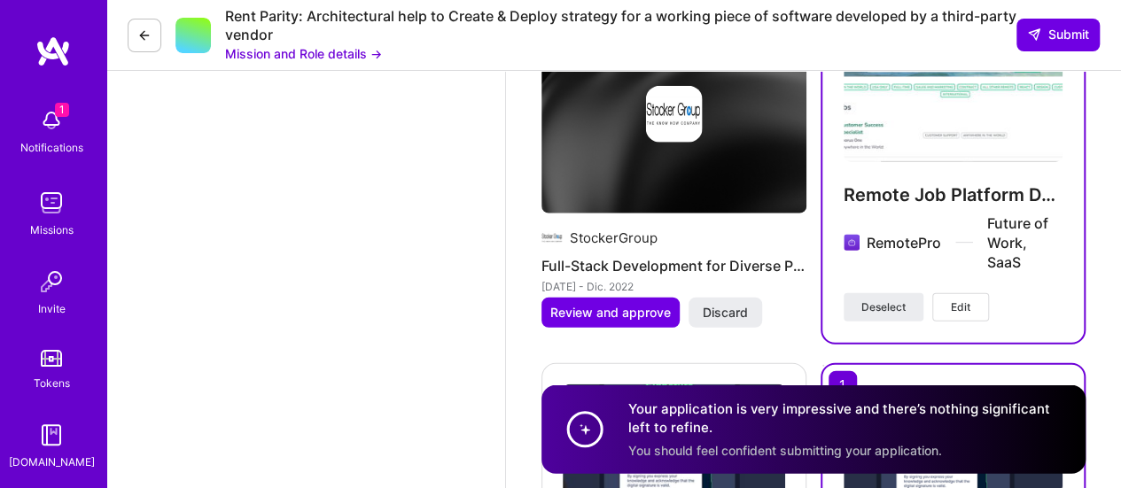
scroll to position [2156, 0]
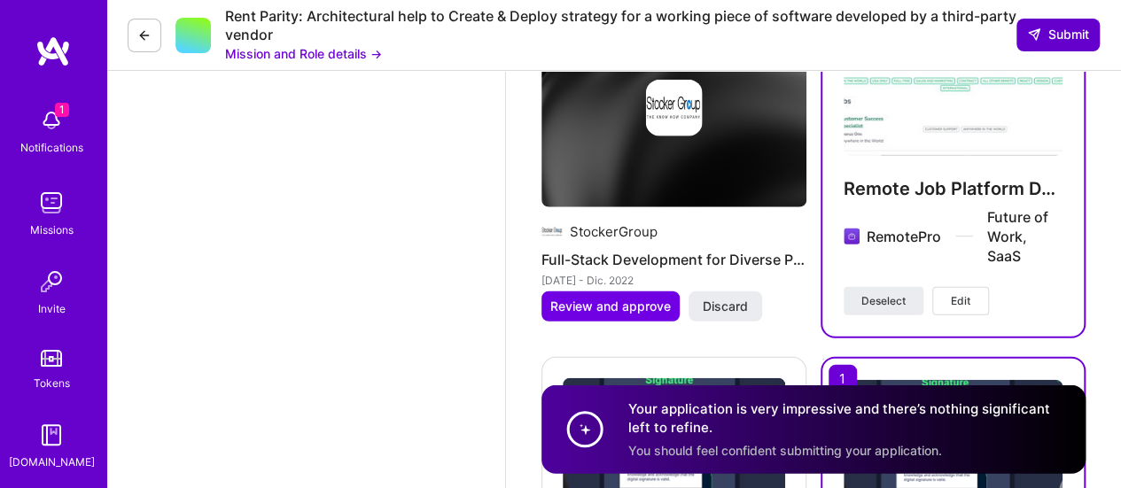
click at [1065, 37] on span "Submit" at bounding box center [1058, 35] width 62 height 18
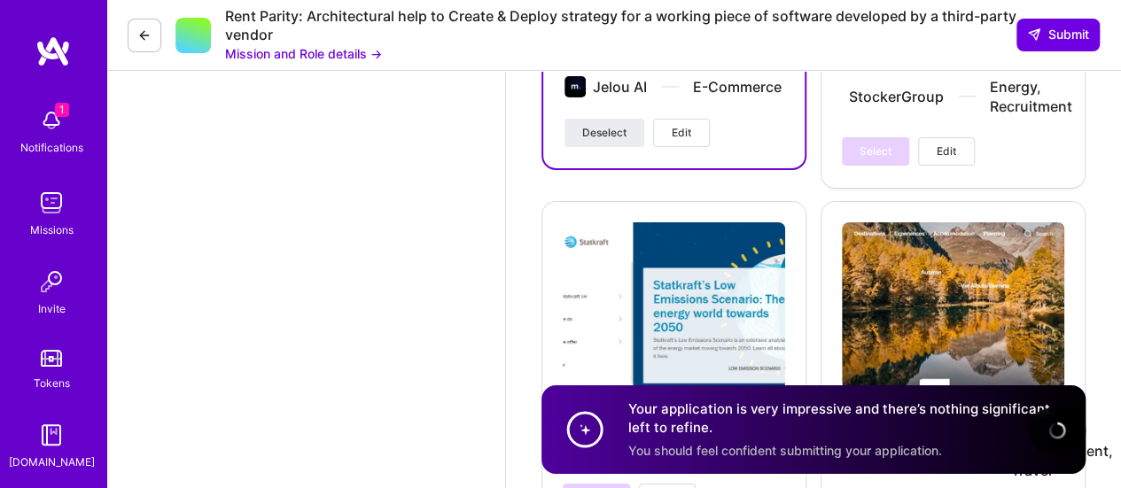
scroll to position [3091, 0]
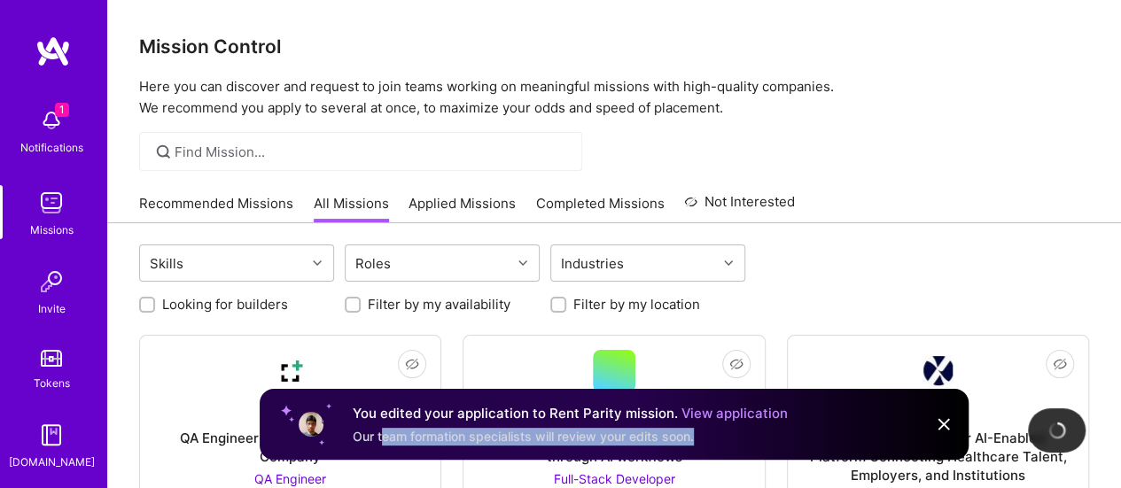
drag, startPoint x: 381, startPoint y: 436, endPoint x: 732, endPoint y: 437, distance: 350.9
click at [732, 437] on div "Our team formation specialists will review your edits soon." at bounding box center [570, 437] width 435 height 18
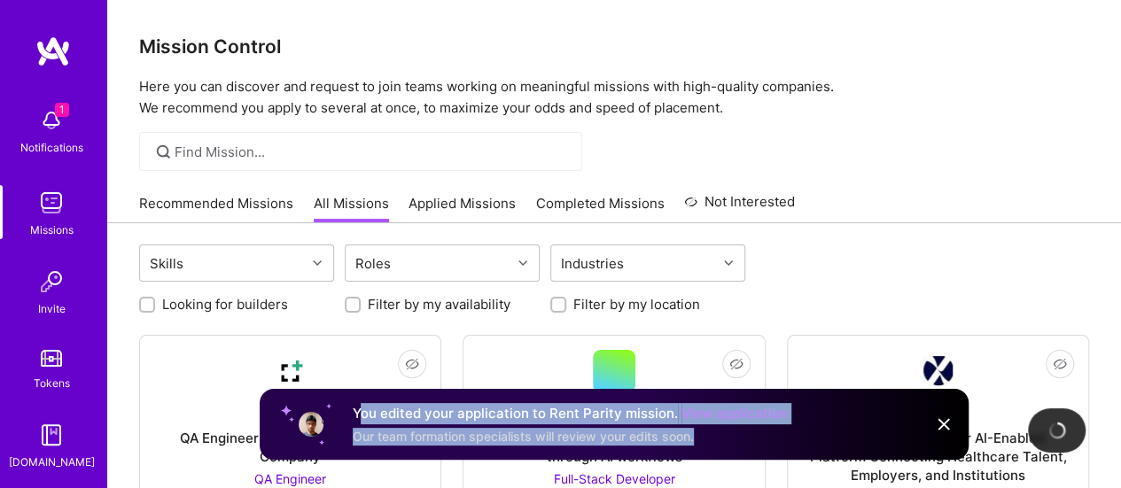
drag, startPoint x: 360, startPoint y: 408, endPoint x: 702, endPoint y: 437, distance: 343.3
click at [702, 437] on div "You edited your application to Rent Parity mission. View application Our team f…" at bounding box center [570, 424] width 435 height 43
click at [463, 208] on link "Applied Missions" at bounding box center [462, 208] width 107 height 29
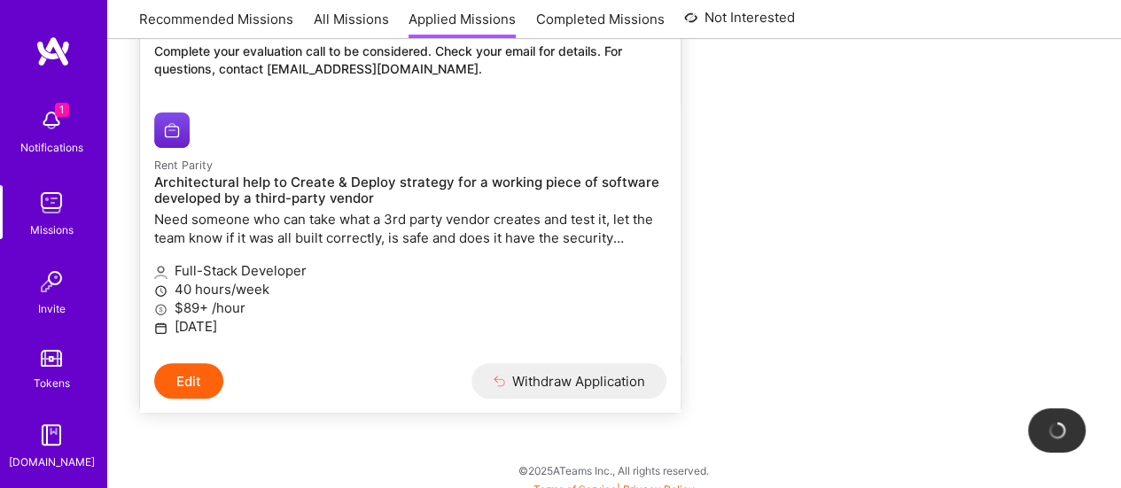
scroll to position [300, 0]
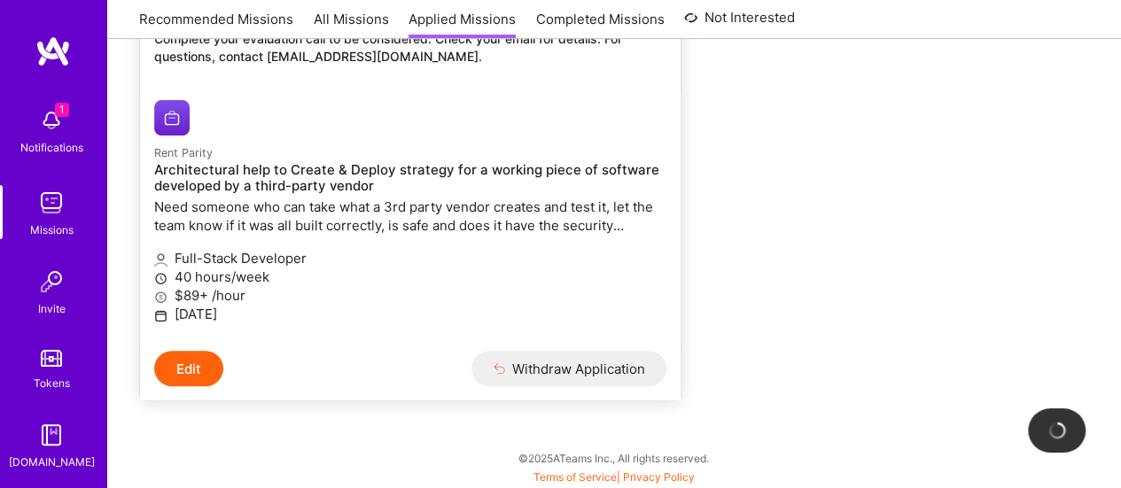
click at [177, 362] on button "Edit" at bounding box center [188, 368] width 69 height 35
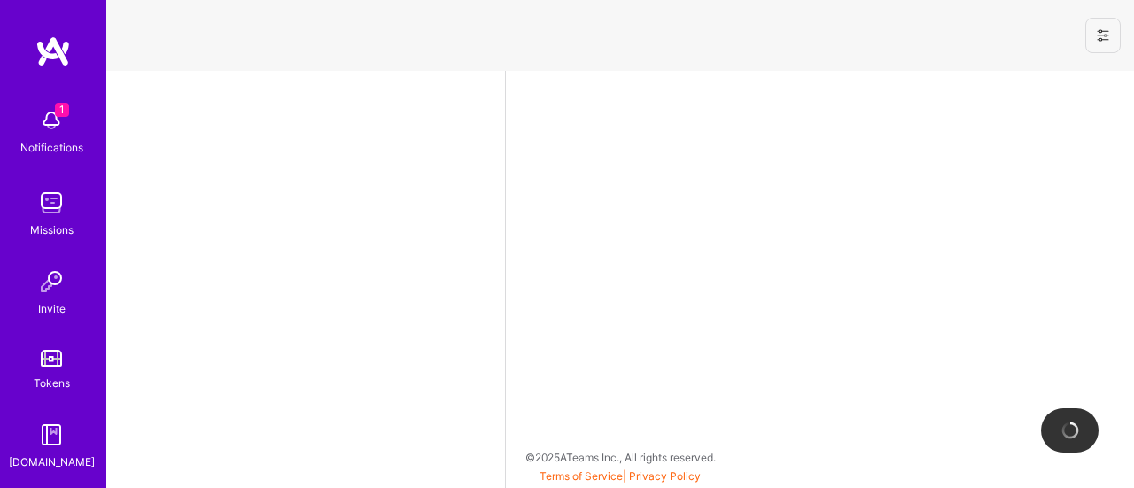
select select "PE"
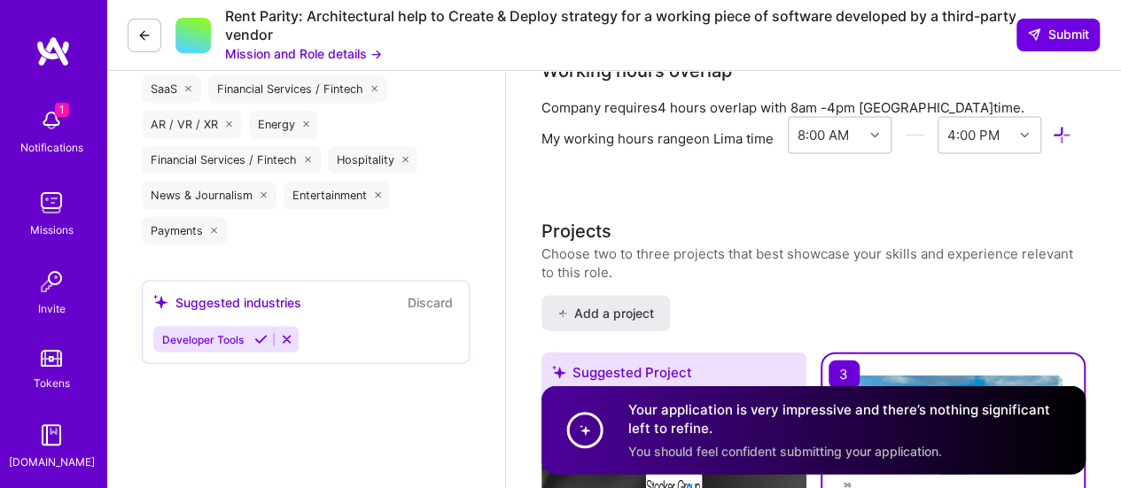
scroll to position [2393, 0]
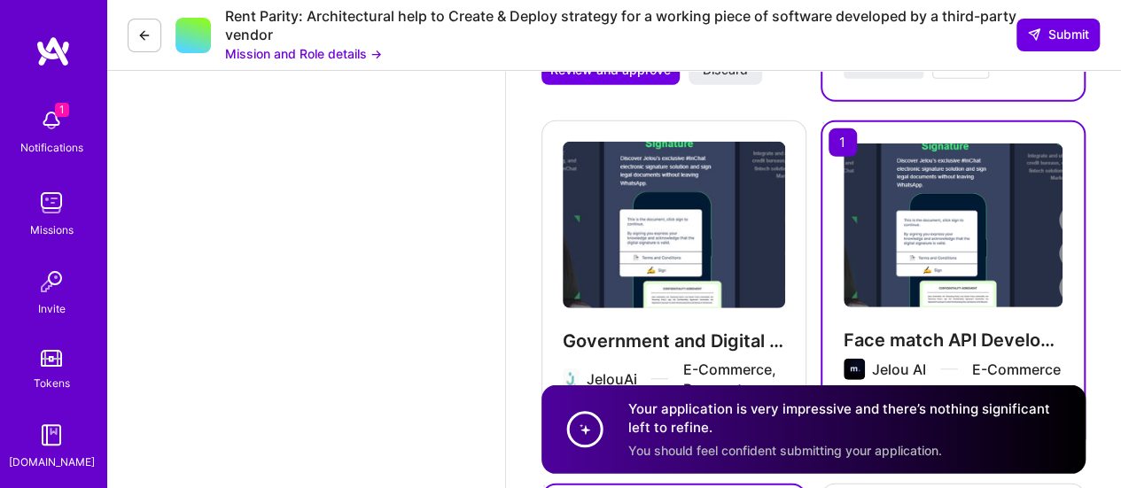
click at [48, 139] on div "Notifications" at bounding box center [51, 147] width 63 height 19
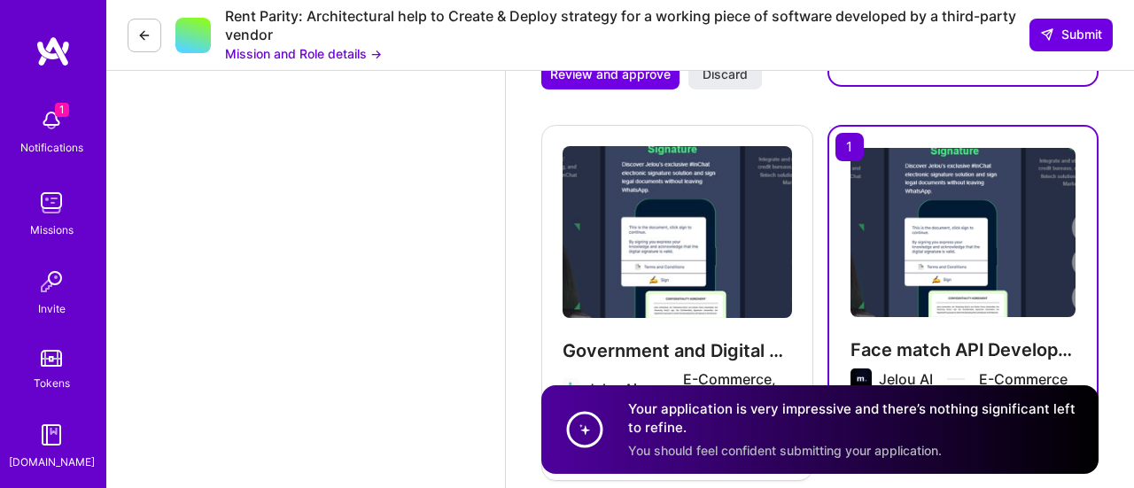
click at [48, 440] on img at bounding box center [51, 434] width 35 height 35
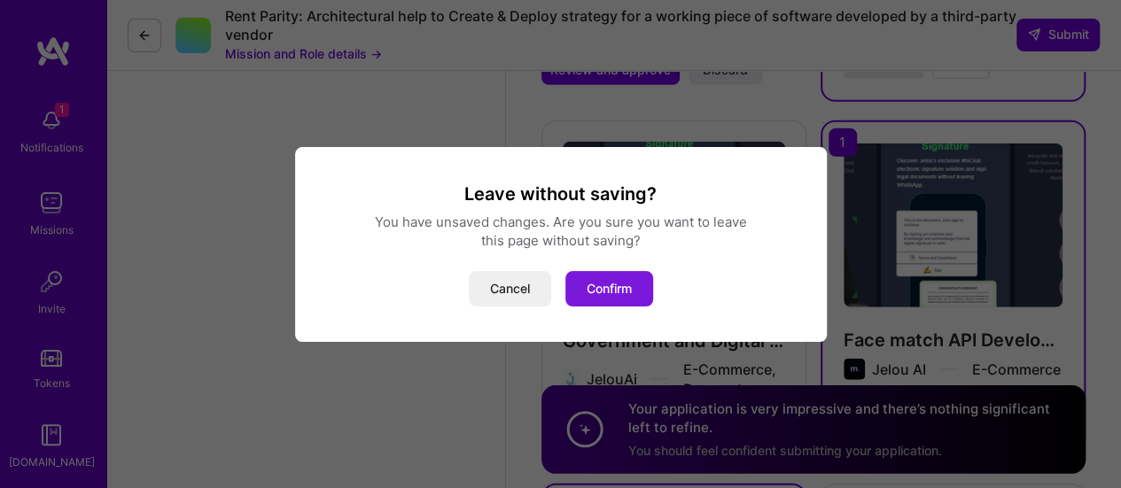
click at [612, 297] on button "Confirm" at bounding box center [609, 288] width 88 height 35
